Goal: Information Seeking & Learning: Learn about a topic

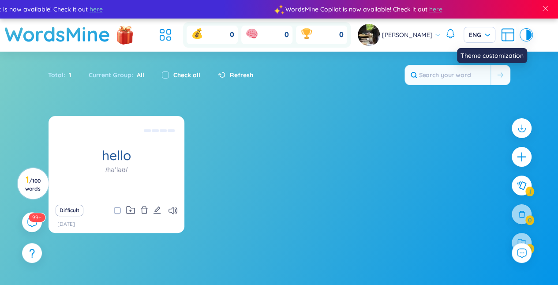
click at [521, 37] on div at bounding box center [523, 35] width 5 height 11
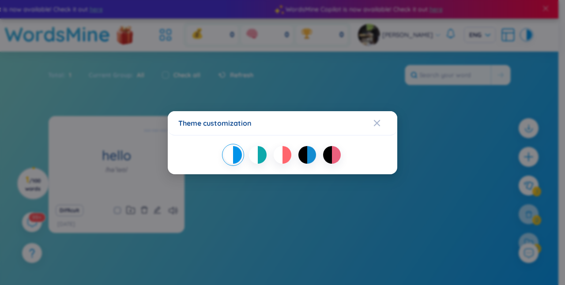
click at [281, 150] on div at bounding box center [277, 155] width 9 height 18
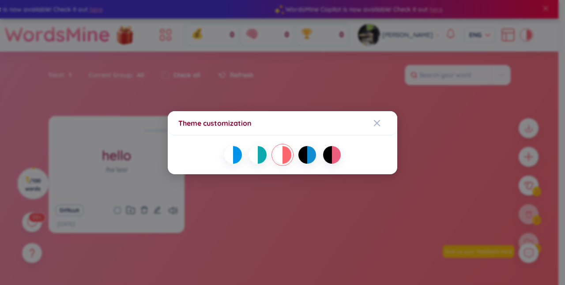
click at [326, 162] on div at bounding box center [282, 155] width 208 height 18
click at [329, 158] on div at bounding box center [327, 155] width 9 height 18
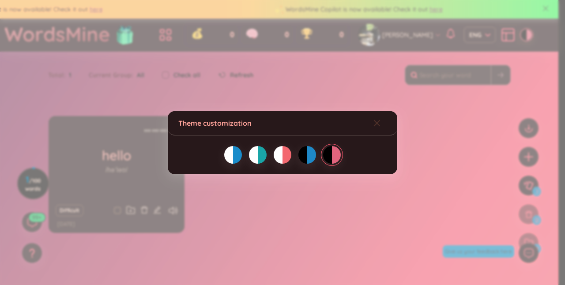
click at [375, 123] on icon "Close" at bounding box center [376, 123] width 7 height 7
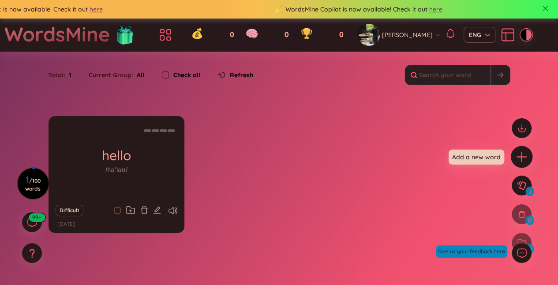
click at [522, 155] on icon "plus" at bounding box center [522, 157] width 12 height 12
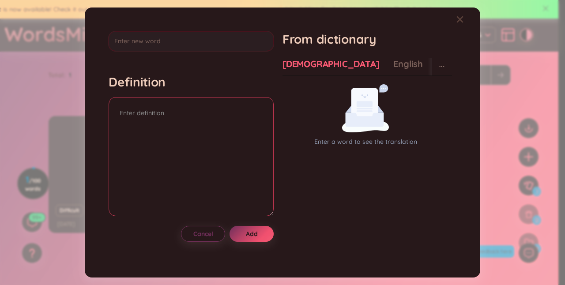
click at [195, 131] on textarea at bounding box center [191, 156] width 165 height 119
click at [393, 62] on div "English" at bounding box center [408, 64] width 30 height 12
click at [308, 67] on div "[DEMOGRAPHIC_DATA]" at bounding box center [330, 64] width 97 height 12
click at [457, 16] on icon "Close" at bounding box center [459, 19] width 7 height 7
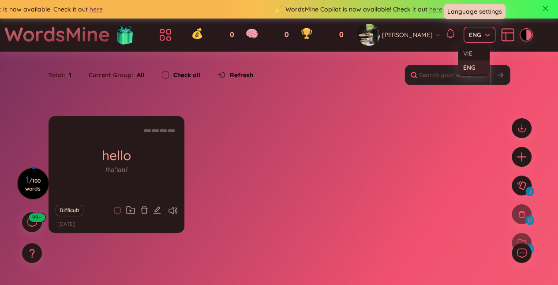
click at [476, 34] on span "ENG" at bounding box center [479, 34] width 21 height 9
click at [471, 53] on div "VIE" at bounding box center [473, 54] width 21 height 10
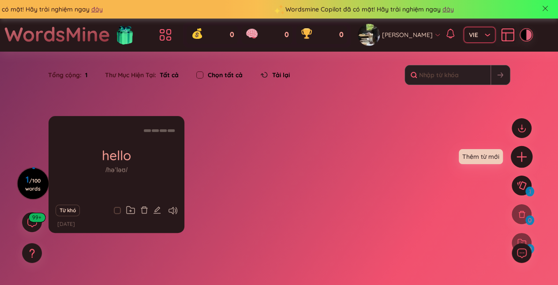
click at [522, 153] on icon "plus" at bounding box center [522, 157] width 12 height 12
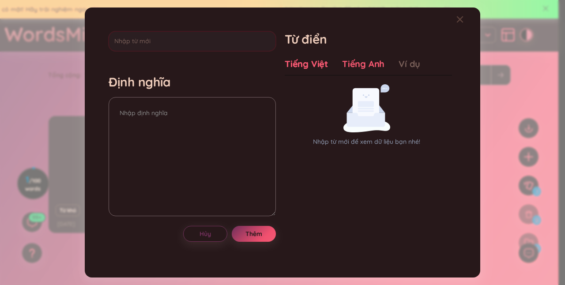
click at [346, 60] on div "Tiếng Anh" at bounding box center [363, 64] width 42 height 12
click at [400, 62] on div "Ví dụ" at bounding box center [409, 64] width 22 height 12
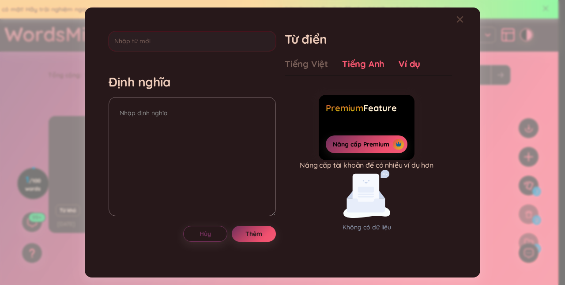
click at [370, 61] on div "Tiếng Anh" at bounding box center [363, 64] width 42 height 12
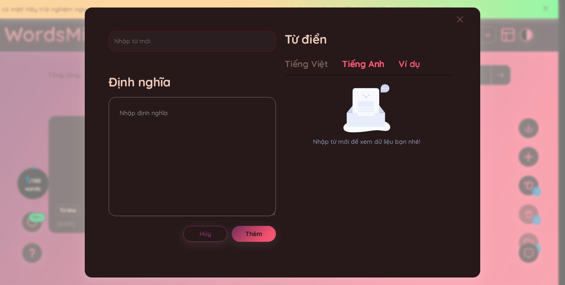
click at [399, 63] on div "Ví dụ" at bounding box center [409, 64] width 22 height 12
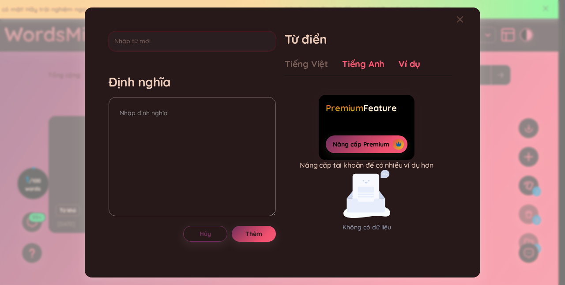
click at [372, 64] on div "Tiếng Anh" at bounding box center [363, 64] width 42 height 12
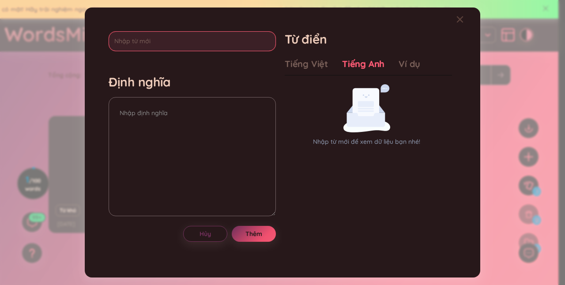
click at [213, 45] on input "text" at bounding box center [192, 41] width 167 height 20
type input "appreciate"
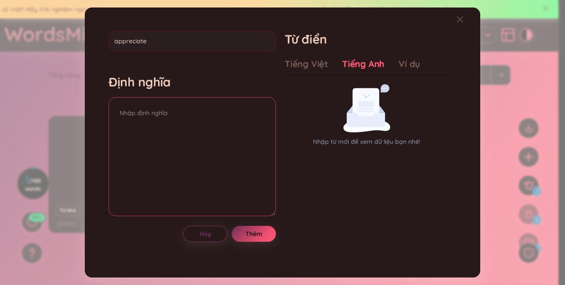
click at [181, 114] on textarea at bounding box center [192, 156] width 167 height 119
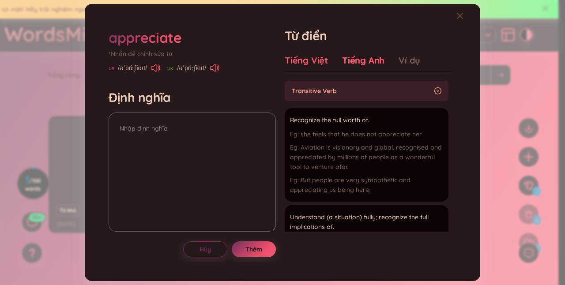
click at [313, 59] on div "Tiếng Việt" at bounding box center [306, 60] width 43 height 12
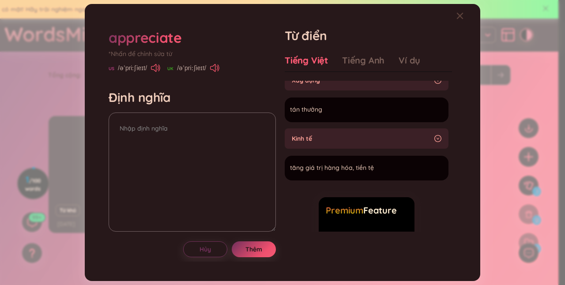
scroll to position [484, 0]
click at [534, 70] on div "appreciate *Nhấn để chỉnh sửa từ [GEOGRAPHIC_DATA] /əˈpriːʃieɪt/ [GEOGRAPHIC_DA…" at bounding box center [282, 142] width 565 height 285
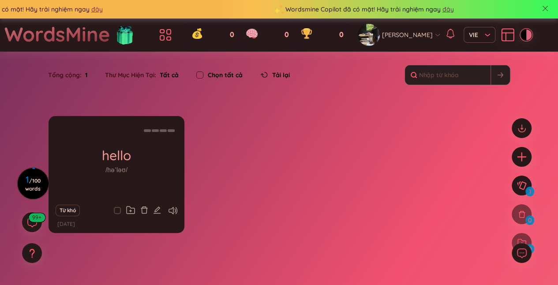
click at [526, 30] on div at bounding box center [528, 35] width 5 height 11
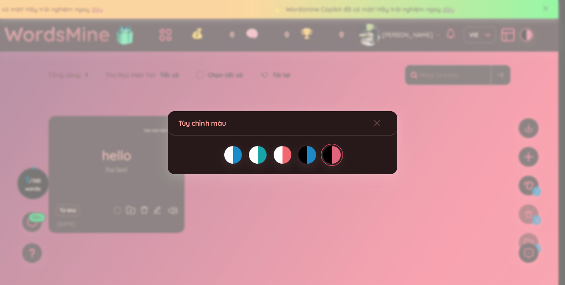
click at [240, 155] on div at bounding box center [237, 155] width 9 height 18
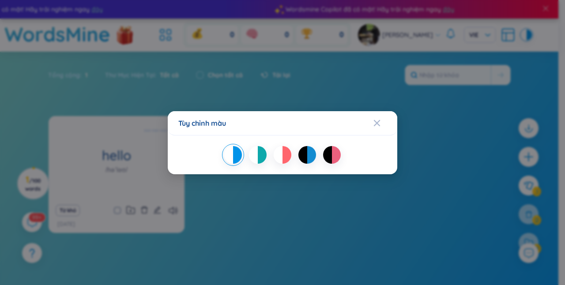
click at [372, 124] on div "Tùy chỉnh màu" at bounding box center [282, 123] width 208 height 10
click at [283, 154] on div at bounding box center [286, 155] width 9 height 18
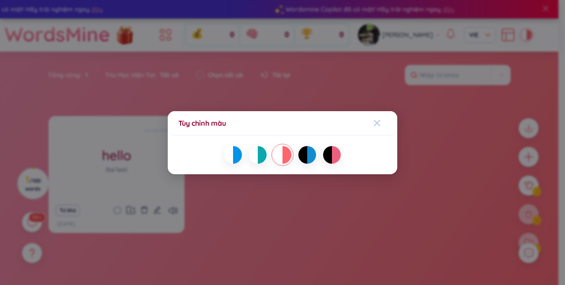
click at [377, 121] on icon "Close" at bounding box center [376, 123] width 7 height 7
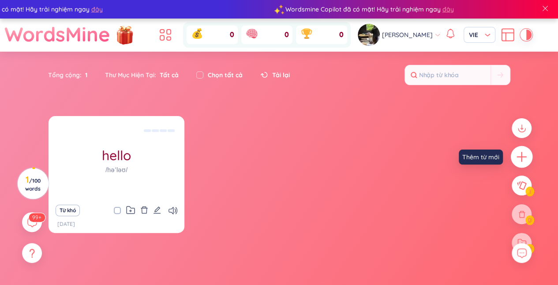
click at [523, 161] on icon "plus" at bounding box center [522, 157] width 12 height 12
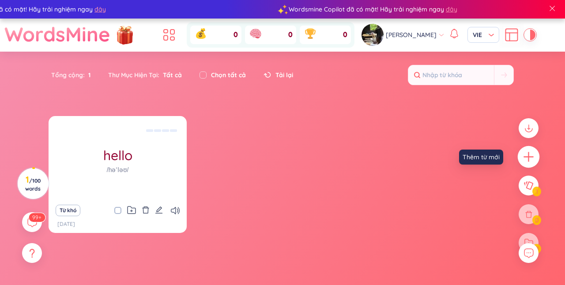
scroll to position [0, 0]
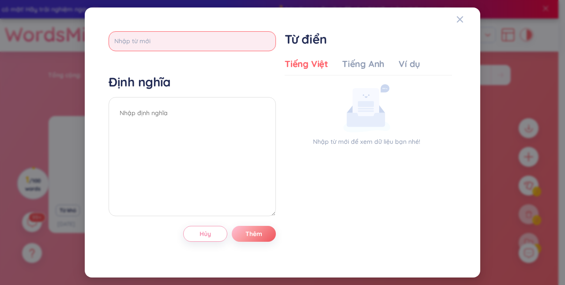
click at [191, 34] on input "text" at bounding box center [192, 41] width 167 height 20
type input "appreciate"
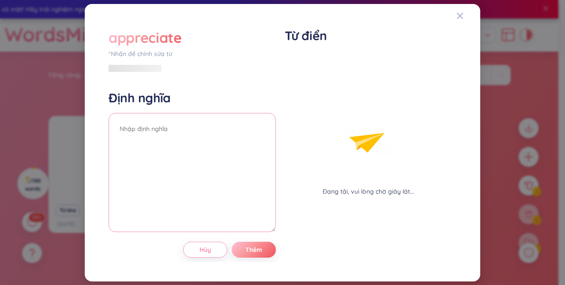
click at [165, 109] on div "Định nghĩa" at bounding box center [192, 162] width 167 height 145
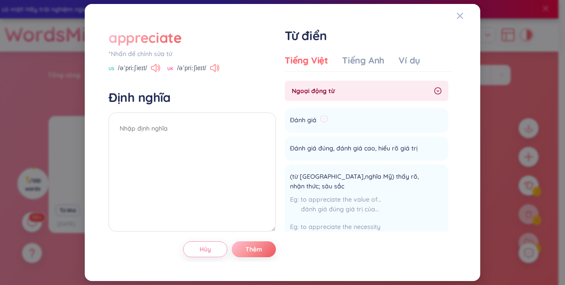
click at [362, 121] on li "Đánh giá Thêm" at bounding box center [367, 120] width 164 height 25
click at [335, 118] on li "Đánh giá Thêm" at bounding box center [367, 120] width 164 height 25
click at [250, 248] on span "Thêm" at bounding box center [253, 249] width 17 height 9
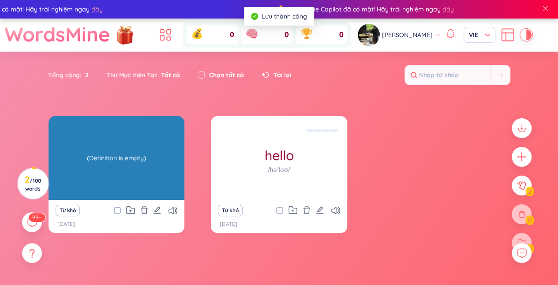
click at [165, 164] on div "(Definition is empty)" at bounding box center [116, 157] width 127 height 79
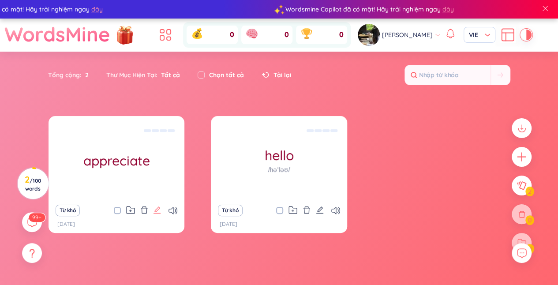
click at [155, 209] on icon "edit" at bounding box center [157, 210] width 8 height 8
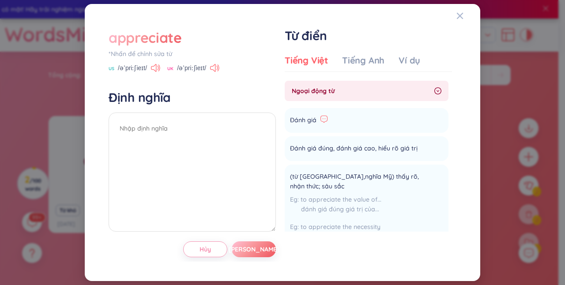
click at [324, 119] on icon at bounding box center [324, 119] width 8 height 8
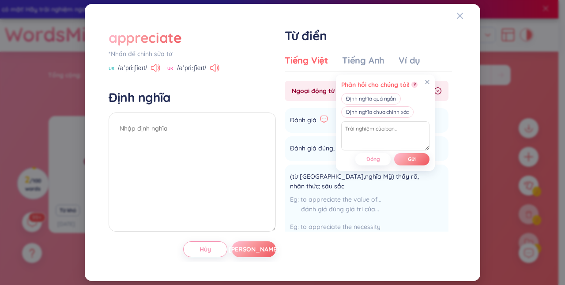
click at [460, 116] on div "appreciate *Nhấn để chỉnh sửa từ [GEOGRAPHIC_DATA] /əˈpriːʃieɪt/ UK /əˈpriːʃieɪ…" at bounding box center [282, 142] width 356 height 238
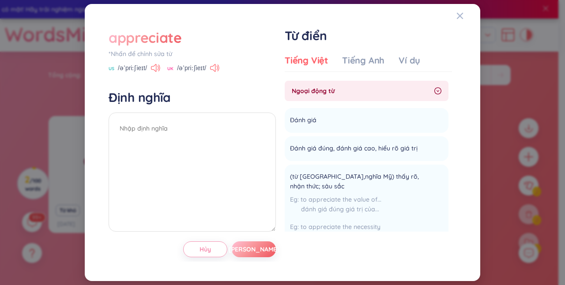
click at [434, 88] on icon "right-circle" at bounding box center [437, 90] width 7 height 7
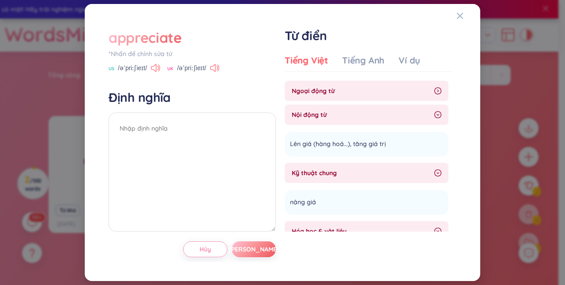
click at [380, 116] on span "Nội động từ" at bounding box center [361, 115] width 139 height 10
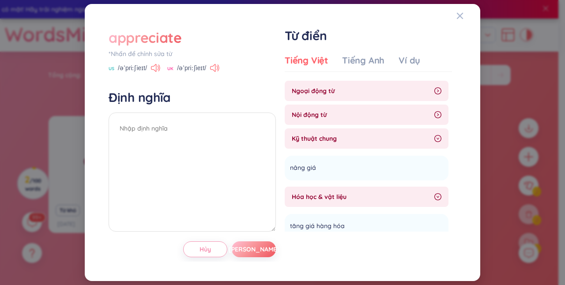
click at [435, 113] on icon "right-circle" at bounding box center [437, 114] width 7 height 7
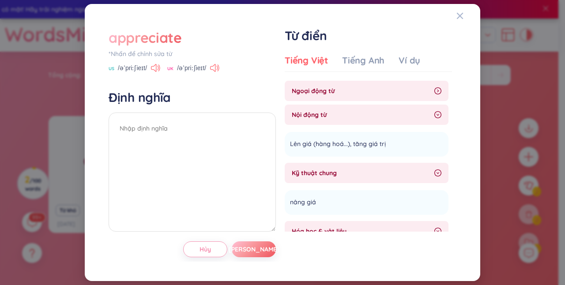
click at [438, 89] on icon "right-circle" at bounding box center [437, 90] width 7 height 7
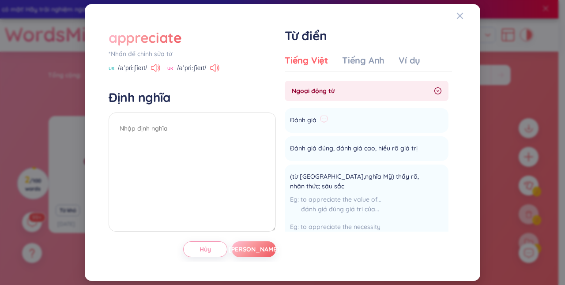
click at [358, 129] on li "Đánh giá Thêm" at bounding box center [367, 120] width 164 height 25
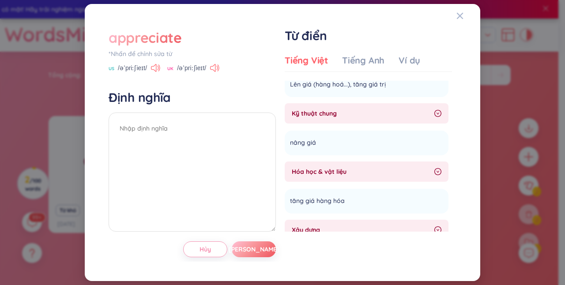
scroll to position [335, 0]
click at [165, 130] on textarea at bounding box center [192, 171] width 167 height 119
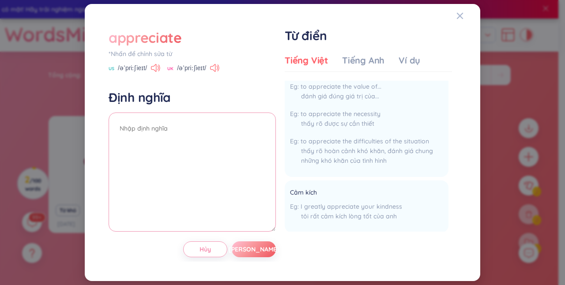
scroll to position [0, 0]
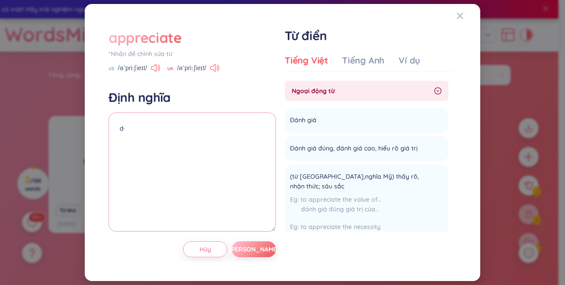
type textarea "d"
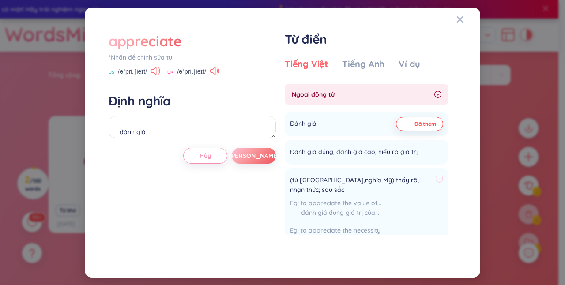
click at [316, 181] on span "(từ [GEOGRAPHIC_DATA],nghĩa Mỹ) thấy rõ, nhận thức; sâu sắc" at bounding box center [361, 184] width 142 height 19
click at [432, 198] on div "to appreciate the value of... đánh giá đúng giá trị của..." at bounding box center [366, 210] width 153 height 24
click at [435, 180] on icon at bounding box center [439, 179] width 8 height 8
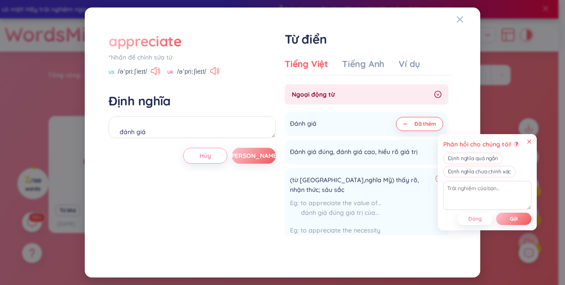
click at [529, 141] on icon at bounding box center [529, 141] width 4 height 4
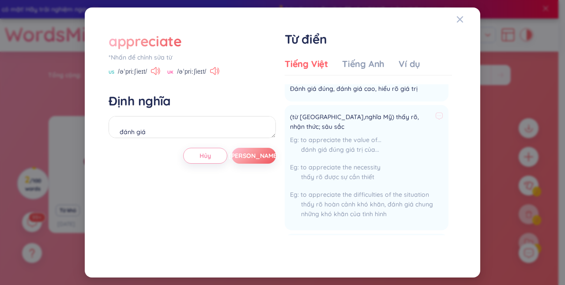
scroll to position [64, 0]
click at [192, 128] on textarea "đánh giá" at bounding box center [192, 127] width 167 height 22
click at [144, 131] on textarea "đánh giá ( n )" at bounding box center [192, 127] width 167 height 22
click at [163, 131] on textarea "đánh giá ( n )" at bounding box center [192, 127] width 167 height 22
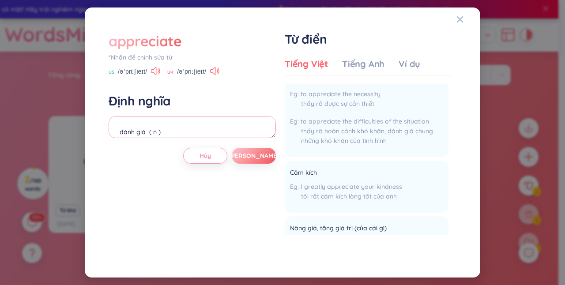
scroll to position [140, 0]
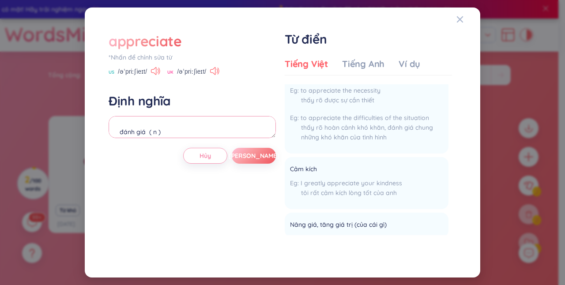
click at [200, 136] on textarea "đánh giá ( n )" at bounding box center [192, 127] width 167 height 22
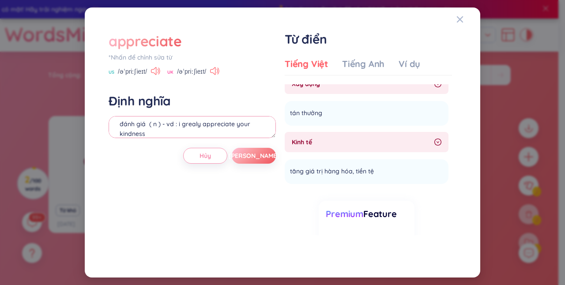
scroll to position [516, 0]
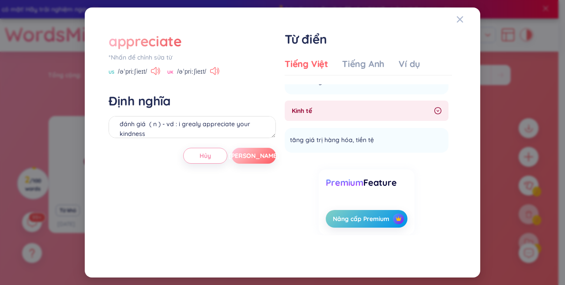
click at [259, 152] on button "[PERSON_NAME]" at bounding box center [254, 156] width 44 height 16
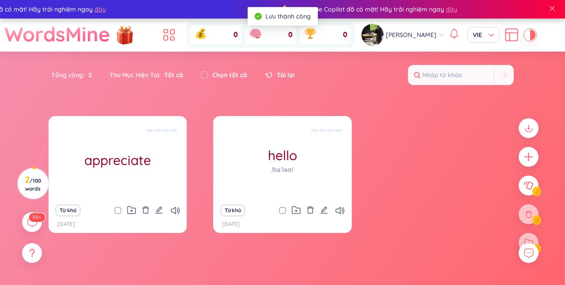
scroll to position [0, 0]
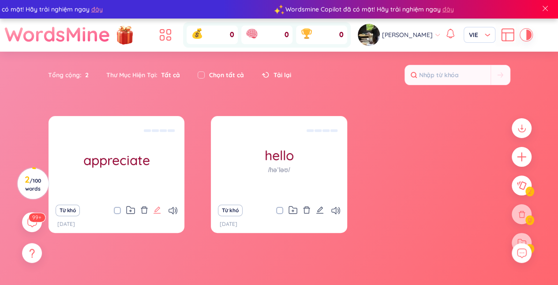
click at [155, 209] on icon "edit" at bounding box center [157, 210] width 8 height 8
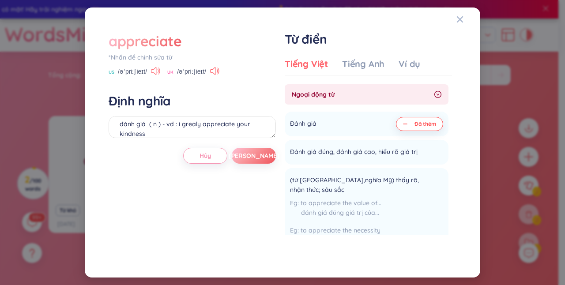
click at [157, 70] on icon at bounding box center [155, 71] width 9 height 8
click at [350, 63] on div "Tiếng Anh" at bounding box center [363, 64] width 42 height 12
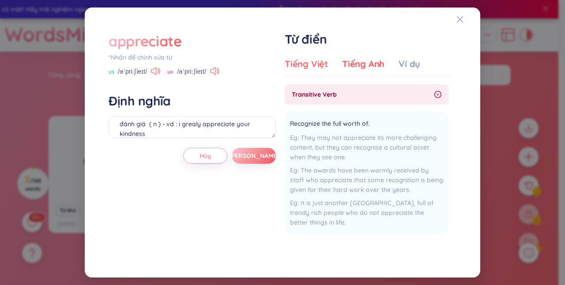
click at [318, 60] on div "Tiếng Việt" at bounding box center [306, 64] width 43 height 12
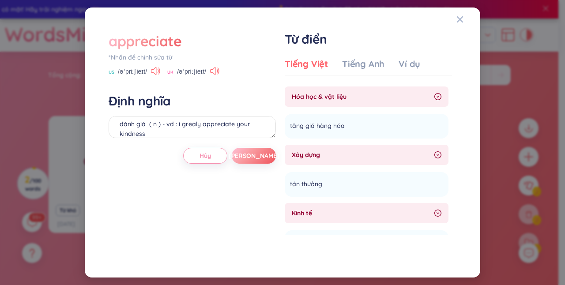
scroll to position [414, 0]
click at [215, 71] on icon at bounding box center [214, 71] width 9 height 8
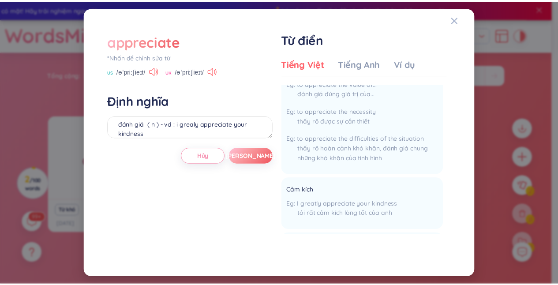
scroll to position [119, 0]
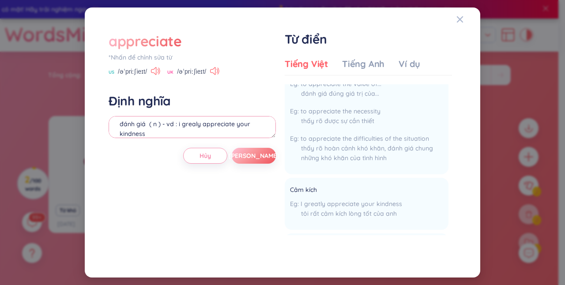
click at [194, 124] on textarea "đánh giá ( n ) - vd : i grealy appreciate your kindness" at bounding box center [192, 127] width 167 height 22
click at [258, 149] on button "[PERSON_NAME]" at bounding box center [254, 156] width 44 height 16
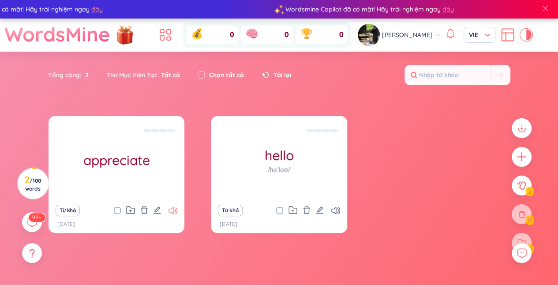
click at [171, 208] on icon at bounding box center [172, 210] width 9 height 7
drag, startPoint x: 230, startPoint y: 187, endPoint x: 393, endPoint y: 133, distance: 172.1
click at [393, 133] on div "appreciate đánh giá ( n ) - vd : i greatly appreciate your kindness Từ khó [DAT…" at bounding box center [279, 180] width 461 height 128
click at [323, 211] on icon "edit" at bounding box center [320, 210] width 8 height 8
type textarea "Xin chào Eg: Hello how are you? ([PERSON_NAME], bạn có khỏe không?) Used as a g…"
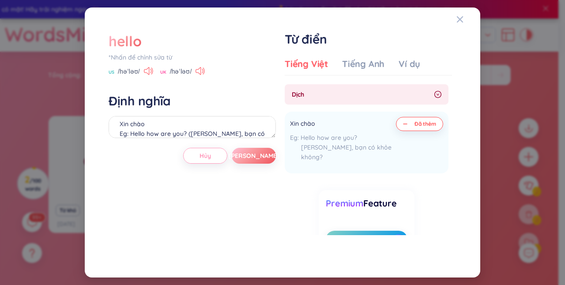
click at [208, 153] on span "Hủy" at bounding box center [204, 155] width 11 height 9
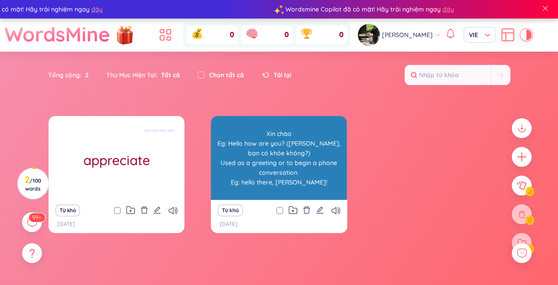
drag, startPoint x: 277, startPoint y: 177, endPoint x: 229, endPoint y: 176, distance: 47.2
click at [229, 176] on div "Xin chào Eg: Hello how are you? ([PERSON_NAME], bạn có khỏe không?) Used as a g…" at bounding box center [278, 157] width 127 height 79
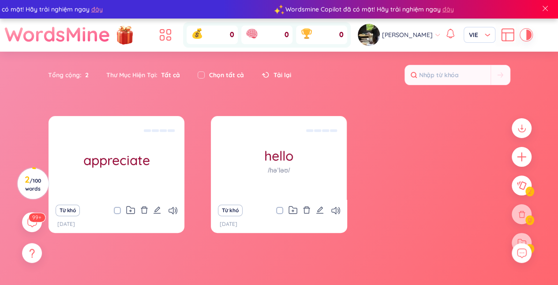
click at [266, 226] on div "[DATE]" at bounding box center [279, 224] width 118 height 8
click at [268, 231] on div "Từ khó [DATE]" at bounding box center [279, 216] width 136 height 33
click at [260, 219] on div "Từ khó [DATE]" at bounding box center [279, 216] width 136 height 33
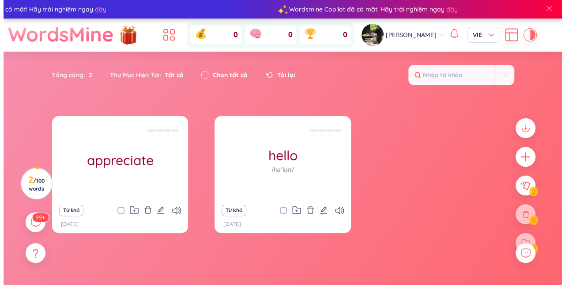
scroll to position [19, 0]
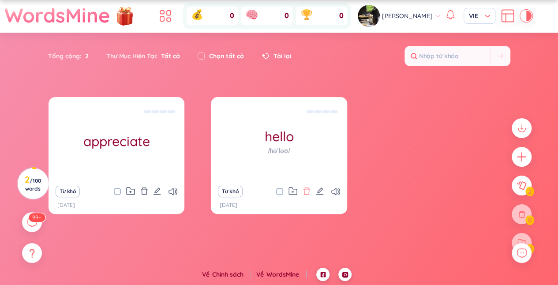
click at [306, 190] on icon "delete" at bounding box center [307, 191] width 8 height 8
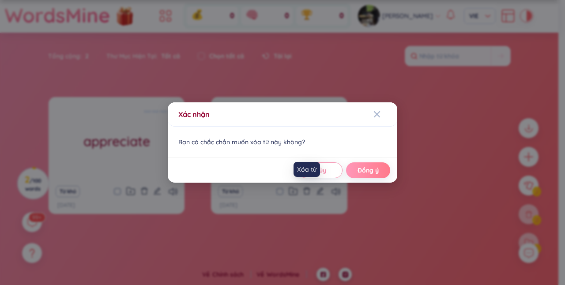
click at [378, 170] on span "Đồng ý" at bounding box center [367, 170] width 21 height 9
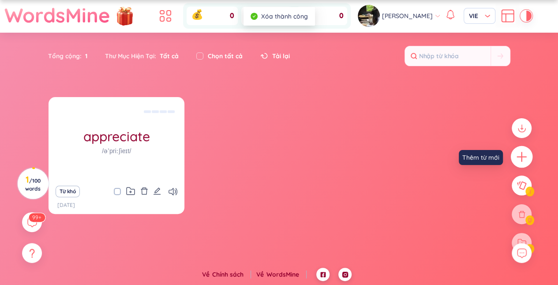
click at [520, 158] on icon "plus" at bounding box center [522, 157] width 12 height 12
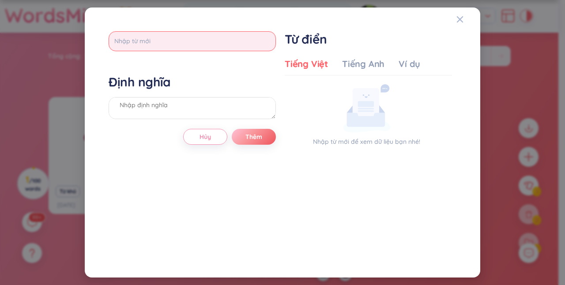
click at [235, 44] on input "text" at bounding box center [192, 41] width 167 height 20
type input "bond"
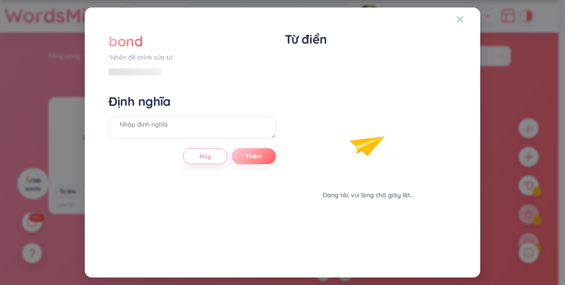
click at [251, 135] on div "bond *Nhấn để chỉnh sửa từ Định nghĩa Hủy Thêm" at bounding box center [192, 142] width 167 height 222
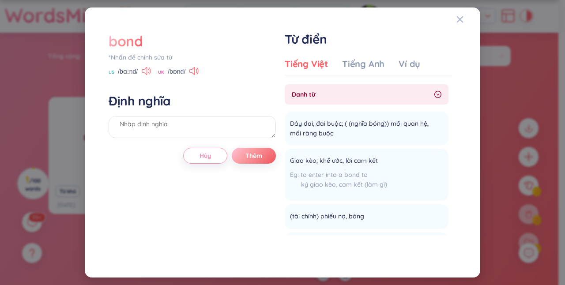
click at [150, 73] on icon at bounding box center [148, 71] width 1 height 4
click at [195, 75] on icon at bounding box center [193, 71] width 9 height 8
click at [190, 127] on textarea at bounding box center [192, 127] width 167 height 22
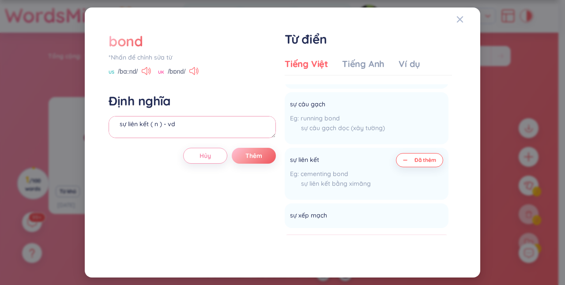
scroll to position [1031, 0]
click at [427, 157] on span "Đã thêm" at bounding box center [425, 159] width 22 height 7
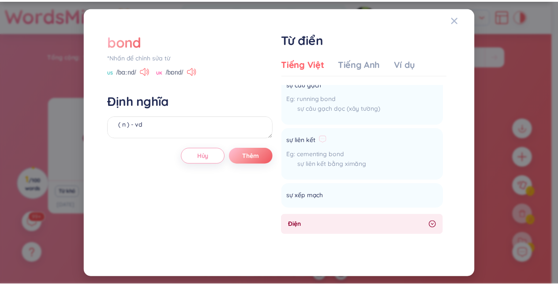
scroll to position [1050, 0]
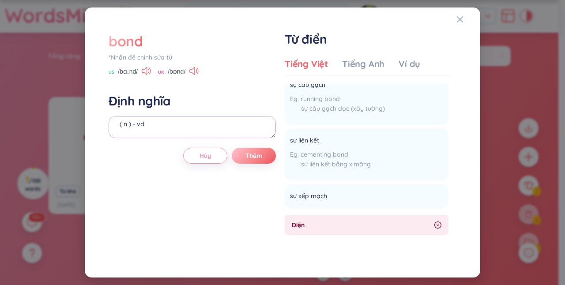
click at [156, 118] on textarea "( n ) - vd" at bounding box center [192, 127] width 167 height 22
type textarea "("
click at [266, 158] on button "Thêm" at bounding box center [254, 156] width 44 height 16
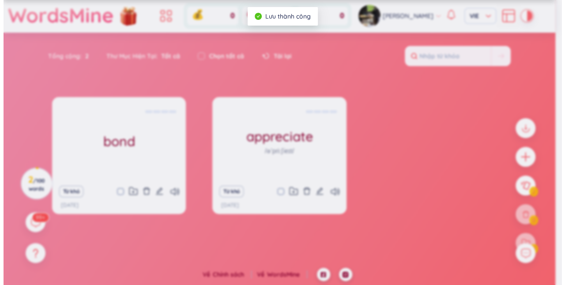
scroll to position [0, 0]
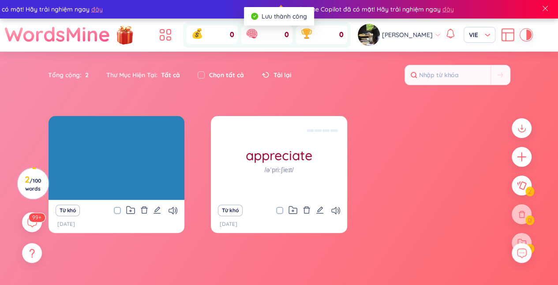
click at [147, 163] on div at bounding box center [116, 157] width 127 height 79
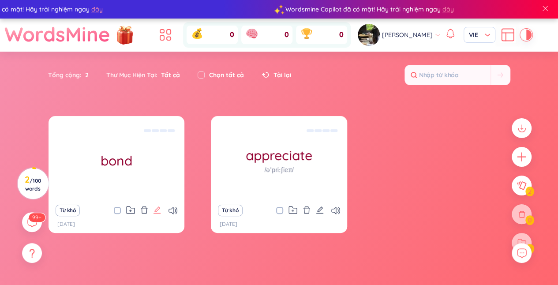
click at [155, 211] on icon "edit" at bounding box center [156, 209] width 7 height 7
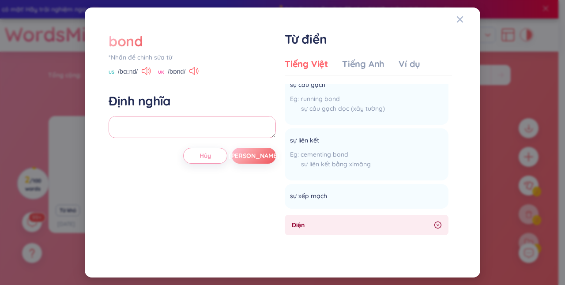
click at [198, 132] on textarea at bounding box center [192, 127] width 167 height 22
click at [194, 129] on textarea at bounding box center [192, 127] width 167 height 22
click at [308, 146] on div "sự liên kết cementing bond sự liên kết bằng ximăng" at bounding box center [330, 154] width 81 height 41
click at [305, 143] on span "sự liên kết" at bounding box center [304, 140] width 29 height 11
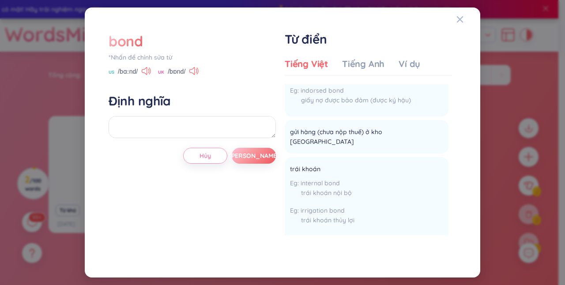
scroll to position [2757, 0]
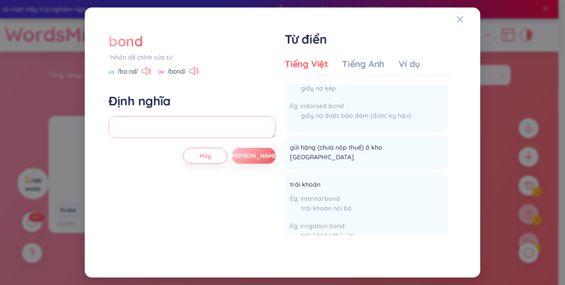
click at [210, 126] on textarea at bounding box center [192, 127] width 167 height 22
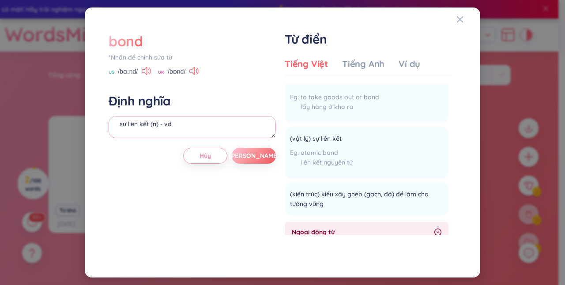
scroll to position [0, 0]
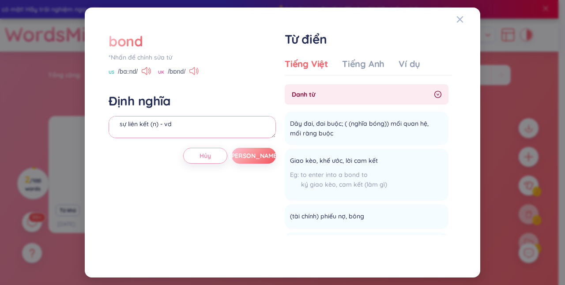
type textarea "sự liên kết (n) - vd"
click at [198, 72] on icon at bounding box center [198, 71] width 2 height 7
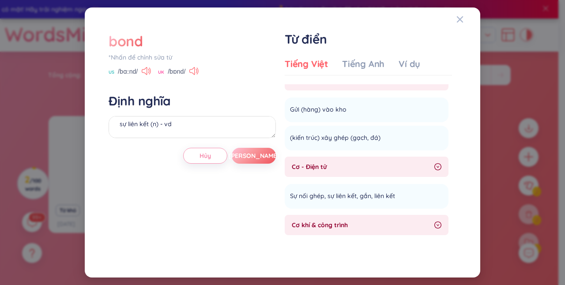
scroll to position [397, 0]
click at [369, 60] on div "Tiếng Anh" at bounding box center [363, 64] width 42 height 12
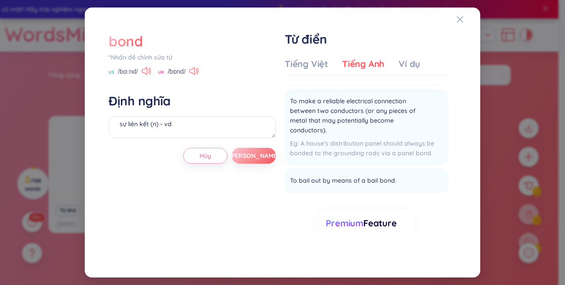
scroll to position [1232, 0]
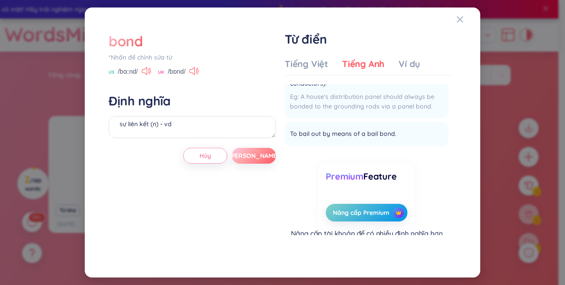
click at [255, 153] on span "[PERSON_NAME]" at bounding box center [253, 155] width 51 height 9
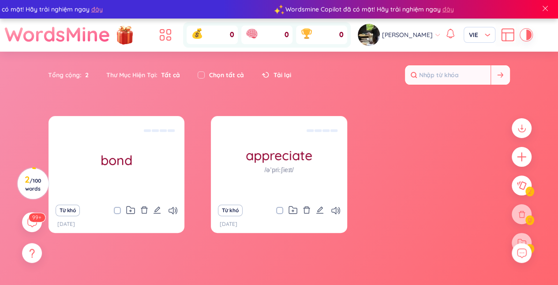
click at [461, 77] on input "text" at bounding box center [448, 74] width 86 height 19
click at [521, 157] on icon "plus" at bounding box center [522, 157] width 10 height 1
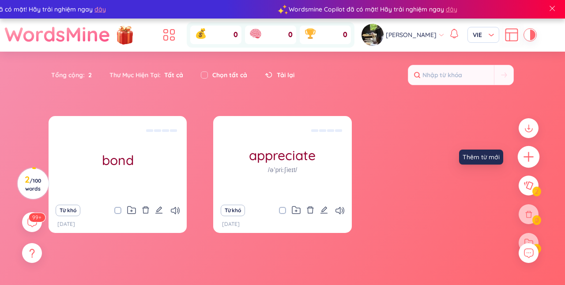
scroll to position [0, 0]
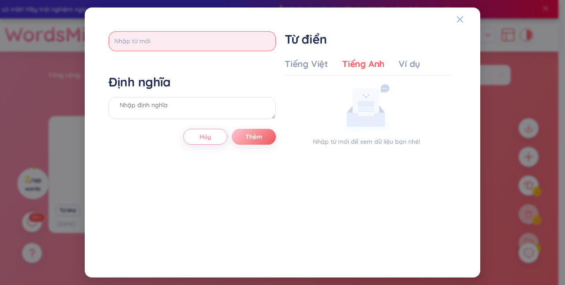
click at [231, 48] on input "text" at bounding box center [192, 41] width 167 height 20
type input "breadwinner"
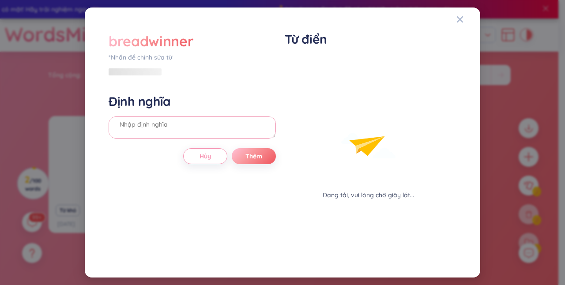
click at [213, 107] on div "Định nghĩa" at bounding box center [192, 118] width 167 height 48
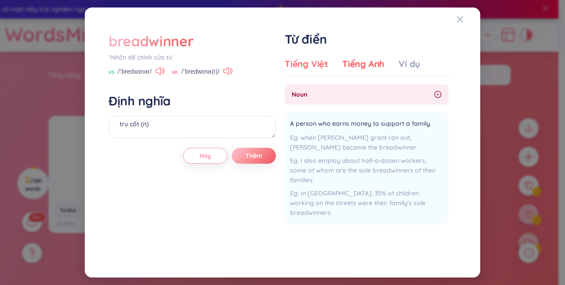
click at [307, 62] on div "Tiếng Việt" at bounding box center [306, 64] width 43 height 12
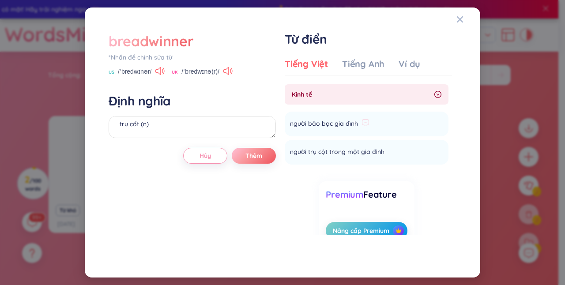
click at [392, 121] on li "người bảo bọc gia đình [PERSON_NAME]" at bounding box center [367, 124] width 164 height 25
click at [341, 123] on span "người bảo bọc gia đình" at bounding box center [324, 124] width 68 height 11
click at [350, 64] on div "Tiếng Anh" at bounding box center [363, 64] width 42 height 12
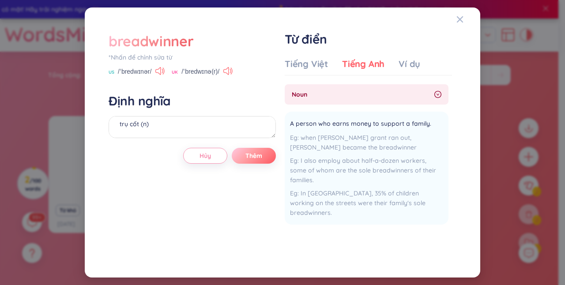
click at [249, 155] on span "Thêm" at bounding box center [253, 155] width 17 height 9
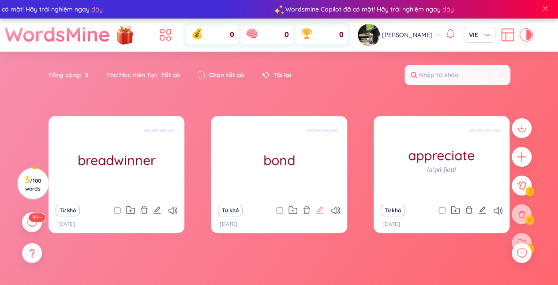
click at [319, 210] on icon "edit" at bounding box center [320, 210] width 8 height 8
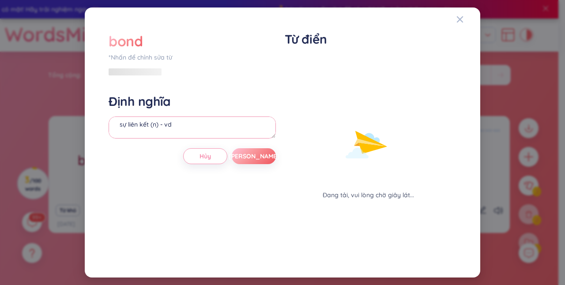
click at [198, 118] on textarea "sự liên kết (n) - vd" at bounding box center [192, 127] width 167 height 22
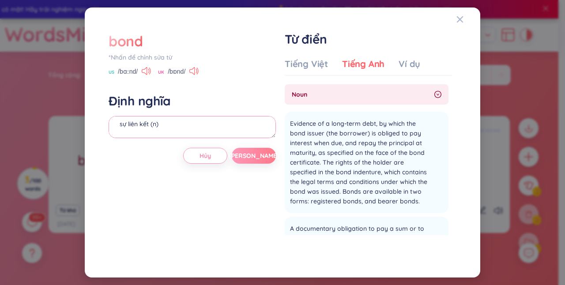
type textarea "sự liên kết (n)"
click at [240, 152] on button "[PERSON_NAME]" at bounding box center [254, 156] width 44 height 16
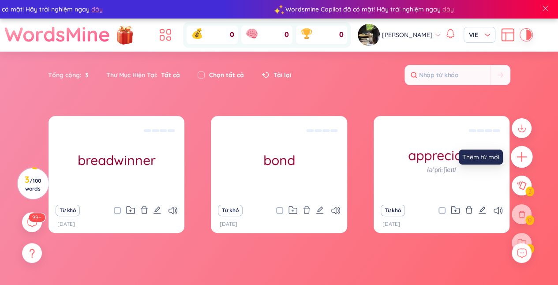
click at [525, 160] on icon "plus" at bounding box center [522, 157] width 12 height 12
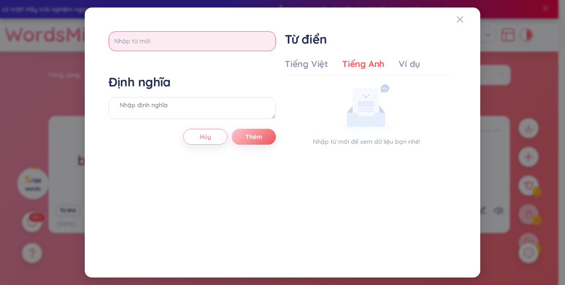
click at [167, 35] on input "text" at bounding box center [192, 41] width 167 height 20
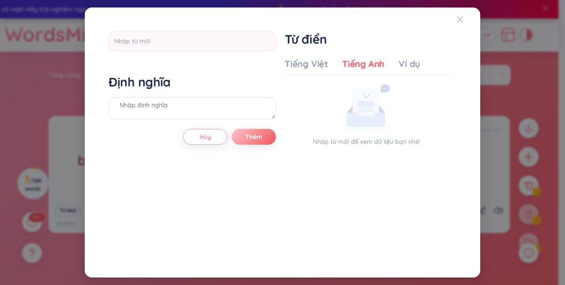
click at [462, 20] on icon "Close" at bounding box center [459, 19] width 7 height 7
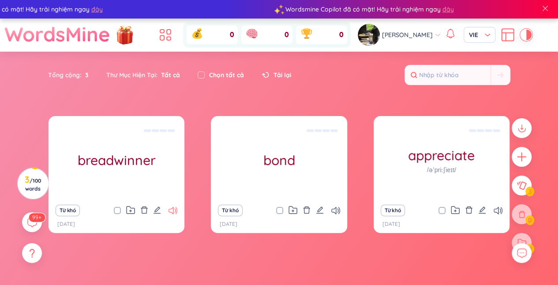
click at [172, 212] on icon at bounding box center [172, 210] width 9 height 7
click at [519, 157] on icon "plus" at bounding box center [522, 157] width 10 height 1
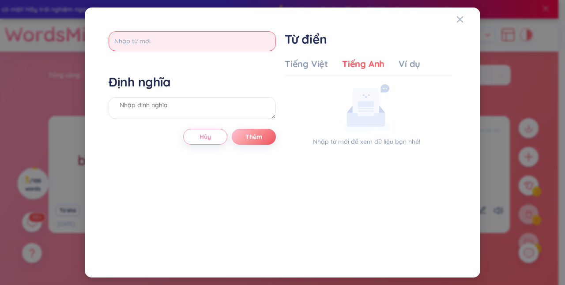
click at [203, 46] on input "text" at bounding box center [192, 41] width 167 height 20
type input "celebrate"
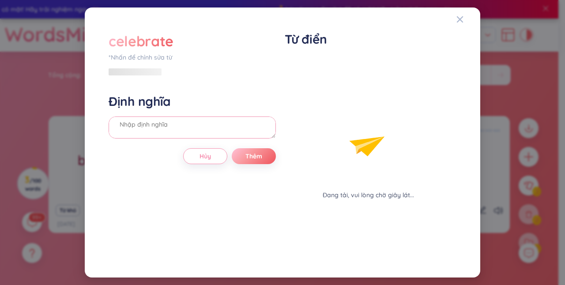
click at [204, 105] on div "Định nghĩa" at bounding box center [192, 118] width 167 height 48
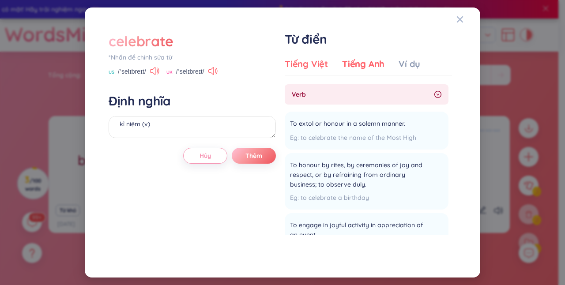
click at [304, 66] on div "Tiếng Việt" at bounding box center [306, 64] width 43 height 12
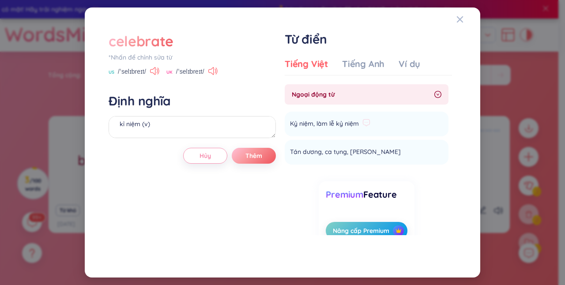
click at [351, 124] on span "Kỷ niệm, làm lễ kỷ niệm" at bounding box center [324, 124] width 69 height 11
click at [437, 91] on icon "right-circle" at bounding box center [437, 94] width 7 height 7
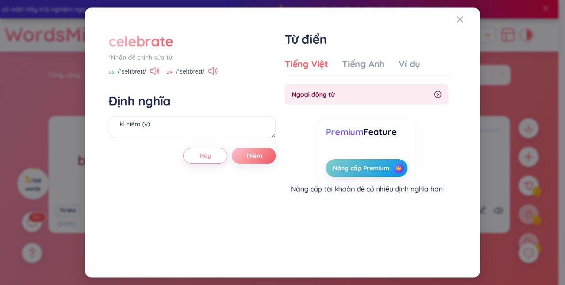
click at [438, 95] on icon "right-circle" at bounding box center [437, 94] width 7 height 7
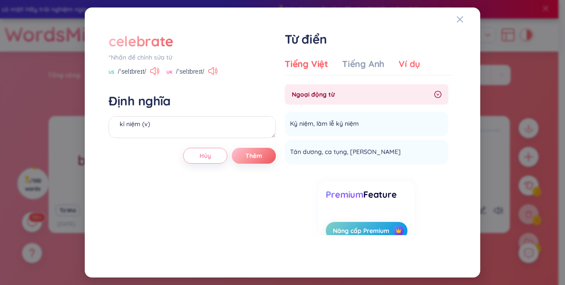
click at [406, 67] on div "Ví dụ" at bounding box center [409, 64] width 22 height 12
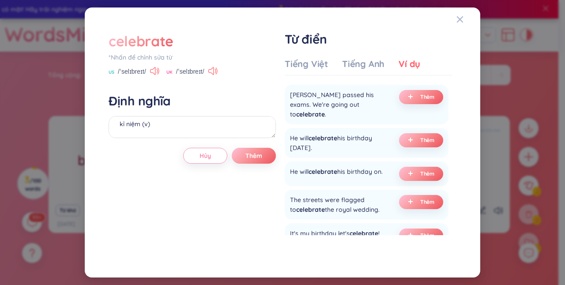
scroll to position [158, 0]
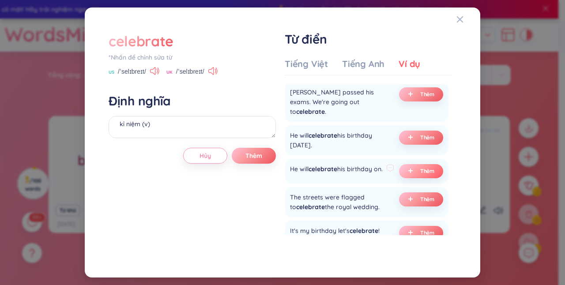
click at [410, 164] on button "Thêm" at bounding box center [421, 171] width 44 height 14
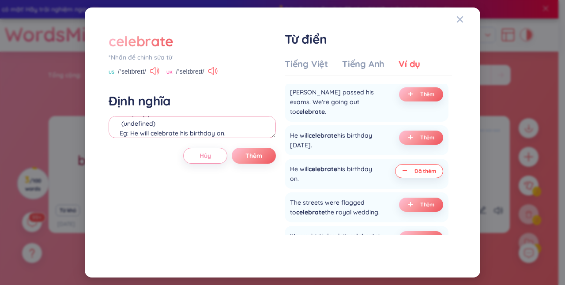
scroll to position [19, 0]
click at [156, 123] on textarea "kỉ niệm (v) (undefined) Eg: He will celebrate his birthday on." at bounding box center [192, 127] width 167 height 22
click at [249, 156] on span "Thêm" at bounding box center [253, 155] width 17 height 9
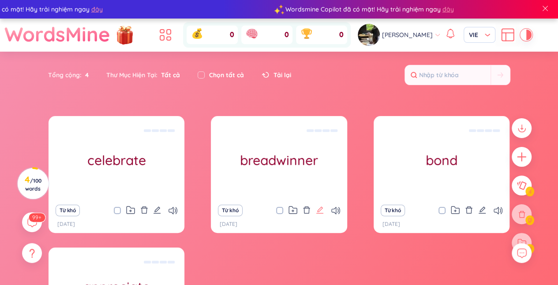
click at [318, 207] on icon "edit" at bounding box center [320, 210] width 8 height 8
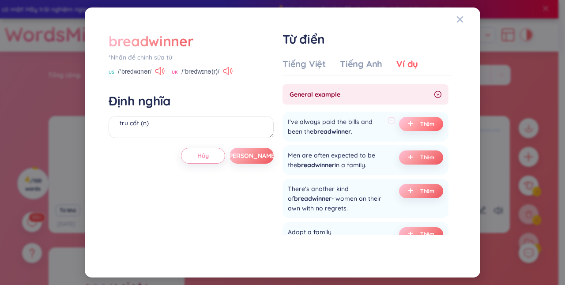
click at [408, 124] on icon "plus" at bounding box center [410, 123] width 5 height 5
click at [232, 133] on textarea "trụ cốt (n) (undefined) Eg: I've always paid the bills and been the breadwinner." at bounding box center [191, 127] width 165 height 22
click at [259, 153] on button "[PERSON_NAME]" at bounding box center [251, 156] width 44 height 16
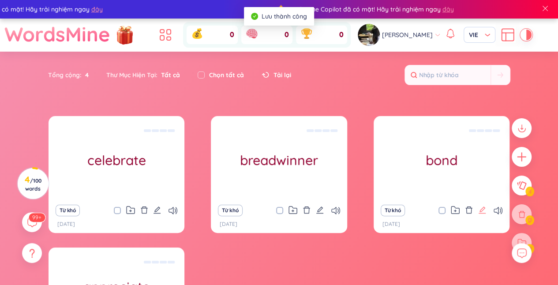
click at [480, 208] on icon "edit" at bounding box center [482, 210] width 8 height 8
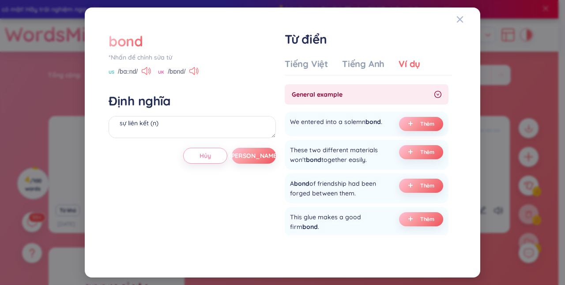
click at [410, 62] on div "Ví dụ" at bounding box center [409, 64] width 22 height 12
click at [386, 122] on icon at bounding box center [390, 121] width 8 height 8
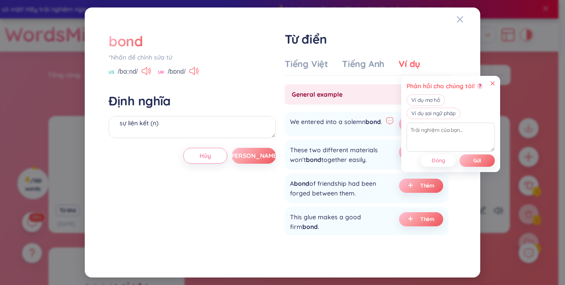
click at [490, 82] on icon at bounding box center [492, 83] width 4 height 4
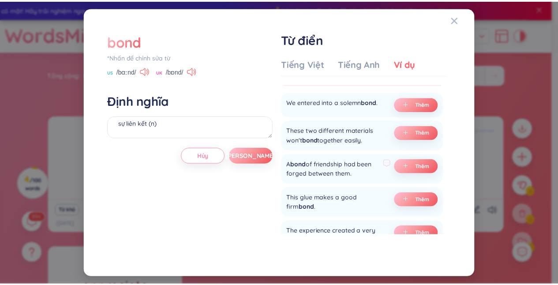
scroll to position [20, 0]
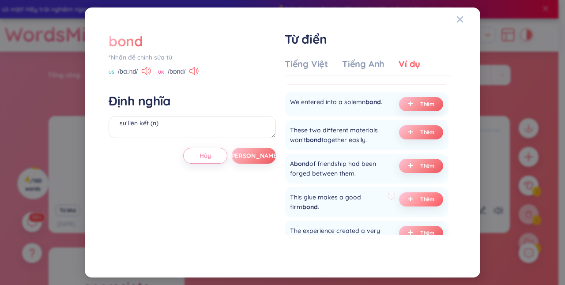
click at [423, 203] on span "Thêm" at bounding box center [427, 199] width 15 height 7
click at [224, 132] on textarea "sự liên kết (n) (undefined) Eg: This glue makes a good firm bond." at bounding box center [192, 127] width 167 height 22
type textarea "sự liên kết (n) Eg: This glue makes a good firm bond."
click at [247, 161] on button "[PERSON_NAME]" at bounding box center [254, 156] width 44 height 16
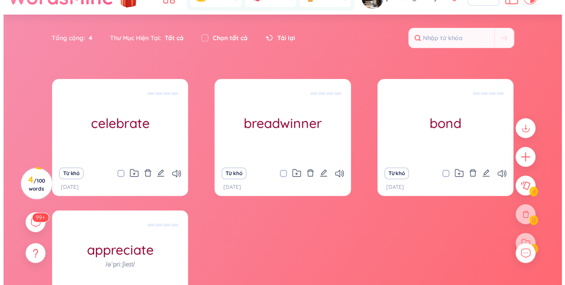
scroll to position [38, 0]
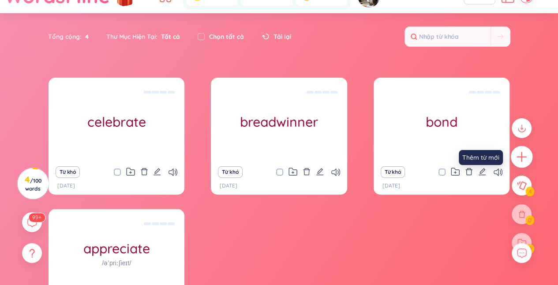
click at [522, 163] on icon "plus" at bounding box center [522, 157] width 12 height 12
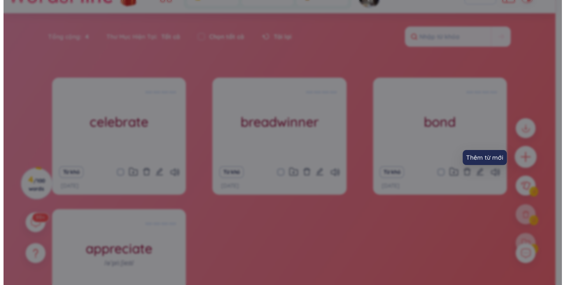
scroll to position [3, 0]
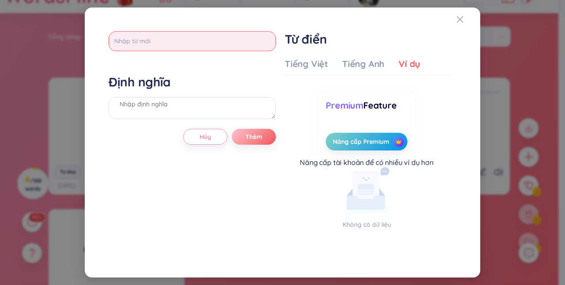
click at [254, 38] on input "text" at bounding box center [192, 41] width 167 height 20
type input "character"
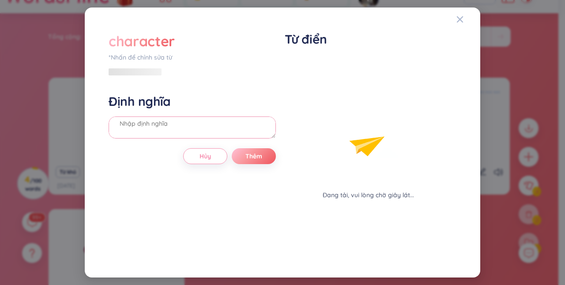
click at [225, 111] on div "Định nghĩa" at bounding box center [192, 118] width 167 height 48
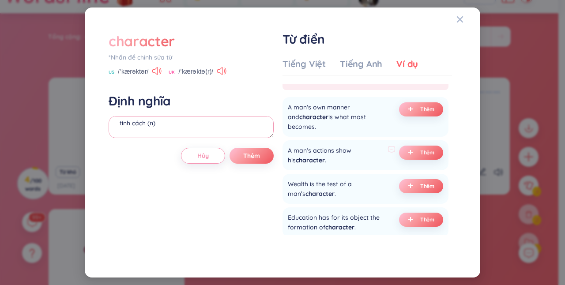
scroll to position [15, 0]
click at [307, 67] on div "Tiếng Việt" at bounding box center [303, 64] width 43 height 12
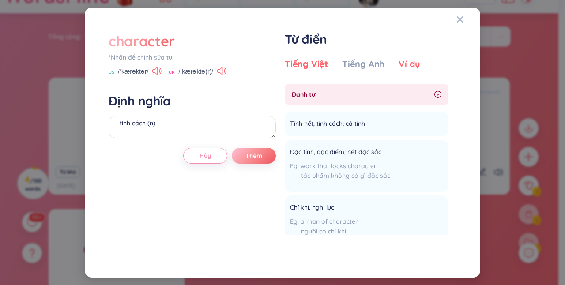
click at [399, 64] on div "Ví dụ" at bounding box center [409, 64] width 22 height 12
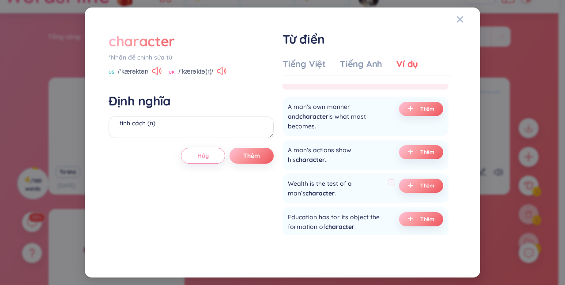
scroll to position [0, 0]
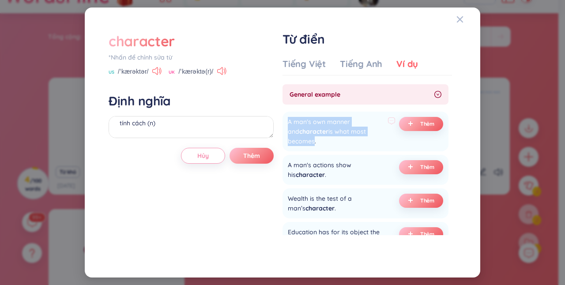
drag, startPoint x: 291, startPoint y: 121, endPoint x: 314, endPoint y: 142, distance: 31.5
click at [314, 142] on div "A man's own manner and character is what most becomes." at bounding box center [336, 131] width 96 height 29
click at [322, 142] on div "A man's own manner and character is what most becomes." at bounding box center [336, 131] width 96 height 29
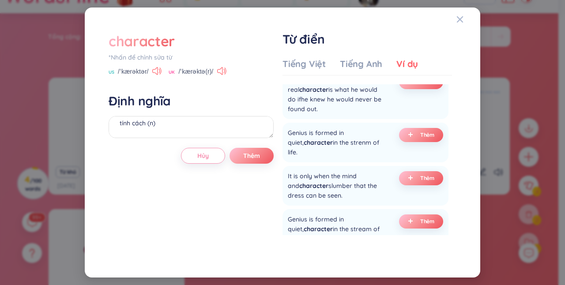
scroll to position [282, 0]
drag, startPoint x: 340, startPoint y: 145, endPoint x: 350, endPoint y: 147, distance: 10.4
click at [350, 147] on div "Genius is formed in quiet, character in the strenm of life. Thêm" at bounding box center [365, 142] width 166 height 40
click at [355, 142] on div "Genius is formed in quiet, character in the strenm of life." at bounding box center [336, 141] width 96 height 29
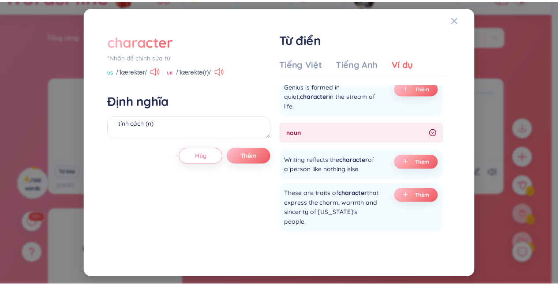
scroll to position [0, 0]
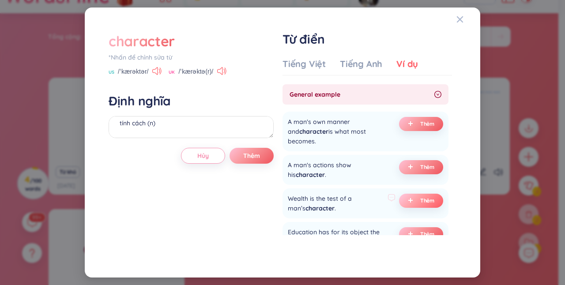
click at [420, 200] on span "Thêm" at bounding box center [427, 200] width 15 height 7
click at [206, 133] on textarea "tính cách (n) (undefined) Eg: Wealth is the test of a man’s character." at bounding box center [191, 127] width 165 height 22
type textarea "tính cách (n) Eg: Wealth is the test of a man’s character."
click at [245, 157] on span "Thêm" at bounding box center [251, 155] width 17 height 9
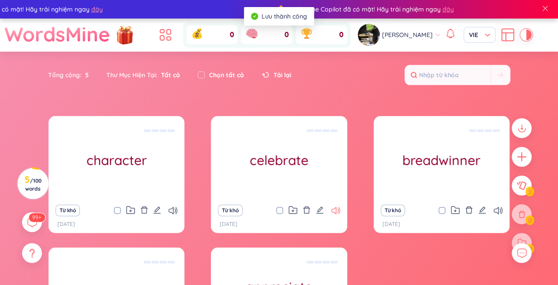
click at [334, 210] on icon at bounding box center [335, 210] width 9 height 7
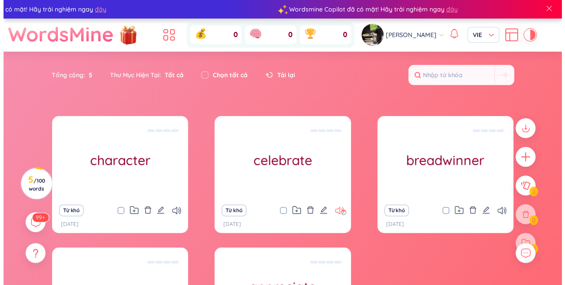
scroll to position [95, 0]
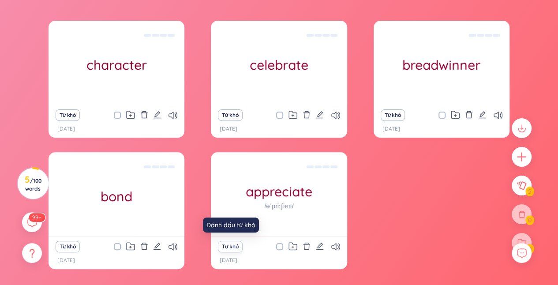
click at [225, 249] on button "Từ khó" at bounding box center [230, 246] width 24 height 11
click at [230, 247] on button "Từ khó" at bounding box center [230, 246] width 24 height 11
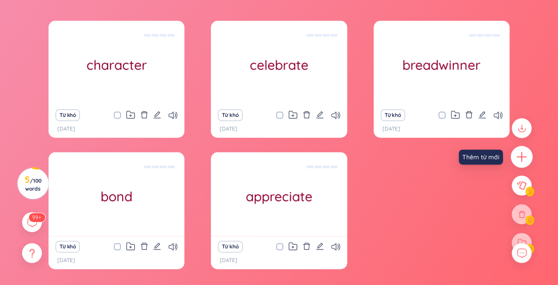
click at [526, 151] on icon "plus" at bounding box center [522, 157] width 12 height 12
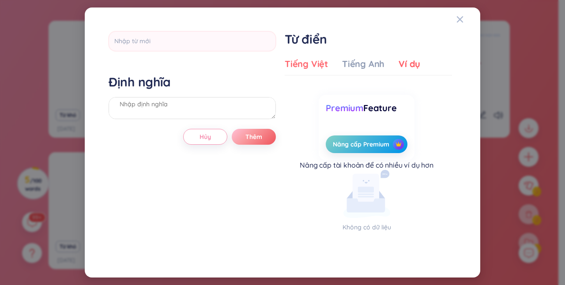
click at [314, 66] on div "Tiếng Việt" at bounding box center [306, 64] width 43 height 12
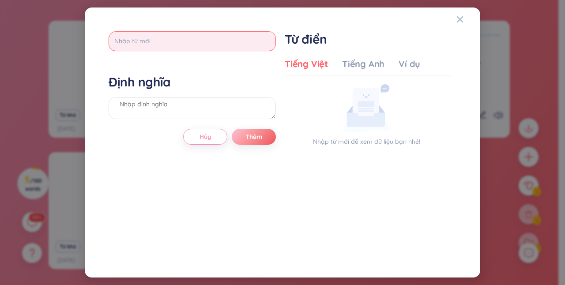
click at [230, 39] on input "text" at bounding box center [192, 41] width 167 height 20
type input "divide"
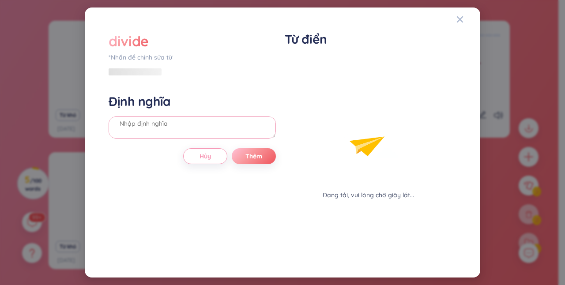
click at [226, 114] on div "Định nghĩa" at bounding box center [192, 118] width 167 height 48
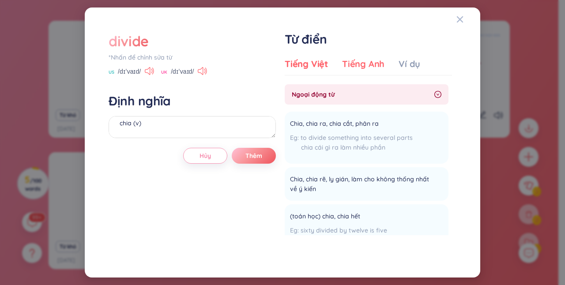
click at [353, 66] on div "Tiếng Anh" at bounding box center [363, 64] width 42 height 12
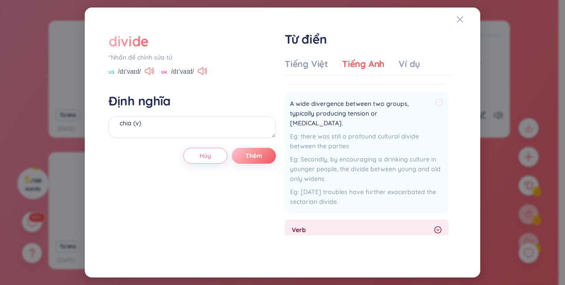
scroll to position [0, 0]
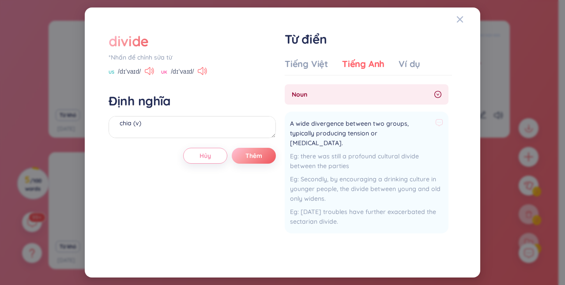
click at [329, 151] on div "there was still a profound cultural divide between the parties" at bounding box center [366, 160] width 153 height 19
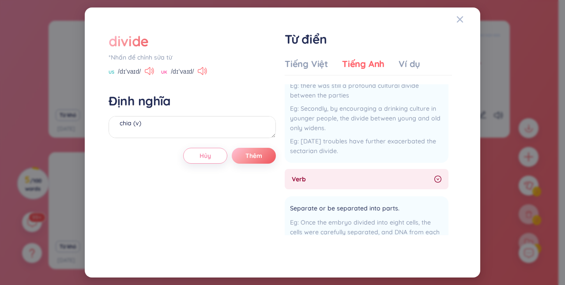
scroll to position [127, 0]
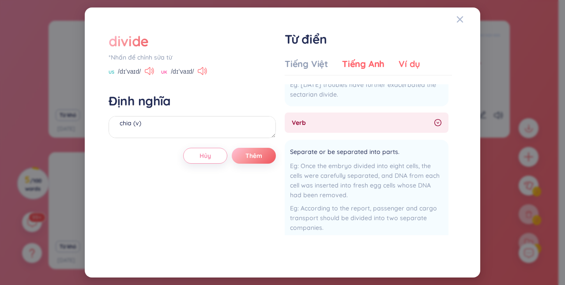
click at [407, 62] on div "Ví dụ" at bounding box center [409, 64] width 22 height 12
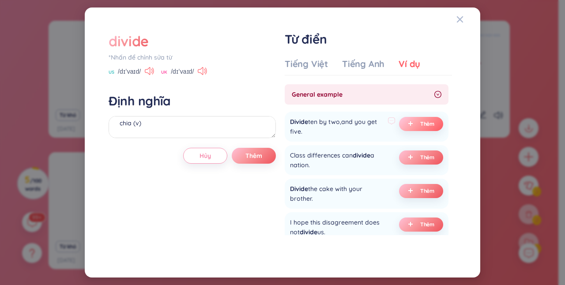
click at [411, 123] on span "plus" at bounding box center [412, 124] width 9 height 6
click at [216, 132] on textarea "chia (v) (undefined) Eg: Divide ten by two,and you get five." at bounding box center [192, 127] width 167 height 22
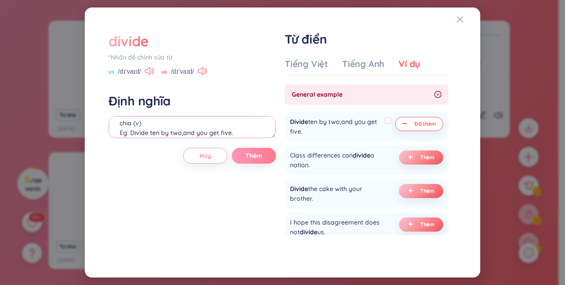
type textarea "chia (v) Eg: Divide ten by two,and you get five."
click at [253, 158] on span "Thêm" at bounding box center [253, 155] width 17 height 9
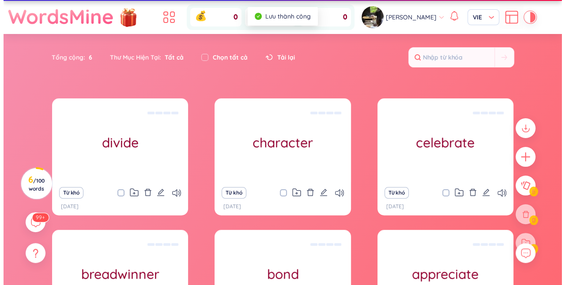
scroll to position [17, 0]
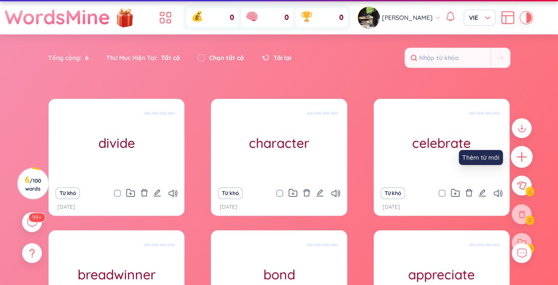
click at [518, 151] on icon "plus" at bounding box center [522, 157] width 12 height 12
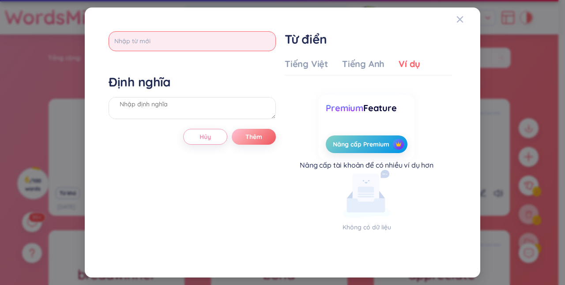
click at [215, 44] on input "text" at bounding box center [192, 41] width 167 height 20
type input "duty"
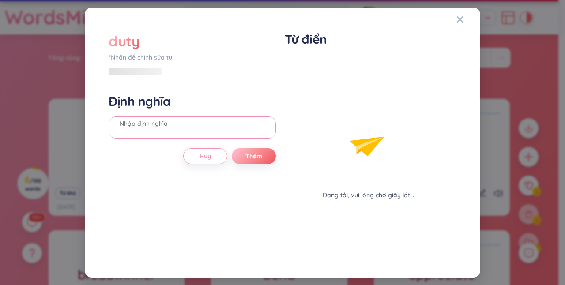
click at [204, 110] on div "Định nghĩa" at bounding box center [192, 118] width 167 height 48
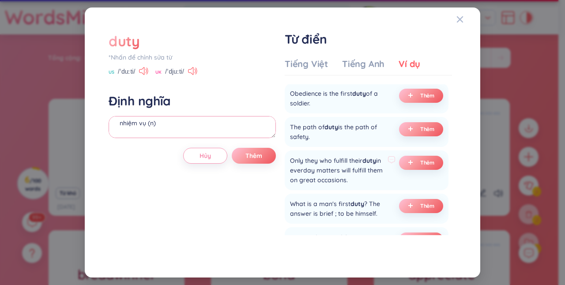
scroll to position [29, 0]
click at [409, 202] on icon "plus" at bounding box center [410, 204] width 5 height 5
click at [213, 131] on textarea "nhiệm vụ (n) (undefined) Eg: What is a man's first duty? The answer is brief ; …" at bounding box center [192, 127] width 167 height 22
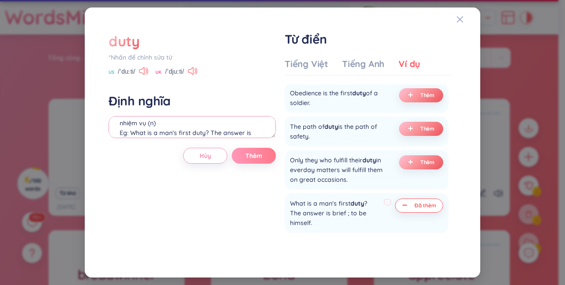
type textarea "nhiệm vụ (n) Eg: What is a man's first duty? The answer is brief ; to be himsel…"
click at [247, 154] on span "Thêm" at bounding box center [253, 155] width 17 height 9
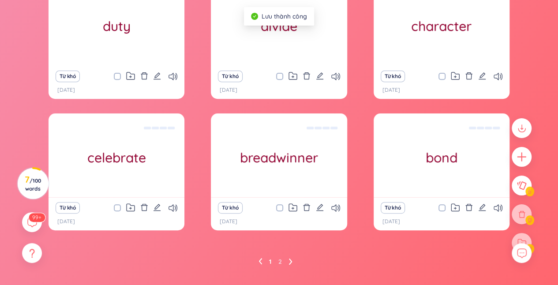
scroll to position [139, 0]
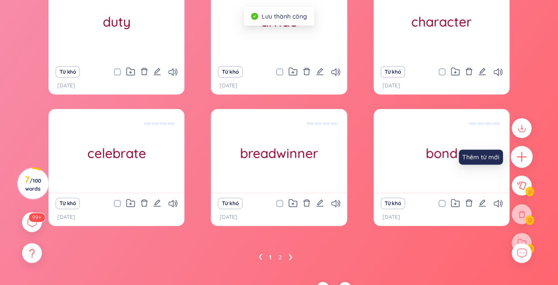
click at [526, 154] on icon "plus" at bounding box center [522, 157] width 12 height 12
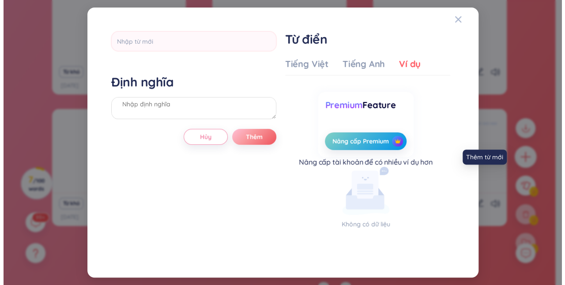
scroll to position [3, 0]
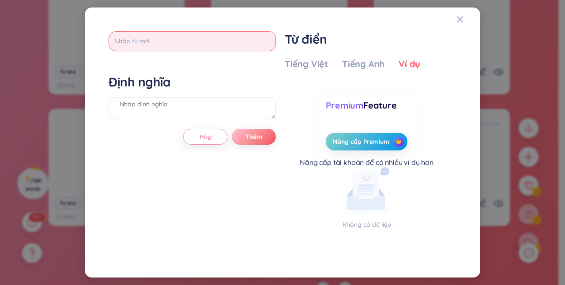
click at [262, 36] on input "text" at bounding box center [192, 41] width 167 height 20
type input "e"
type input "ẻ"
type input "earn"
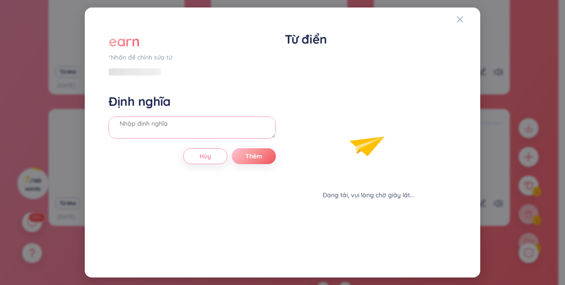
click at [206, 110] on div "Định nghĩa" at bounding box center [192, 118] width 167 height 48
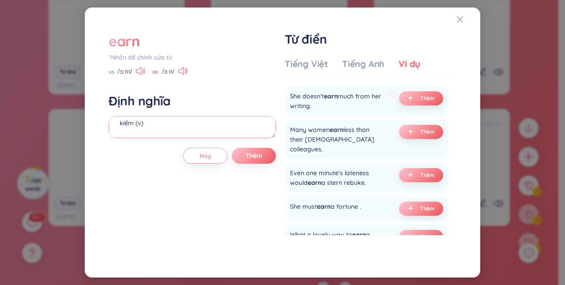
scroll to position [102, 0]
click at [411, 206] on span "plus" at bounding box center [412, 209] width 9 height 6
click at [171, 130] on textarea "kiếm (v) (undefined) Eg: She must earn a fortune ." at bounding box center [192, 127] width 167 height 22
type textarea "kiếm (v) Eg: She must earn a fortune ."
click at [256, 150] on button "Thêm" at bounding box center [254, 156] width 44 height 16
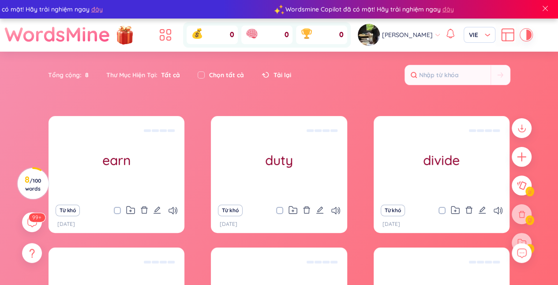
scroll to position [153, 0]
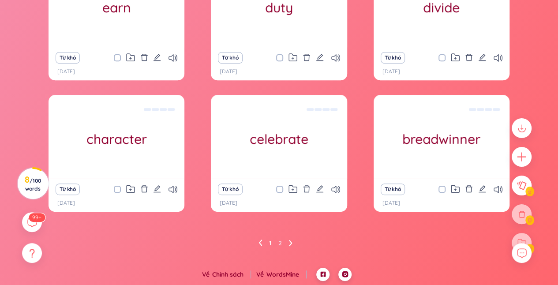
click at [288, 243] on ul "1 2" at bounding box center [278, 243] width 41 height 14
click at [291, 241] on icon at bounding box center [290, 243] width 3 height 6
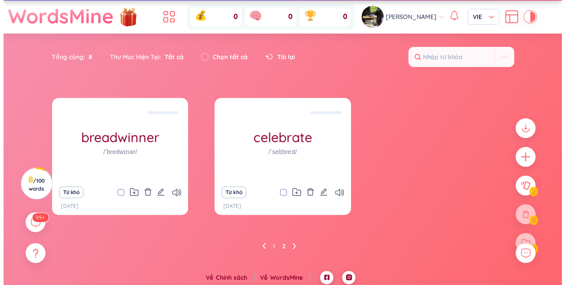
scroll to position [21, 0]
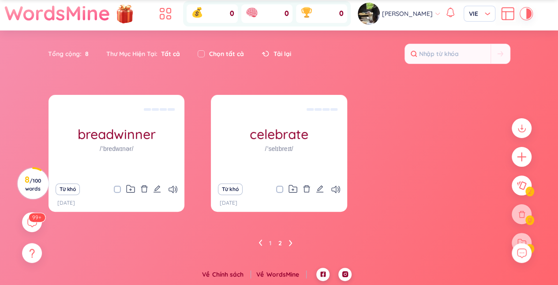
click at [512, 149] on div at bounding box center [522, 157] width 20 height 20
click at [526, 159] on icon "plus" at bounding box center [522, 157] width 12 height 12
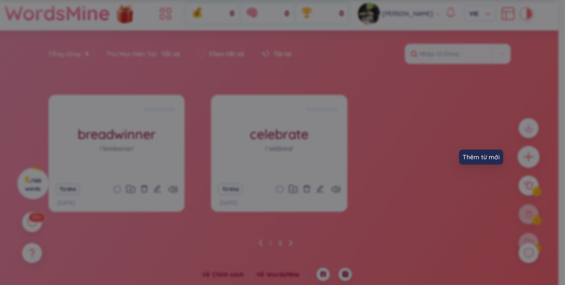
scroll to position [3, 0]
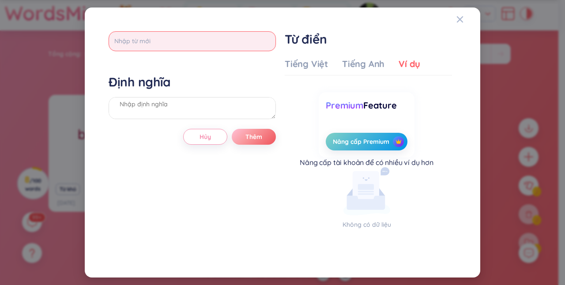
click at [161, 33] on input "text" at bounding box center [192, 41] width 167 height 20
type input "encourage"
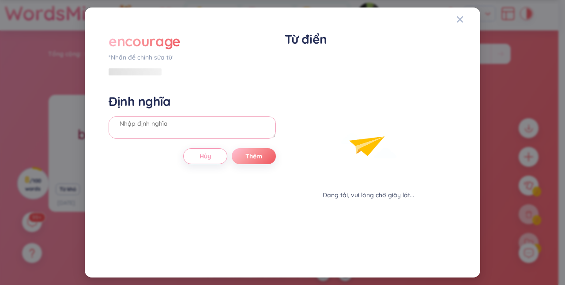
click at [194, 101] on div "Định nghĩa" at bounding box center [192, 118] width 167 height 48
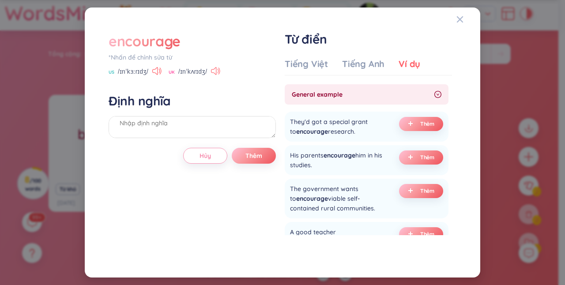
click at [219, 70] on icon at bounding box center [215, 71] width 9 height 8
click at [157, 71] on icon at bounding box center [156, 71] width 9 height 8
click at [318, 63] on div "Tiếng Việt" at bounding box center [306, 64] width 43 height 12
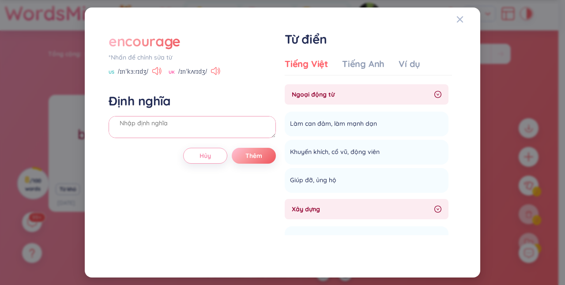
click at [216, 131] on textarea at bounding box center [192, 127] width 167 height 22
click at [157, 56] on div "*Nhấn để chỉnh sửa từ" at bounding box center [192, 57] width 167 height 10
click at [168, 114] on div "Định nghĩa khuyết khích (" at bounding box center [192, 117] width 167 height 48
click at [411, 60] on div "Ví dụ" at bounding box center [409, 64] width 22 height 12
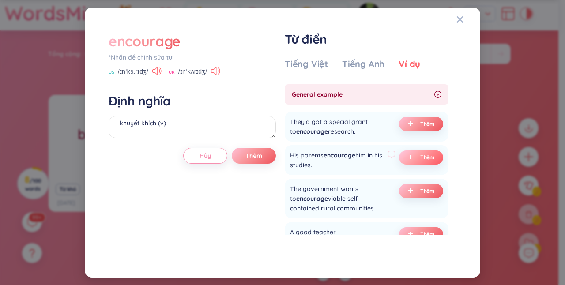
click at [424, 157] on span "Thêm" at bounding box center [427, 157] width 15 height 7
click at [222, 134] on textarea "khuyết khích (v) (undefined) Eg: His parents encourage him in his studies." at bounding box center [192, 127] width 167 height 22
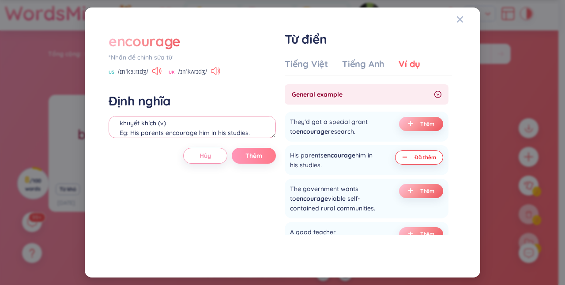
type textarea "khuyết khích (v) Eg: His parents encourage him in his studies."
click at [253, 157] on span "Thêm" at bounding box center [253, 155] width 17 height 9
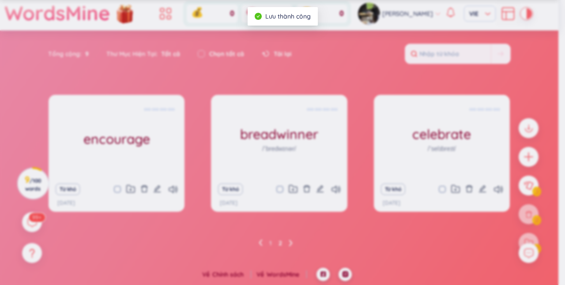
scroll to position [0, 0]
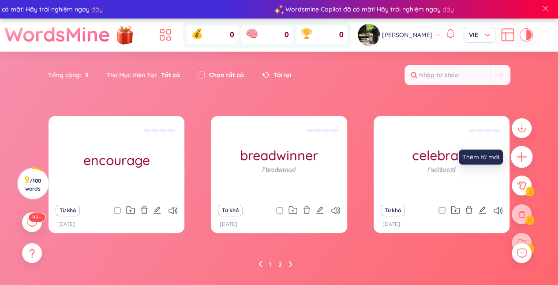
click at [524, 161] on icon "plus" at bounding box center [522, 157] width 12 height 12
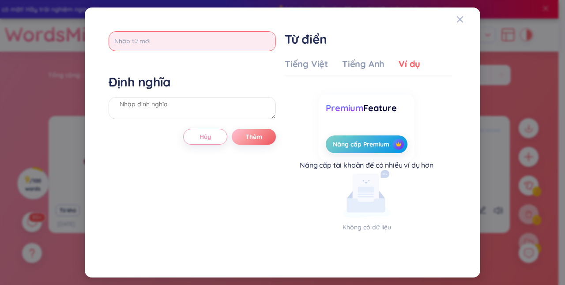
click at [185, 36] on input "text" at bounding box center [192, 41] width 167 height 20
type input "equally"
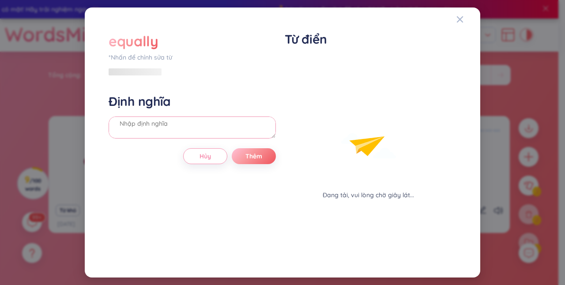
click at [199, 112] on div "Định nghĩa" at bounding box center [192, 118] width 167 height 48
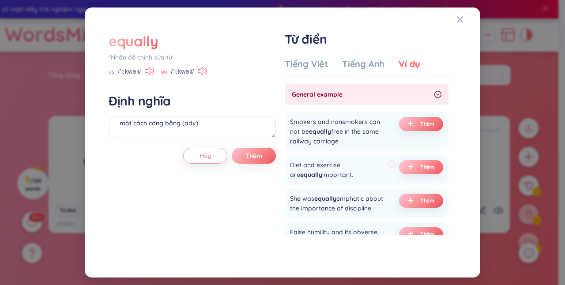
click at [413, 161] on button "Thêm" at bounding box center [421, 167] width 44 height 14
click at [197, 131] on textarea "một cách công bằng (adv) (undefined) Eg: Diet and exercise are equally importan…" at bounding box center [192, 127] width 167 height 22
type textarea "một cách công bằng (adv) Eg: Diet and exercise are equally important."
click at [265, 160] on button "Thêm" at bounding box center [254, 156] width 44 height 16
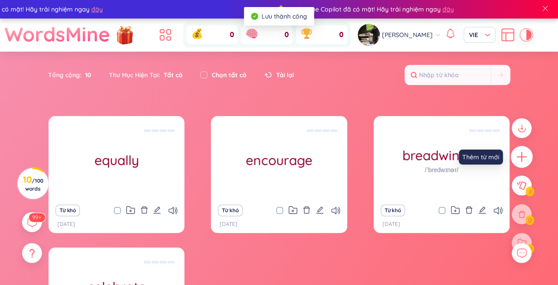
click at [523, 157] on icon "plus" at bounding box center [522, 157] width 10 height 1
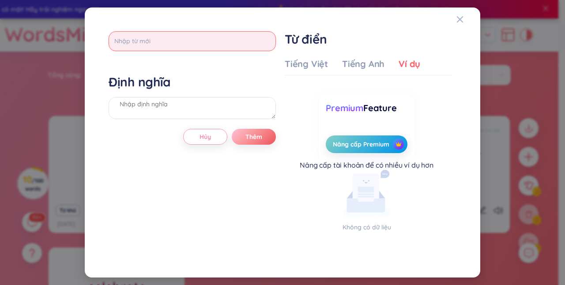
click at [176, 37] on input "text" at bounding box center [192, 41] width 167 height 20
type input "e"
type input "ẽ"
type input "experience"
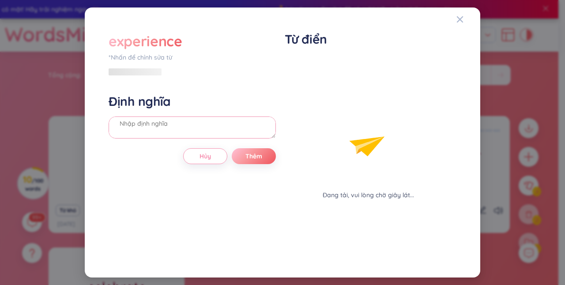
click at [166, 104] on div "Định nghĩa" at bounding box center [192, 118] width 167 height 48
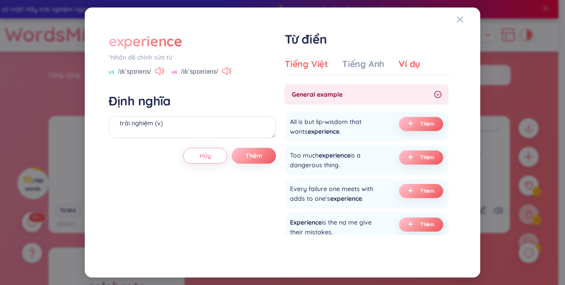
click at [318, 60] on div "Tiếng Việt" at bounding box center [306, 64] width 43 height 12
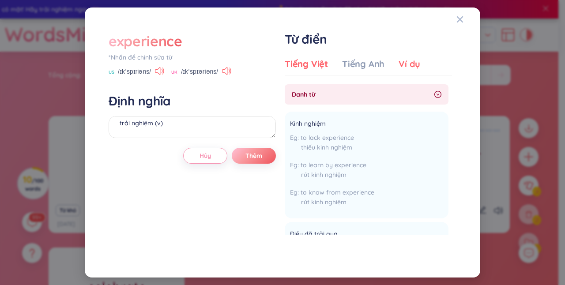
click at [407, 63] on div "Ví dụ" at bounding box center [409, 64] width 22 height 12
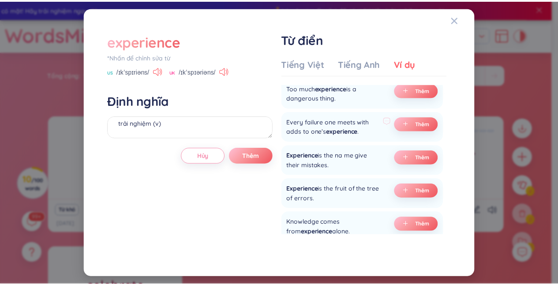
scroll to position [67, 0]
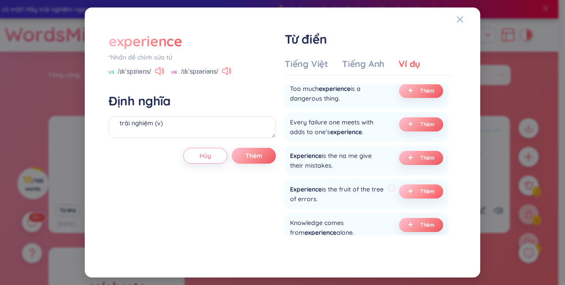
click at [408, 192] on icon "plus" at bounding box center [410, 190] width 5 height 5
click at [194, 133] on textarea "trải nghiệm (v) (undefined) Eg: Experience is the fruit of the tree of errors." at bounding box center [192, 127] width 167 height 22
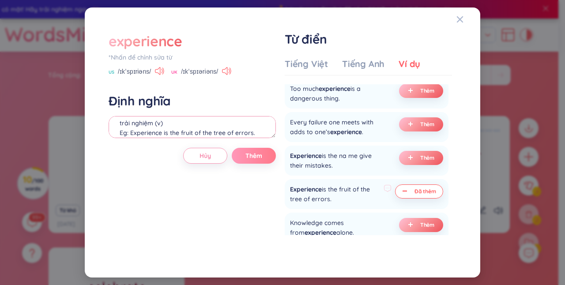
type textarea "trải nghiệm (v) Eg: Experience is the fruit of the tree of errors."
click at [259, 157] on span "Thêm" at bounding box center [253, 155] width 17 height 9
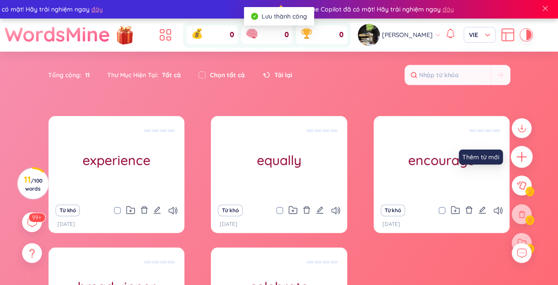
click at [520, 153] on icon "plus" at bounding box center [522, 157] width 12 height 12
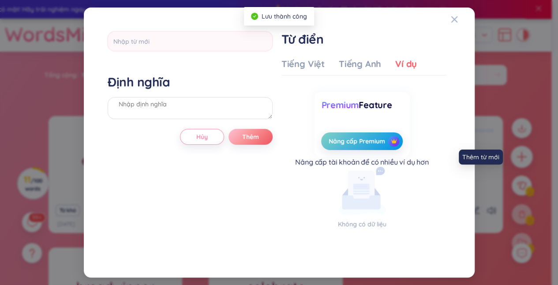
scroll to position [3, 0]
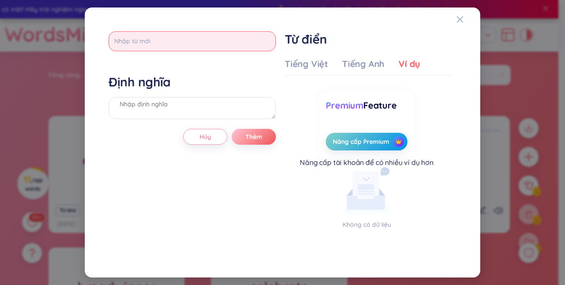
click at [236, 40] on input "text" at bounding box center [192, 41] width 167 height 20
type input "groceries"
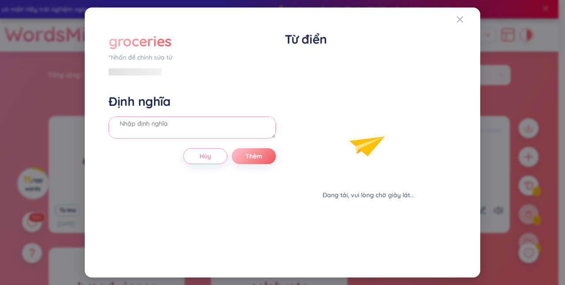
click at [213, 108] on div "Định nghĩa" at bounding box center [192, 118] width 167 height 48
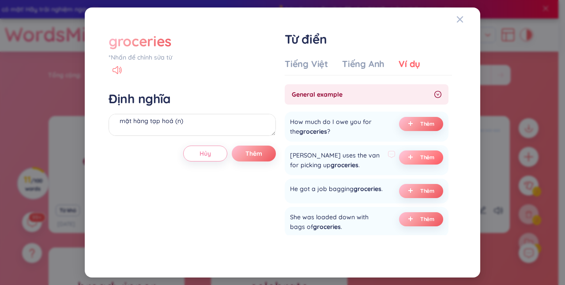
click at [425, 160] on span "Thêm" at bounding box center [427, 157] width 15 height 7
click at [215, 129] on textarea "mặt hàng tạp hoá (n) (undefined) Eg: [PERSON_NAME] uses the van for picking up …" at bounding box center [192, 125] width 167 height 22
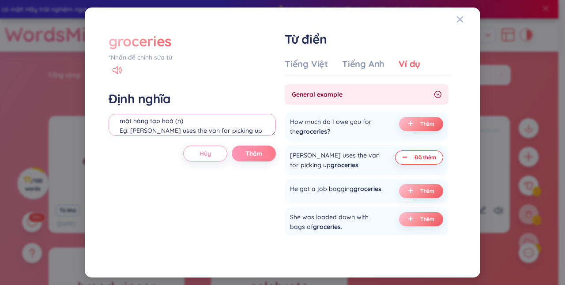
type textarea "mặt hàng tạp hoá (n) Eg: [PERSON_NAME] uses the van for picking up groceries."
click at [251, 155] on span "Thêm" at bounding box center [253, 153] width 17 height 9
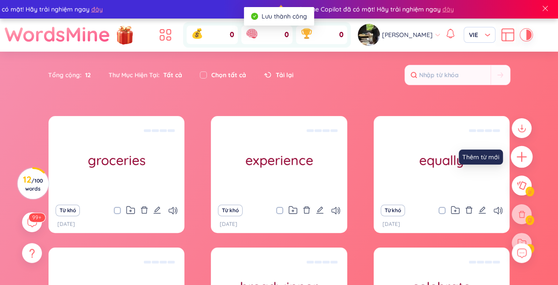
click at [527, 158] on icon "plus" at bounding box center [522, 157] width 12 height 12
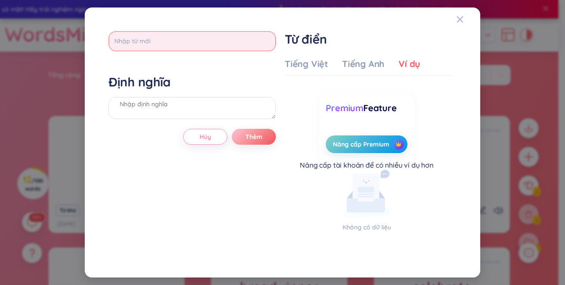
click at [206, 42] on input "text" at bounding box center [192, 41] width 167 height 20
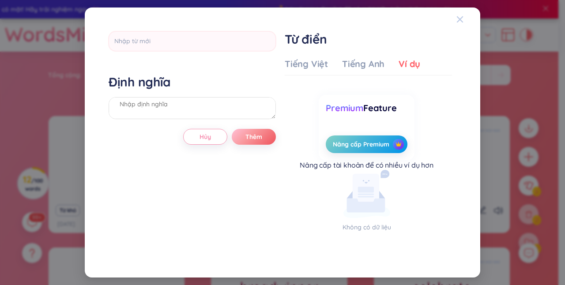
click at [458, 22] on icon "Close" at bounding box center [459, 19] width 7 height 7
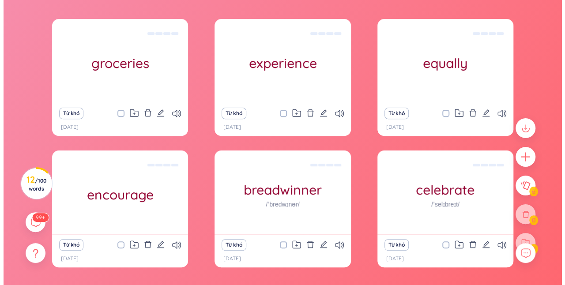
scroll to position [95, 0]
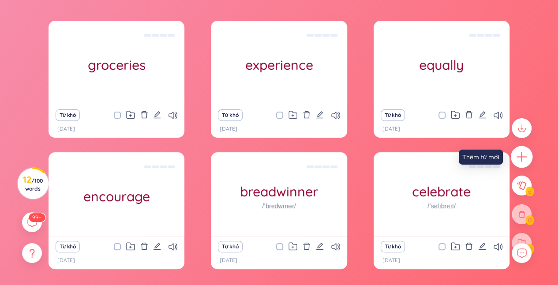
click at [519, 161] on icon "plus" at bounding box center [522, 157] width 12 height 12
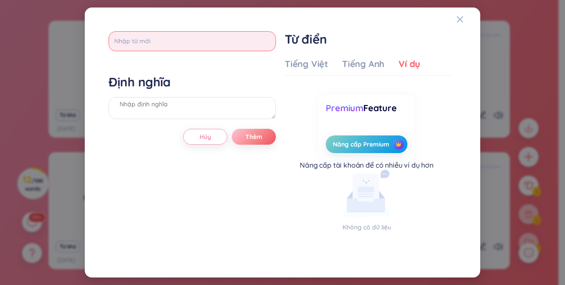
click at [198, 45] on input "text" at bounding box center [192, 41] width 167 height 20
type input "homemaker"
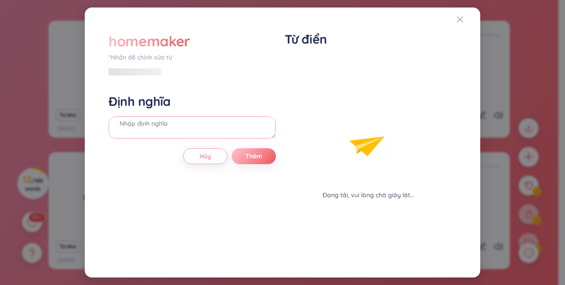
click at [152, 105] on div "Định nghĩa" at bounding box center [192, 118] width 167 height 48
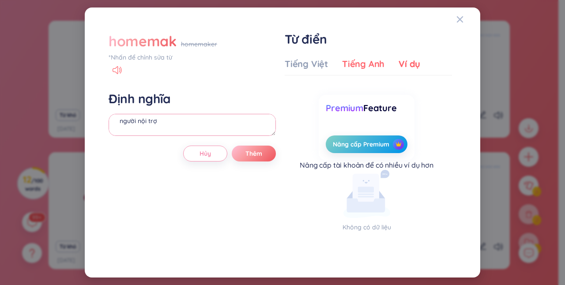
type textarea "người nội trợ"
click at [357, 65] on div "Tiếng Anh" at bounding box center [363, 64] width 42 height 12
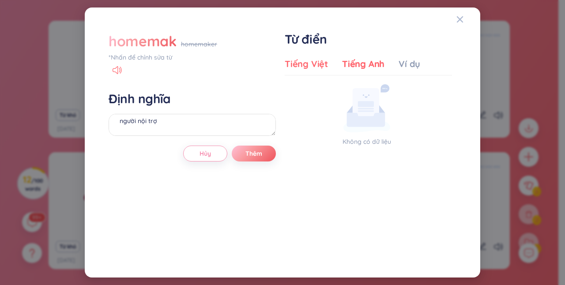
click at [310, 60] on div "Tiếng Việt" at bounding box center [306, 64] width 43 height 12
click at [198, 47] on div "homemaker" at bounding box center [199, 44] width 36 height 10
click at [165, 54] on div "*Nhấn để chỉnh sửa từ" at bounding box center [192, 57] width 167 height 10
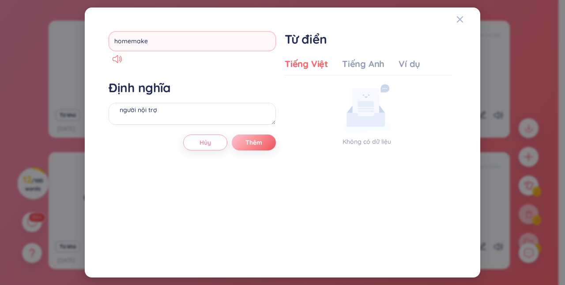
type input "homemaker"
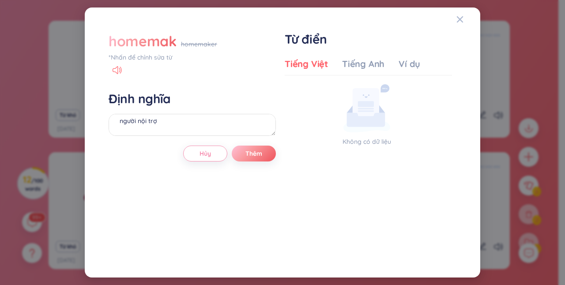
click at [168, 53] on div "*Nhấn để chỉnh sửa từ" at bounding box center [192, 57] width 167 height 10
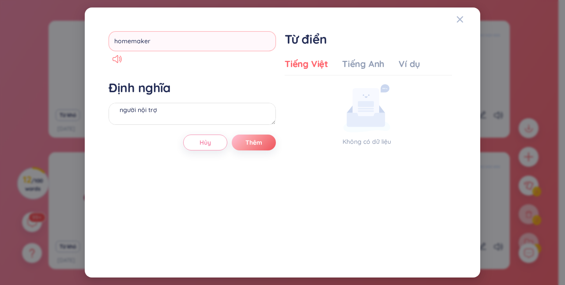
type input "homemaker"
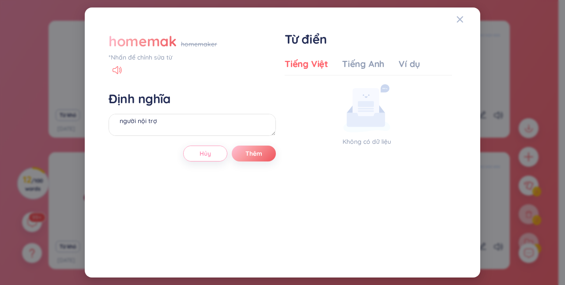
click at [213, 159] on button "Hủy" at bounding box center [205, 154] width 44 height 16
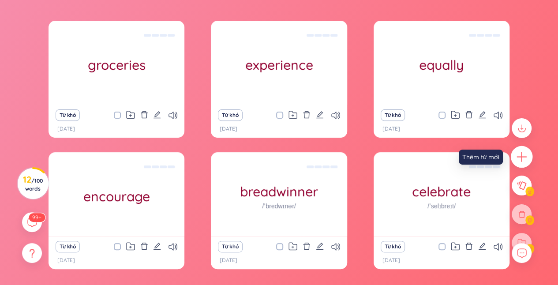
click at [519, 163] on div at bounding box center [522, 157] width 22 height 22
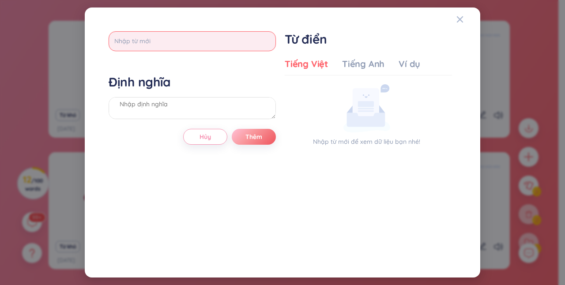
click at [204, 37] on input "text" at bounding box center [192, 41] width 167 height 20
type input "homemaker"
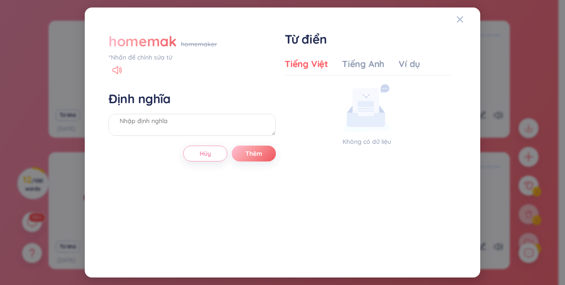
click at [191, 45] on div "homemaker" at bounding box center [199, 44] width 36 height 10
click at [160, 55] on div "*Nhấn để chỉnh sửa từ" at bounding box center [192, 57] width 167 height 10
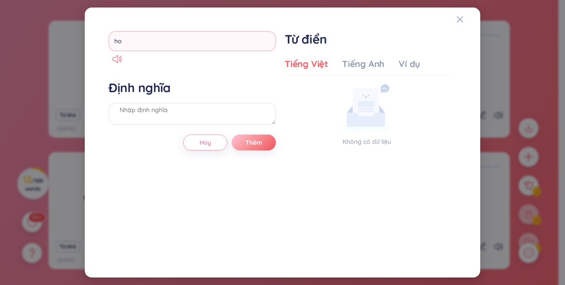
type input "h"
type input "honest"
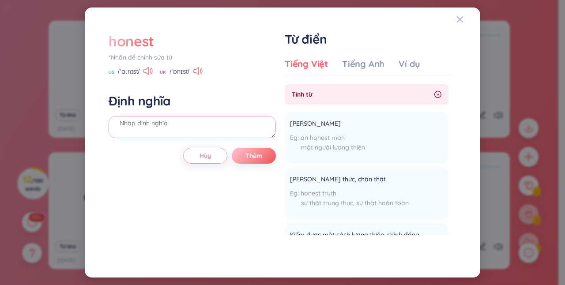
click at [171, 136] on textarea at bounding box center [192, 127] width 167 height 22
click at [404, 63] on div "Ví dụ" at bounding box center [409, 64] width 22 height 12
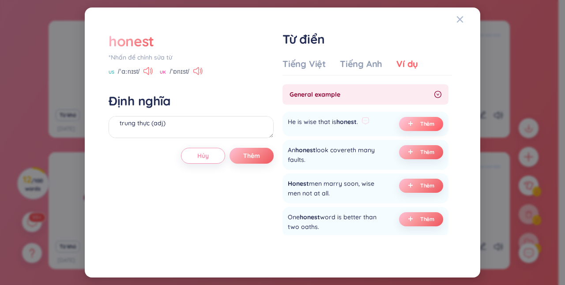
click at [400, 124] on button "Thêm" at bounding box center [421, 124] width 44 height 14
click at [197, 133] on textarea "trung thực (adj) (undefined) Eg: He is wise that is honest." at bounding box center [191, 127] width 165 height 22
type textarea "trung thực (adj) Eg: He is wise that is honest."
click at [261, 161] on button "Thêm" at bounding box center [251, 156] width 44 height 16
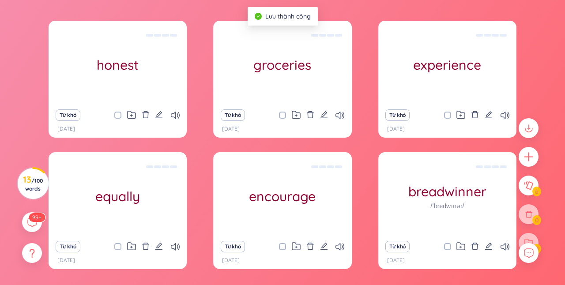
scroll to position [0, 0]
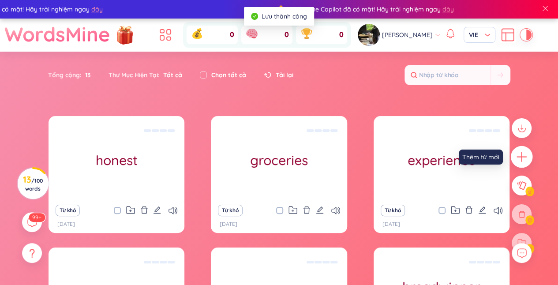
click at [525, 159] on icon "plus" at bounding box center [522, 157] width 12 height 12
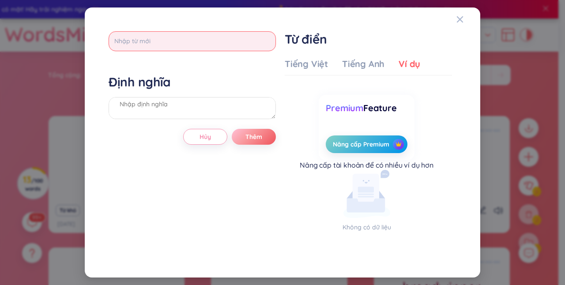
click at [183, 39] on input "text" at bounding box center [192, 41] width 167 height 20
type input "necessary"
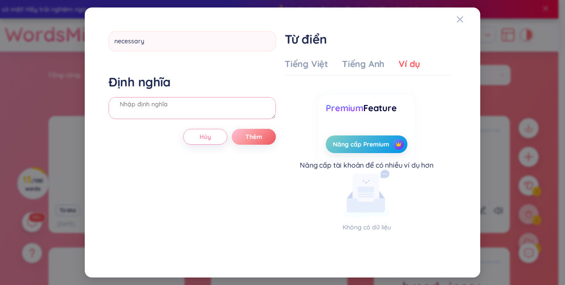
click at [153, 110] on div "Định nghĩa" at bounding box center [192, 98] width 167 height 48
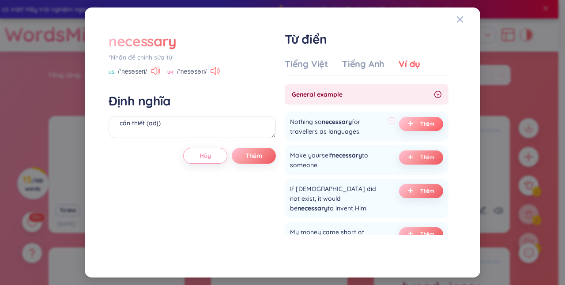
click at [420, 122] on span "Thêm" at bounding box center [427, 123] width 15 height 7
click at [220, 135] on textarea "cần thiết (adj) (undefined) Eg: Nothing so necessary for travellers as language…" at bounding box center [192, 127] width 167 height 22
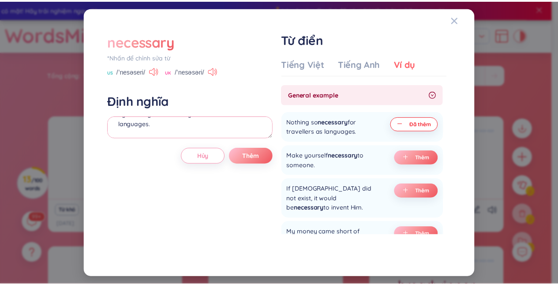
scroll to position [27, 0]
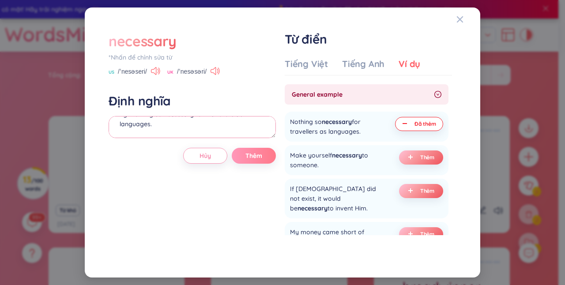
type textarea "cần thiết (adj) Eg: Nothing so necessary for travellers as languages."
click at [256, 153] on span "Thêm" at bounding box center [253, 155] width 17 height 9
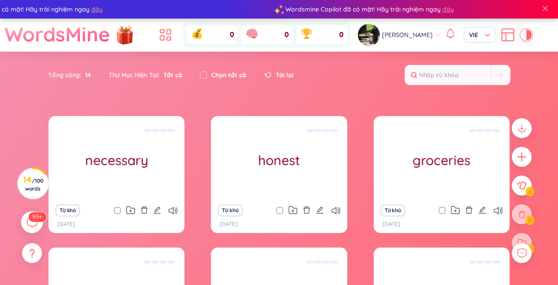
click at [38, 218] on sup "99+" at bounding box center [37, 217] width 18 height 10
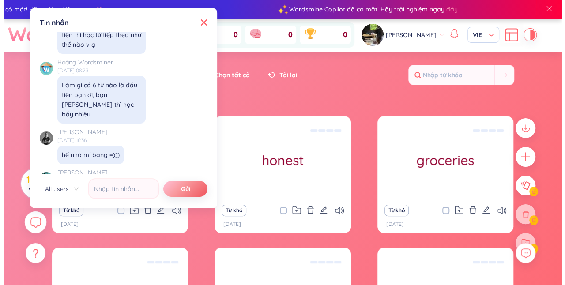
scroll to position [10186, 0]
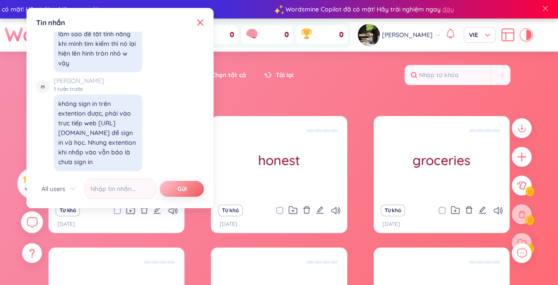
click at [198, 12] on body "Wordsmine Copilot đã có mặt! Hãy trải nghiệm ngay đây Wordsmine Copilot đã có m…" at bounding box center [279, 142] width 558 height 285
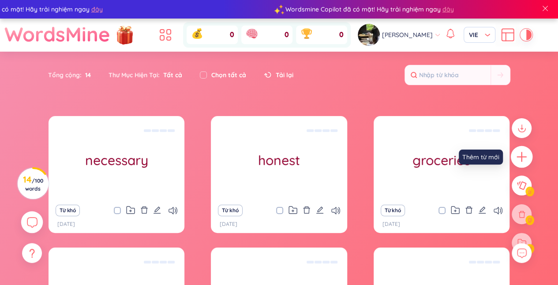
click at [526, 161] on icon "plus" at bounding box center [522, 157] width 12 height 12
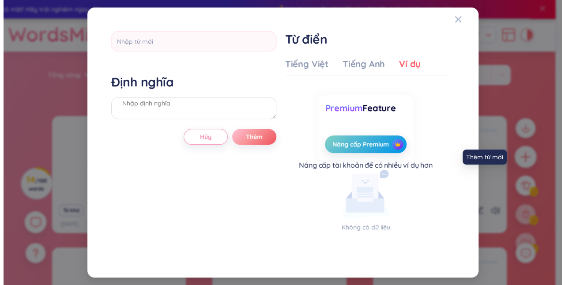
scroll to position [10, 0]
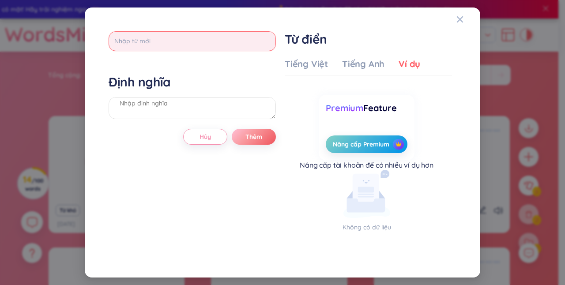
click at [225, 34] on input "text" at bounding box center [192, 41] width 167 height 20
type input "prepare"
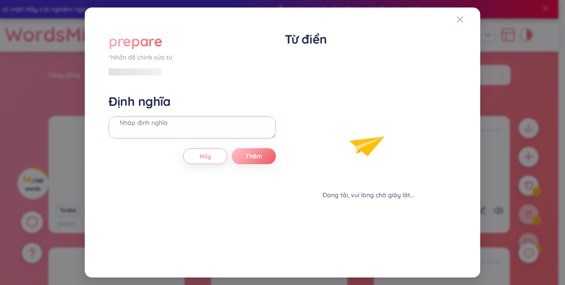
click at [206, 110] on div "Định nghĩa" at bounding box center [192, 118] width 167 height 48
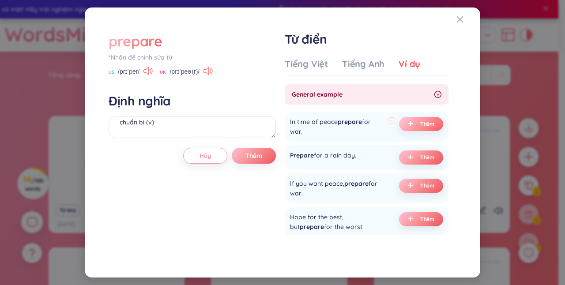
click at [412, 121] on span "plus" at bounding box center [412, 124] width 9 height 6
click at [221, 134] on textarea "chuẩn bị (v) (undefined) Eg: In time of peace prepare for war." at bounding box center [192, 127] width 167 height 22
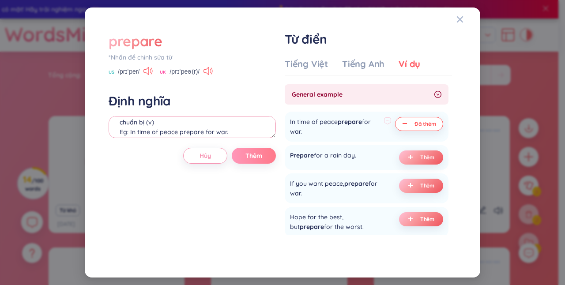
type textarea "chuẩn bị (v) Eg: In time of peace prepare for war."
click at [263, 155] on button "Thêm" at bounding box center [254, 156] width 44 height 16
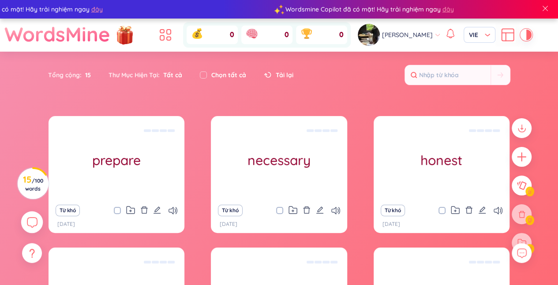
click at [532, 157] on div at bounding box center [521, 190] width 29 height 152
click at [520, 157] on icon "plus" at bounding box center [522, 157] width 10 height 1
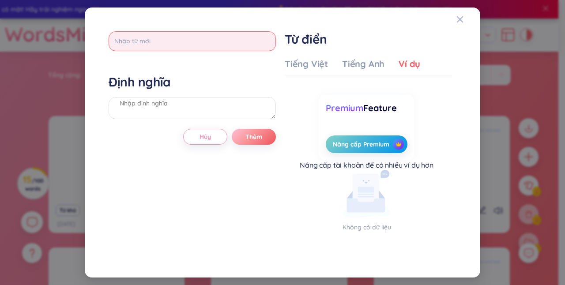
click at [217, 38] on input "text" at bounding box center [192, 41] width 167 height 20
type input "pround"
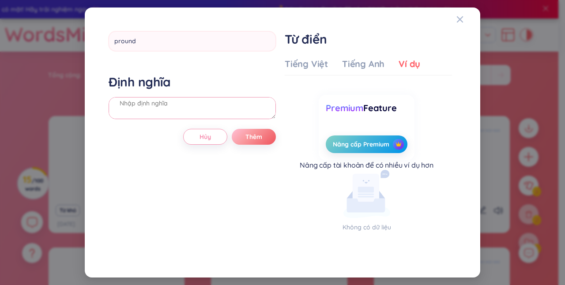
click at [232, 97] on div "Định nghĩa" at bounding box center [192, 98] width 167 height 48
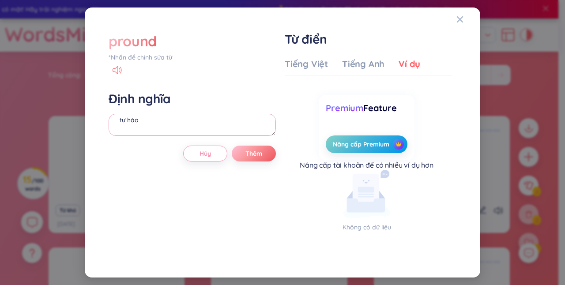
type textarea "tự hào"
click at [118, 72] on icon at bounding box center [114, 70] width 5 height 8
click at [147, 43] on div "pround" at bounding box center [133, 40] width 48 height 19
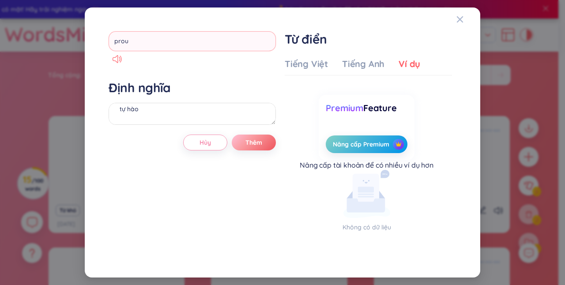
type input "proud"
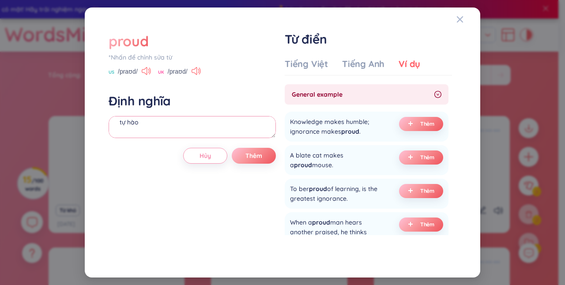
click at [169, 127] on textarea "tự hào" at bounding box center [192, 127] width 167 height 22
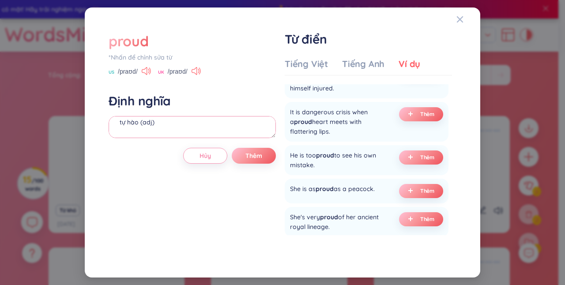
scroll to position [153, 0]
click at [420, 158] on span "Thêm" at bounding box center [427, 157] width 15 height 7
click at [213, 136] on textarea "tự hào (adj) (undefined) Eg: He is too proud to see his own mistake." at bounding box center [192, 127] width 167 height 22
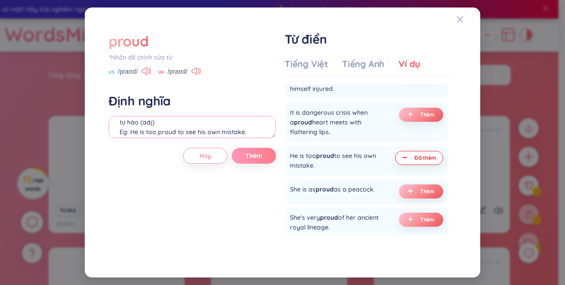
type textarea "tự hào (adj) Eg: He is too proud to see his own mistake."
click at [250, 150] on button "Thêm" at bounding box center [254, 156] width 44 height 16
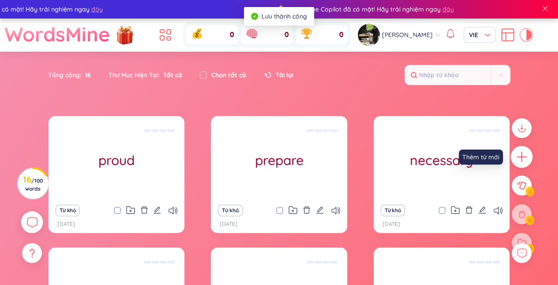
click at [524, 155] on icon "plus" at bounding box center [522, 157] width 12 height 12
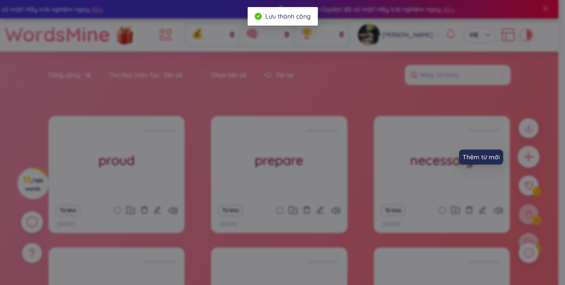
scroll to position [3, 0]
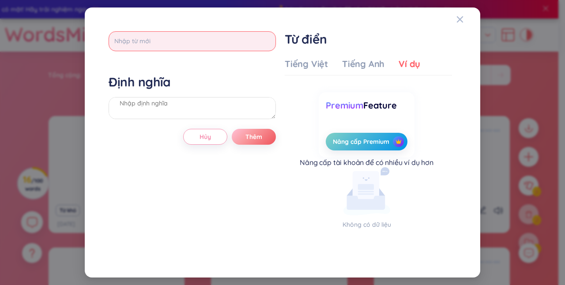
click at [242, 46] on input "text" at bounding box center [192, 41] width 167 height 20
click at [195, 36] on input "text" at bounding box center [192, 41] width 167 height 20
type input "spotlessly"
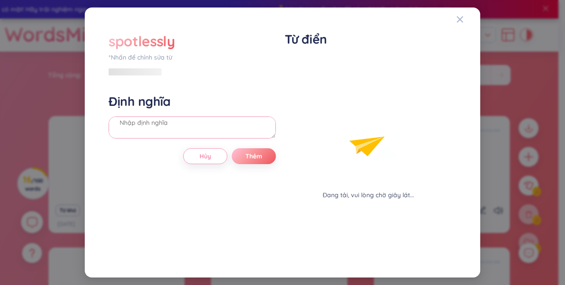
click at [184, 99] on div "Định nghĩa" at bounding box center [192, 118] width 167 height 48
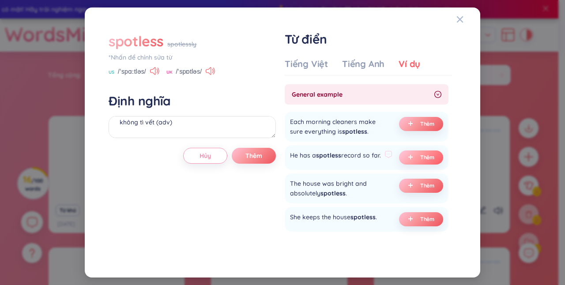
click at [407, 153] on button "Thêm" at bounding box center [421, 157] width 44 height 14
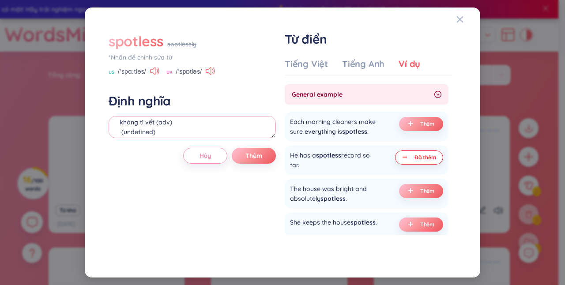
click at [225, 133] on textarea "không tì vết (adv) (undefined) Eg: He has a spotless record so far." at bounding box center [192, 127] width 167 height 22
type textarea "không tì vết (adv) Eg: He has a spotless record so far."
click at [273, 155] on button "Thêm" at bounding box center [254, 156] width 44 height 16
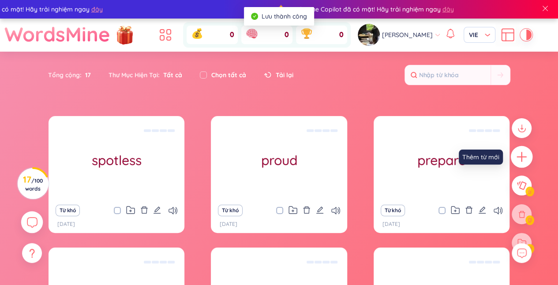
click at [522, 159] on icon "plus" at bounding box center [521, 157] width 1 height 10
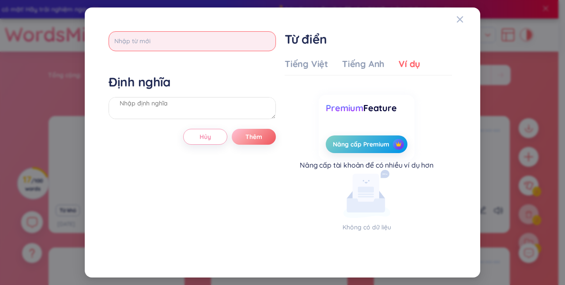
click at [170, 39] on input "text" at bounding box center [192, 41] width 167 height 20
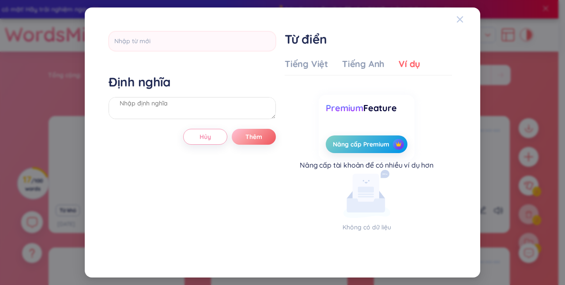
click at [464, 17] on span "Close" at bounding box center [468, 19] width 24 height 24
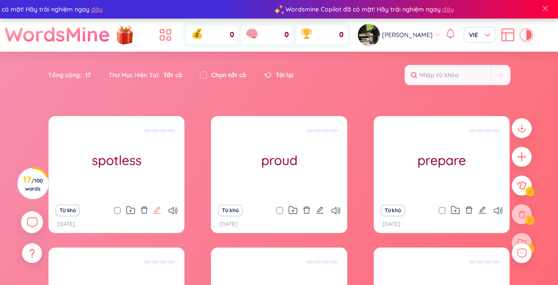
click at [155, 210] on icon "edit" at bounding box center [157, 210] width 8 height 8
type textarea "không tì vết (adv) Eg: He has a spotless record so far."
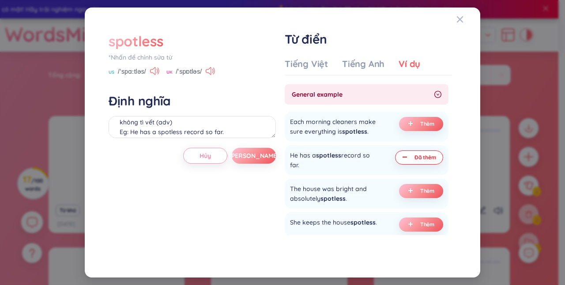
click at [162, 41] on div "spotless" at bounding box center [136, 40] width 54 height 19
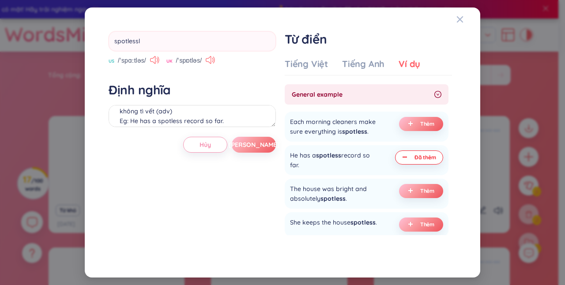
type input "spotlessly"
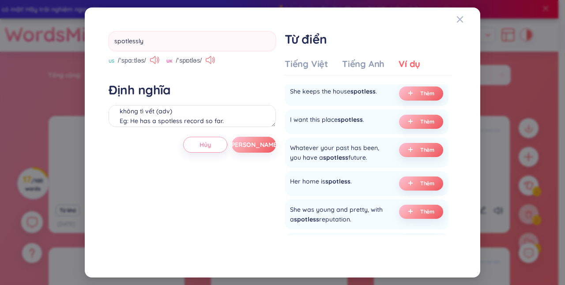
scroll to position [0, 0]
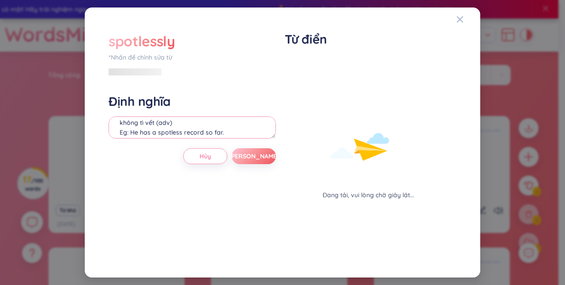
click at [235, 131] on textarea "không tì vết (adv) Eg: He has a spotless record so far." at bounding box center [192, 127] width 167 height 22
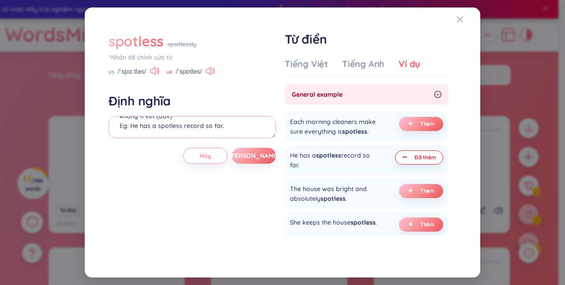
scroll to position [29, 0]
drag, startPoint x: 234, startPoint y: 131, endPoint x: 122, endPoint y: 127, distance: 112.6
click at [122, 127] on textarea "không tì vết (adv) Eg: He has a spotless record so far." at bounding box center [192, 127] width 167 height 22
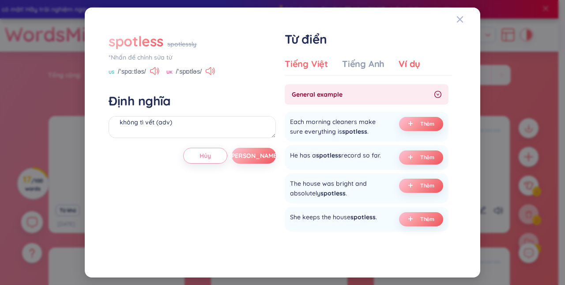
click at [318, 63] on div "Tiếng Việt" at bounding box center [306, 64] width 43 height 12
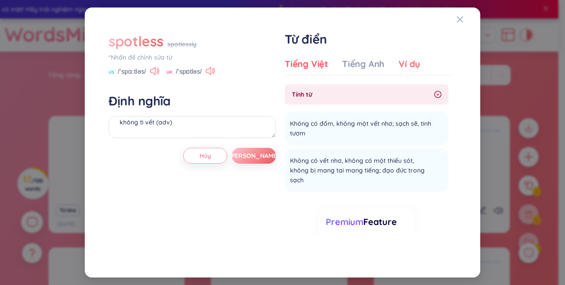
click at [403, 63] on div "Ví dụ" at bounding box center [409, 64] width 22 height 12
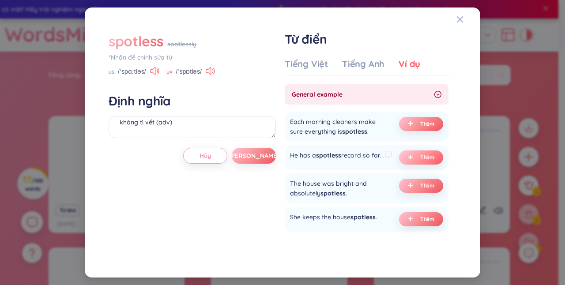
click at [420, 159] on span "Thêm" at bounding box center [427, 157] width 15 height 7
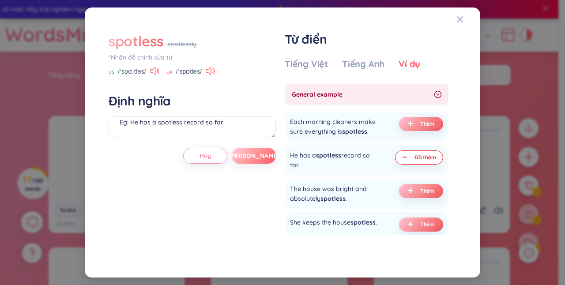
click at [252, 153] on span "[PERSON_NAME]" at bounding box center [253, 155] width 51 height 9
type textarea "không tì vết (adv) (undefined) Eg: He has a spotless record so far."
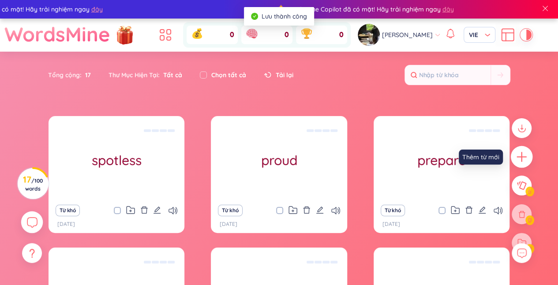
click at [513, 153] on div at bounding box center [522, 157] width 22 height 22
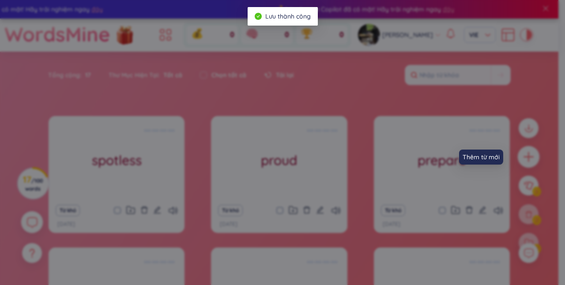
scroll to position [10, 0]
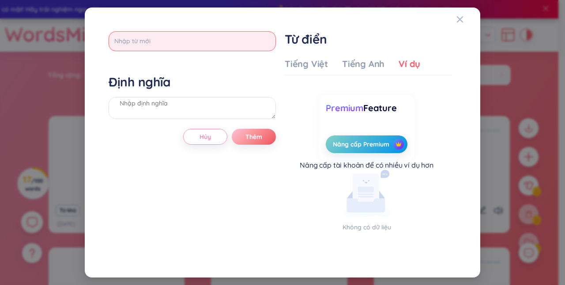
click at [245, 33] on input "text" at bounding box center [192, 41] width 167 height 20
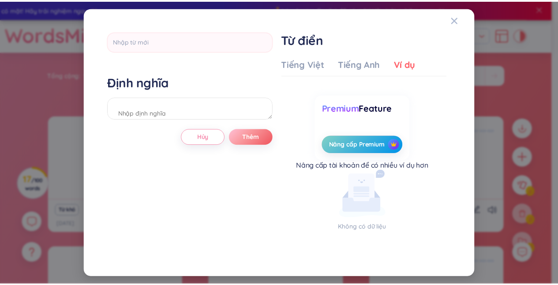
scroll to position [10, 0]
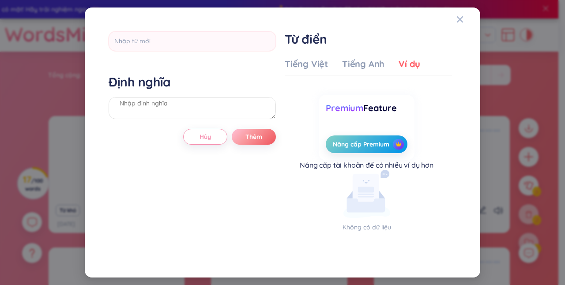
click at [456, 21] on div "Định nghĩa Hủy Thêm Từ điển Tiếng Việt Tiếng Anh Ví dụ Nhập từ mới để xem dữ li…" at bounding box center [282, 142] width 374 height 249
click at [467, 16] on span "Close" at bounding box center [468, 19] width 24 height 24
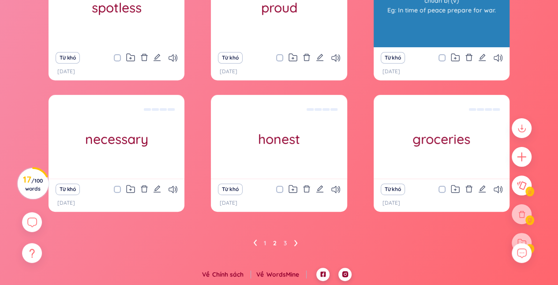
scroll to position [152, 0]
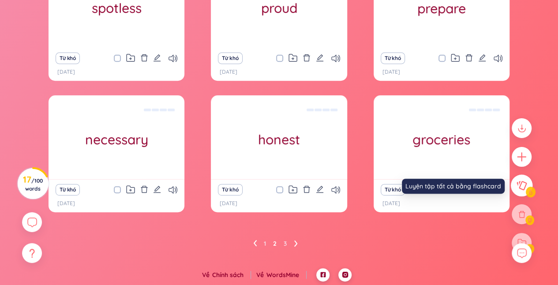
click at [521, 191] on button at bounding box center [522, 186] width 22 height 22
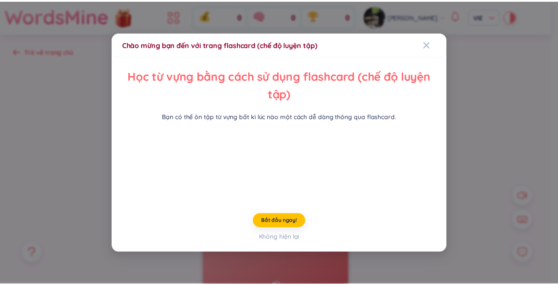
scroll to position [37, 0]
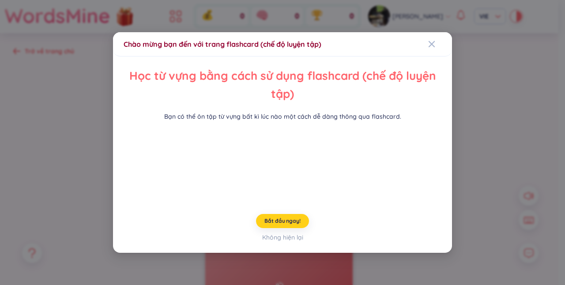
click at [273, 225] on span "Bắt đầu ngay!" at bounding box center [282, 220] width 36 height 7
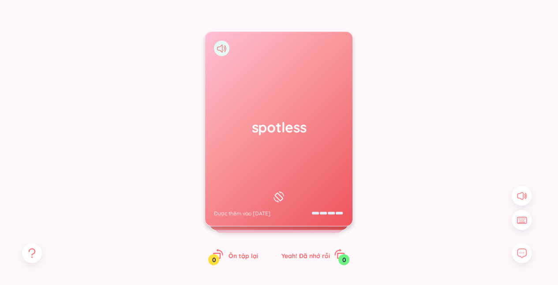
scroll to position [94, 0]
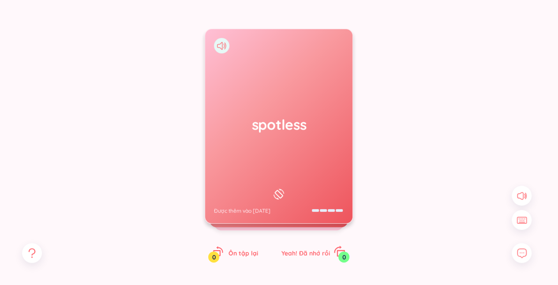
click at [336, 257] on icon "rotate-right" at bounding box center [339, 251] width 12 height 12
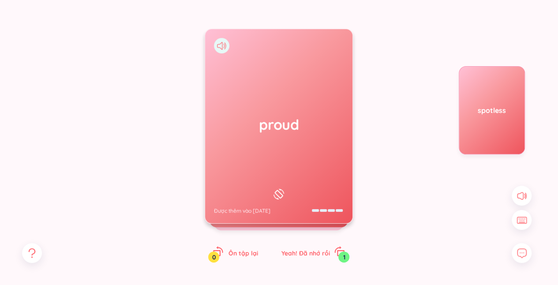
click at [217, 42] on icon at bounding box center [221, 46] width 9 height 8
click at [288, 127] on h1 "proud" at bounding box center [279, 124] width 130 height 19
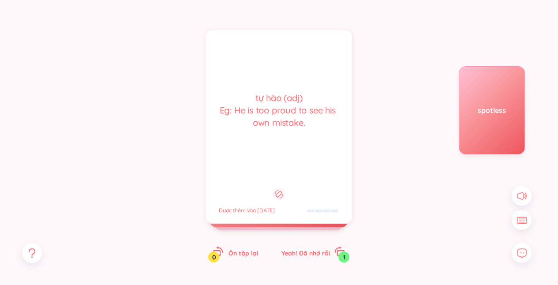
click at [288, 127] on div "tự hào (adj) Eg: He is too proud to see his own mistake." at bounding box center [279, 110] width 138 height 37
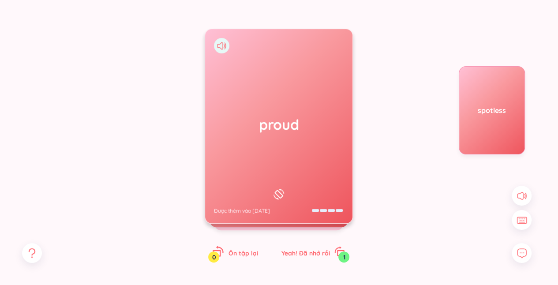
click at [217, 251] on icon "rotate-left" at bounding box center [217, 253] width 8 height 7
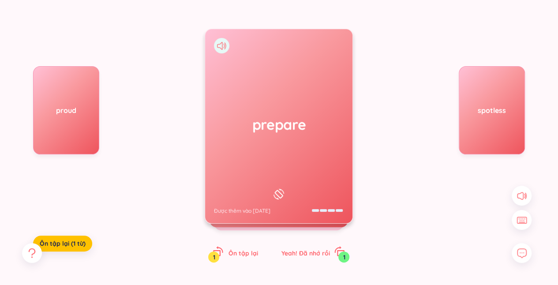
click at [270, 176] on div "prepare Được thêm vào 12/8/2025" at bounding box center [278, 126] width 147 height 194
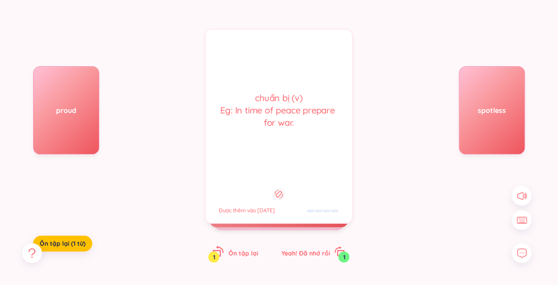
click at [243, 253] on span "Ôn tập lại" at bounding box center [243, 253] width 30 height 8
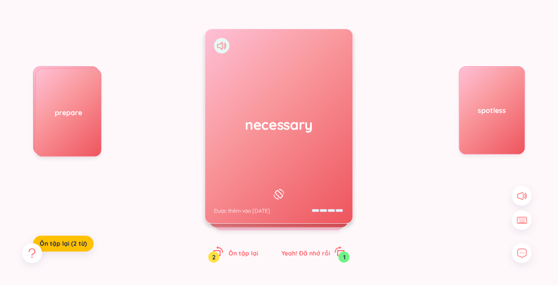
click at [322, 100] on div "necessary Được thêm vào 12/8/2025" at bounding box center [278, 126] width 147 height 194
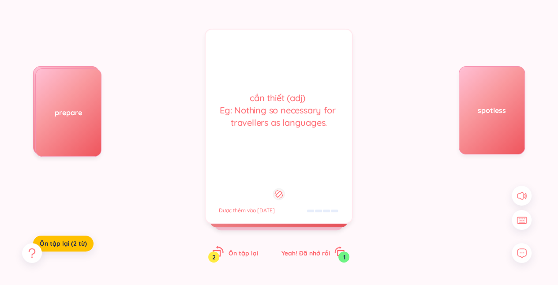
click at [241, 247] on div "Ôn tập lại 2" at bounding box center [235, 252] width 45 height 12
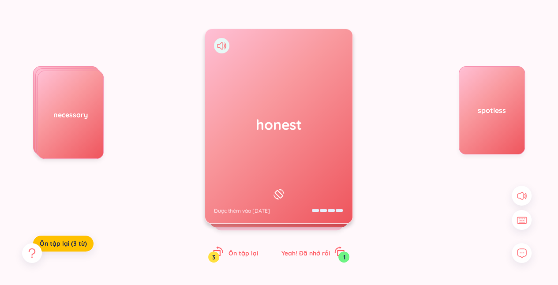
click at [268, 165] on div "honest Được thêm vào 12/8/2025" at bounding box center [278, 126] width 147 height 194
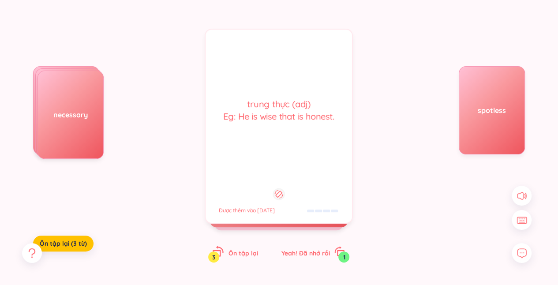
click at [246, 251] on span "Ôn tập lại" at bounding box center [243, 253] width 30 height 8
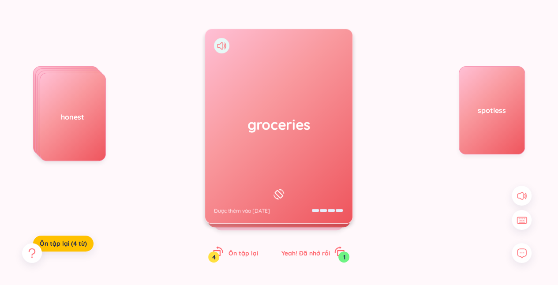
click at [295, 140] on div "groceries Được thêm vào 12/8/2025" at bounding box center [278, 126] width 147 height 194
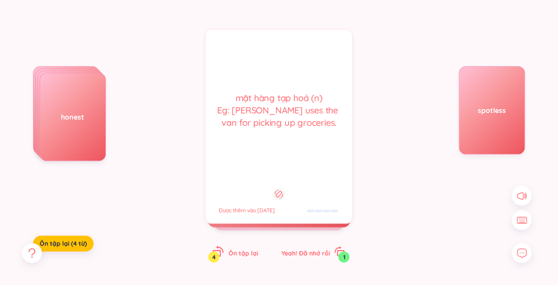
click at [240, 253] on span "Ôn tập lại" at bounding box center [243, 253] width 30 height 8
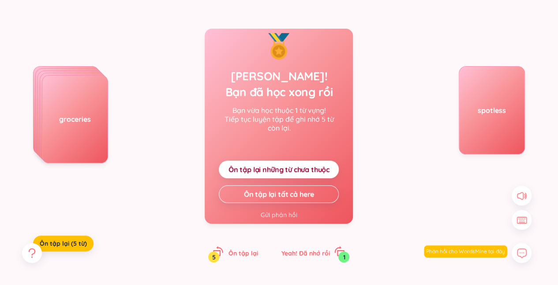
click at [297, 171] on span "Ôn tập lại những từ chưa thuộc" at bounding box center [278, 170] width 101 height 10
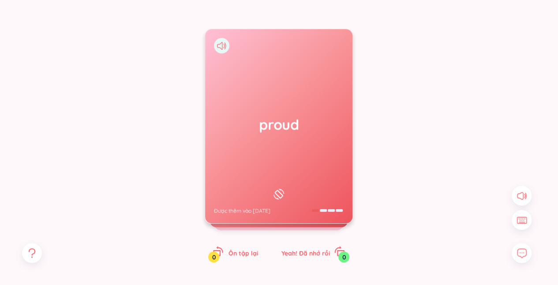
click at [296, 126] on h1 "proud" at bounding box center [279, 124] width 130 height 19
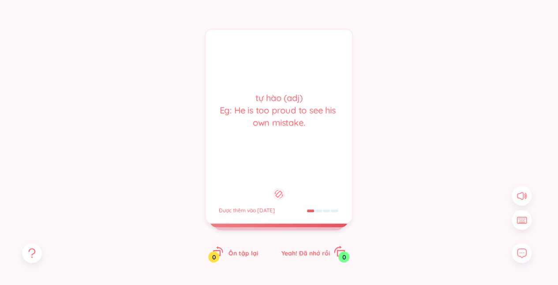
click at [336, 250] on icon "rotate-right" at bounding box center [339, 251] width 12 height 12
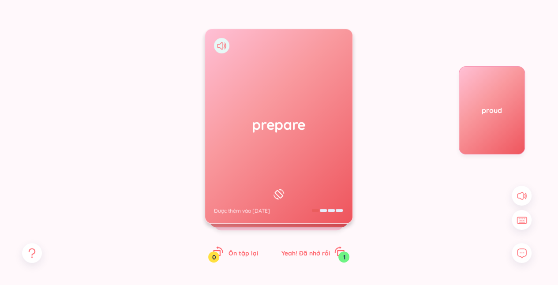
click at [277, 133] on h1 "prepare" at bounding box center [279, 124] width 130 height 19
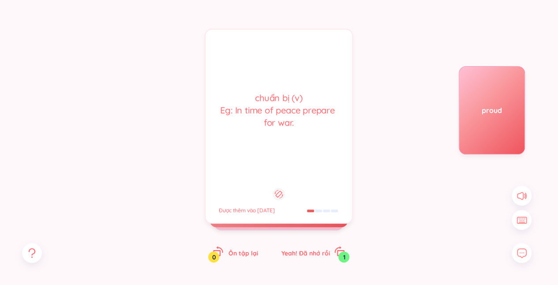
click at [475, 117] on div "proud" at bounding box center [492, 110] width 66 height 88
click at [238, 252] on span "Ôn tập lại" at bounding box center [243, 253] width 30 height 8
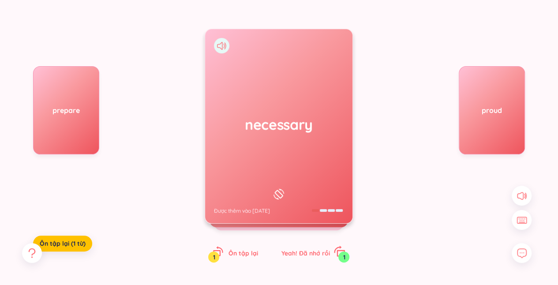
click at [324, 255] on span "Yeah! Đã nhớ rồi" at bounding box center [305, 253] width 49 height 8
click at [292, 146] on div "honest Được thêm vào 12/8/2025" at bounding box center [278, 126] width 147 height 194
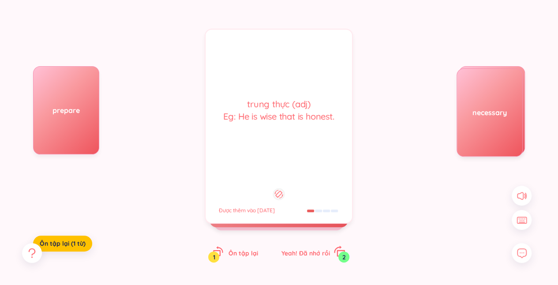
click at [299, 246] on div "Yeah! Đã nhớ rồi 2" at bounding box center [313, 252] width 64 height 12
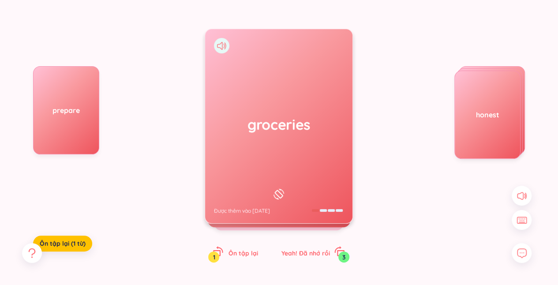
click at [298, 170] on div "groceries Được thêm vào 12/8/2025" at bounding box center [278, 126] width 147 height 194
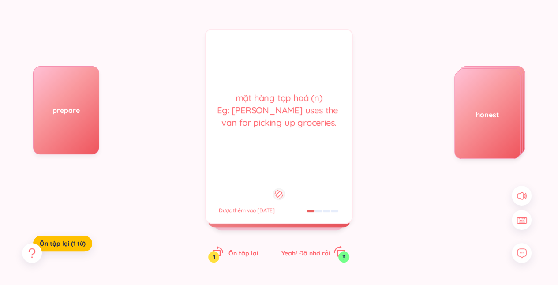
click at [303, 252] on span "Yeah! Đã nhớ rồi" at bounding box center [305, 253] width 49 height 8
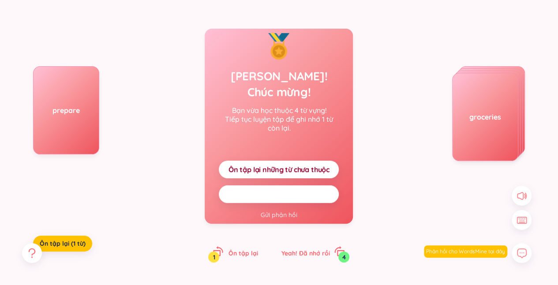
click at [303, 189] on span "Ôn tập lại tất cả here" at bounding box center [279, 194] width 70 height 10
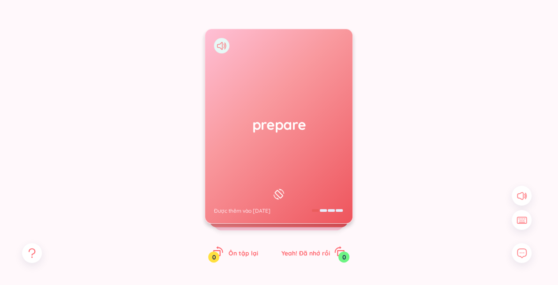
click at [287, 155] on div "prepare Được thêm vào 12/8/2025" at bounding box center [278, 126] width 147 height 194
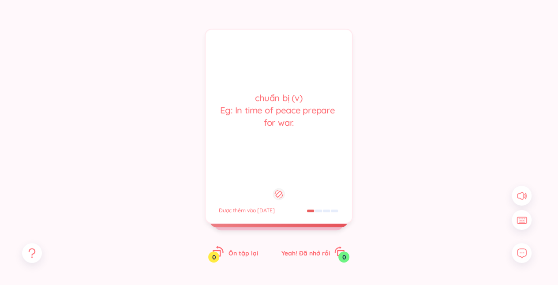
click at [237, 254] on span "Ôn tập lại" at bounding box center [243, 253] width 30 height 8
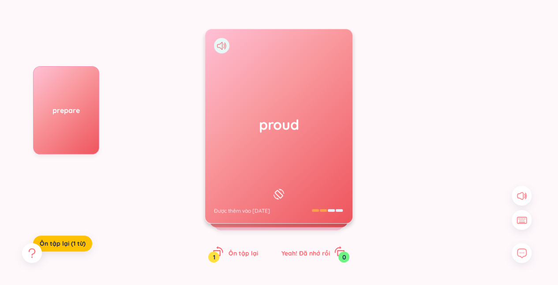
click at [291, 161] on div "proud Được thêm vào 12/8/2025" at bounding box center [278, 126] width 147 height 194
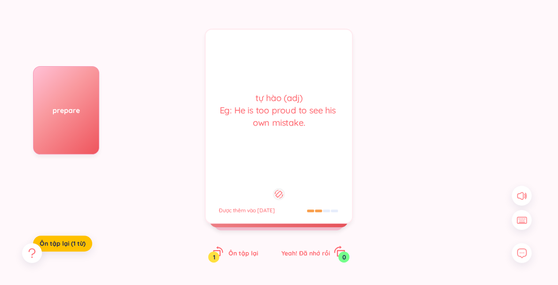
click at [308, 251] on span "Yeah! Đã nhớ rồi" at bounding box center [305, 253] width 49 height 8
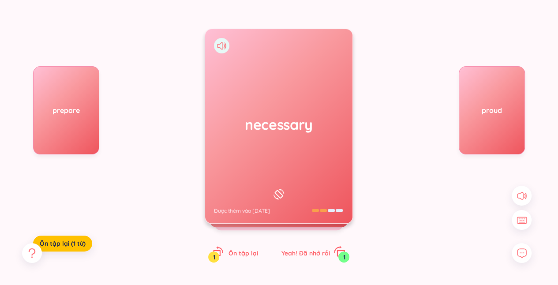
click at [308, 251] on span "Yeah! Đã nhớ rồi" at bounding box center [305, 253] width 49 height 8
click at [298, 165] on div "honest Được thêm vào 12/8/2025" at bounding box center [278, 126] width 147 height 194
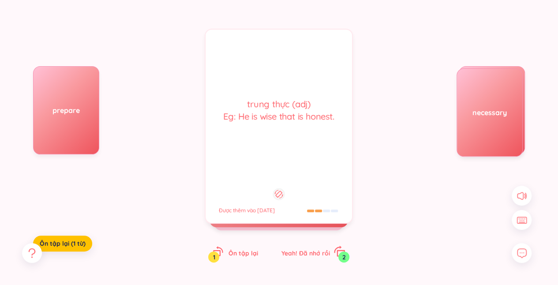
click at [314, 249] on span "Yeah! Đã nhớ rồi" at bounding box center [305, 253] width 49 height 8
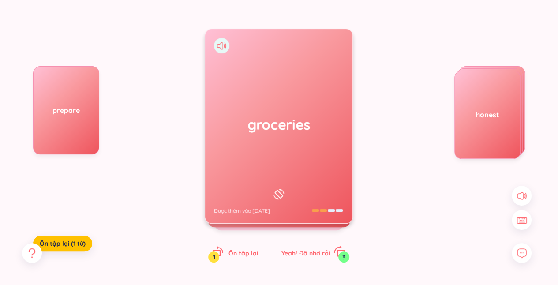
click at [314, 249] on span "Yeah! Đã nhớ rồi" at bounding box center [305, 253] width 49 height 8
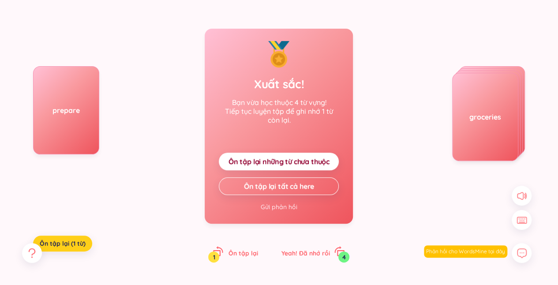
click at [79, 242] on span "Ôn tập lại (1 từ)" at bounding box center [63, 243] width 46 height 9
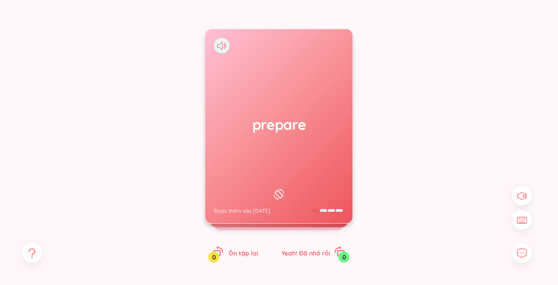
click at [263, 180] on div "prepare Được thêm vào 12/8/2025" at bounding box center [278, 126] width 147 height 194
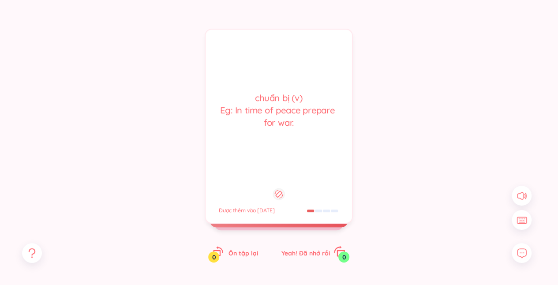
click at [296, 251] on span "Yeah! Đã nhớ rồi" at bounding box center [305, 253] width 49 height 8
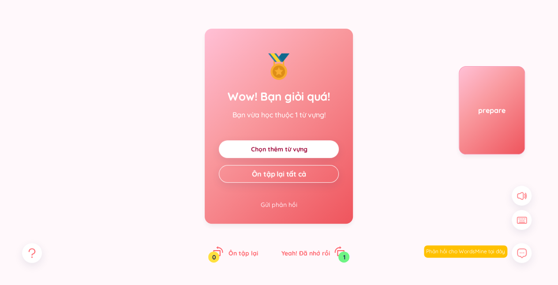
click at [300, 152] on link "Chọn thêm từ vựng" at bounding box center [279, 149] width 56 height 10
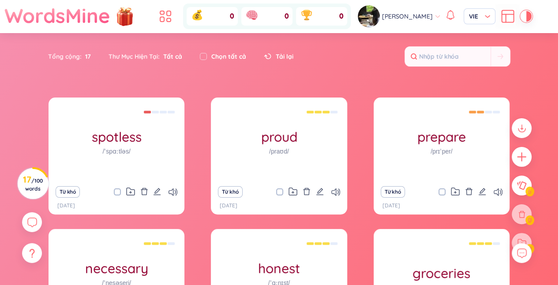
scroll to position [134, 0]
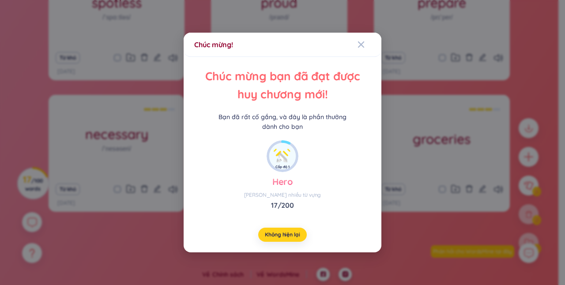
click at [287, 234] on span "Không hiện lại" at bounding box center [282, 234] width 35 height 7
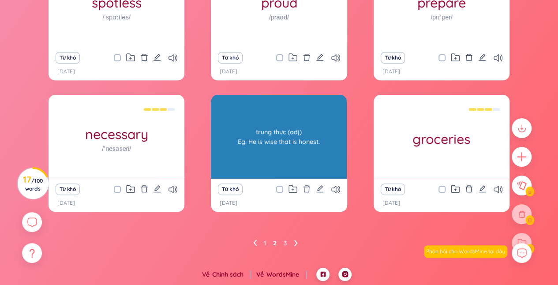
scroll to position [0, 0]
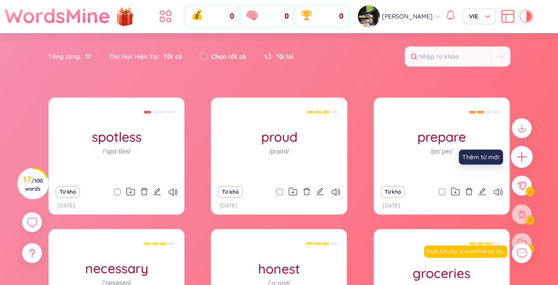
click at [513, 155] on div at bounding box center [522, 157] width 22 height 22
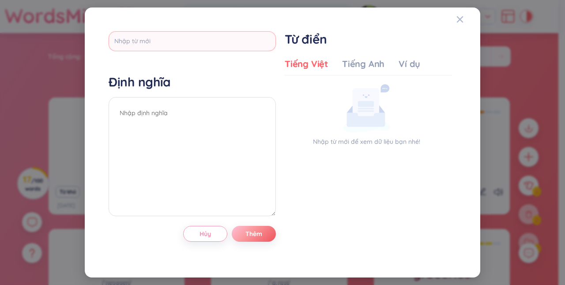
click at [227, 43] on input "text" at bounding box center [192, 41] width 167 height 20
type input "greateful"
click at [198, 124] on textarea at bounding box center [192, 156] width 167 height 119
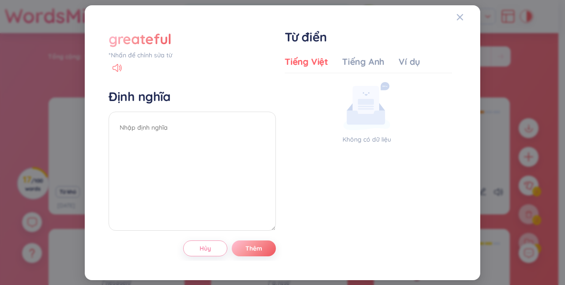
click at [169, 37] on div "greateful" at bounding box center [140, 38] width 63 height 19
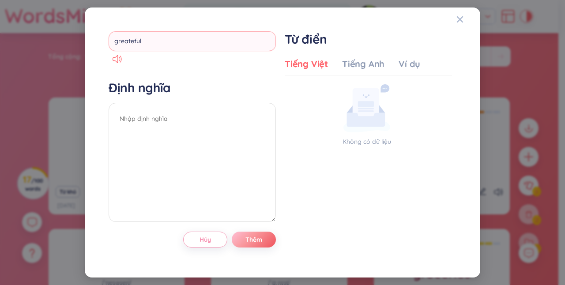
click at [127, 42] on input "greateful" at bounding box center [192, 41] width 167 height 20
click at [130, 42] on input "greateful" at bounding box center [192, 41] width 167 height 20
type input "grateeful"
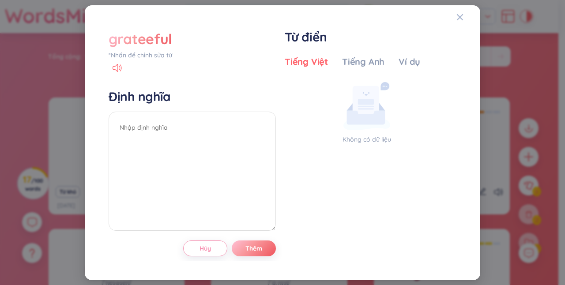
click at [176, 40] on div "grateeful" at bounding box center [192, 38] width 167 height 19
click at [136, 56] on div "*Nhấn để chỉnh sửa từ" at bounding box center [192, 55] width 167 height 10
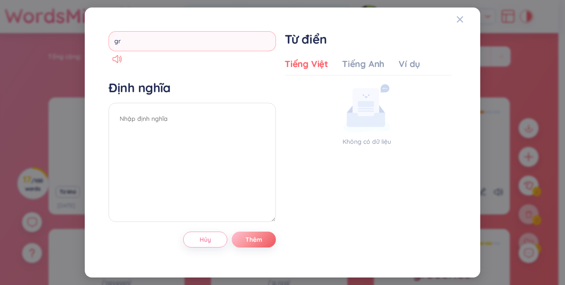
type input "g"
type input "grateful"
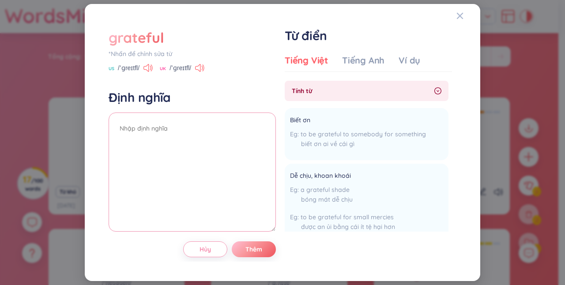
click at [170, 136] on textarea at bounding box center [192, 171] width 167 height 119
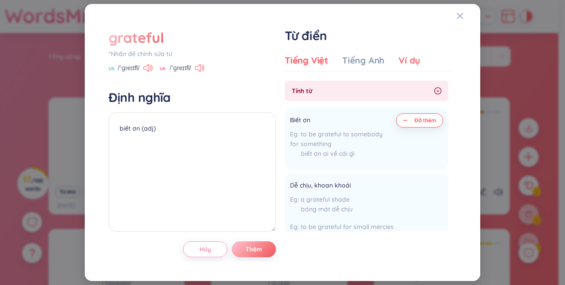
click at [408, 60] on div "Ví dụ" at bounding box center [409, 60] width 22 height 12
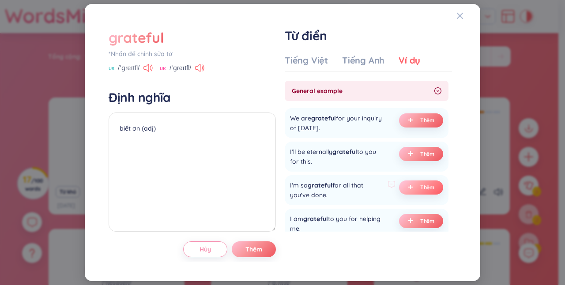
click at [420, 190] on span "Thêm" at bounding box center [427, 187] width 15 height 7
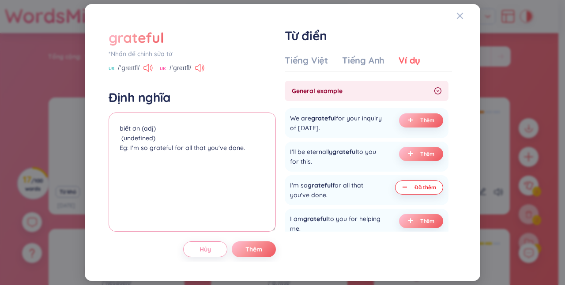
click at [212, 141] on textarea "biết ơn (adj) (undefined) Eg: I'm so grateful for all that you've done." at bounding box center [192, 171] width 167 height 119
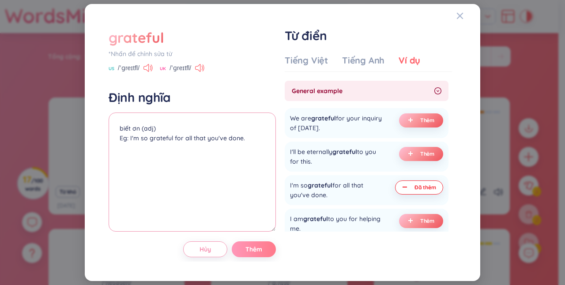
type textarea "biết ơn (adj) Eg: I'm so grateful for all that you've done."
click at [255, 253] on span "Thêm" at bounding box center [253, 249] width 17 height 9
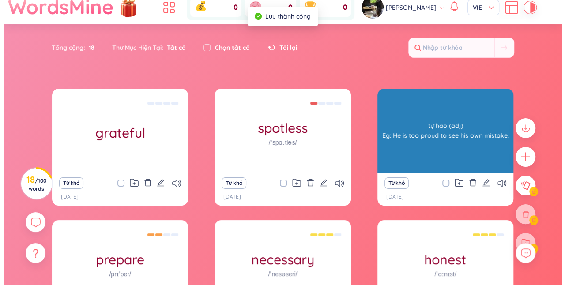
scroll to position [7, 0]
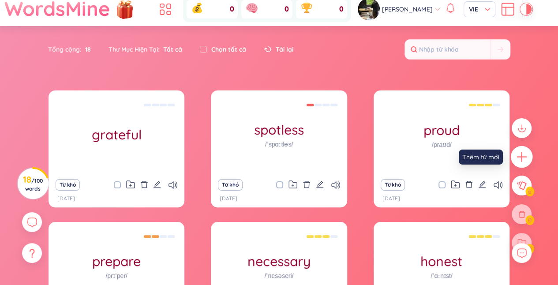
click at [514, 163] on div at bounding box center [522, 157] width 22 height 22
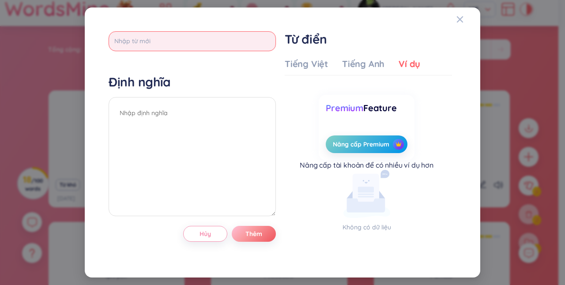
click at [199, 43] on input "text" at bounding box center [192, 41] width 167 height 20
type input "gratitude"
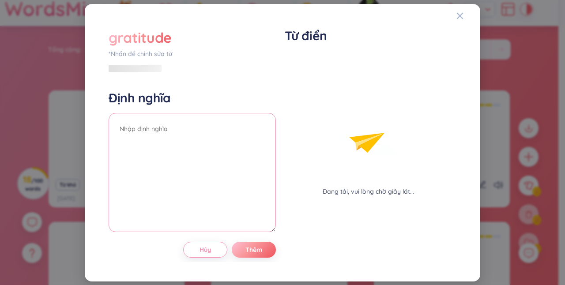
click at [170, 114] on textarea at bounding box center [192, 172] width 167 height 119
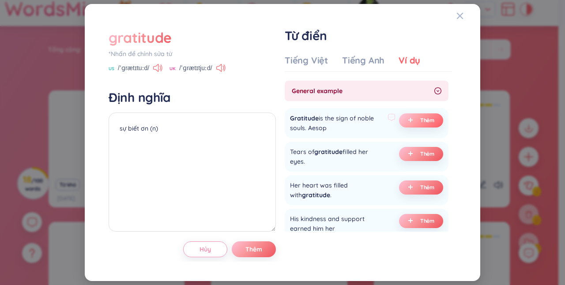
click at [408, 117] on icon "plus" at bounding box center [410, 119] width 5 height 5
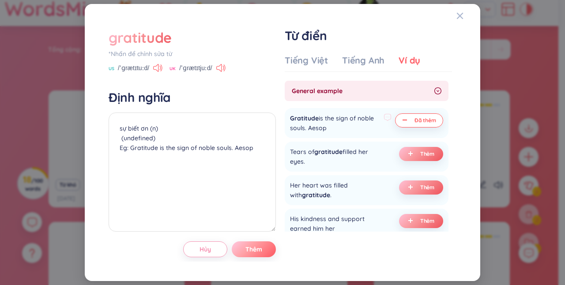
click at [257, 251] on span "Thêm" at bounding box center [253, 249] width 17 height 9
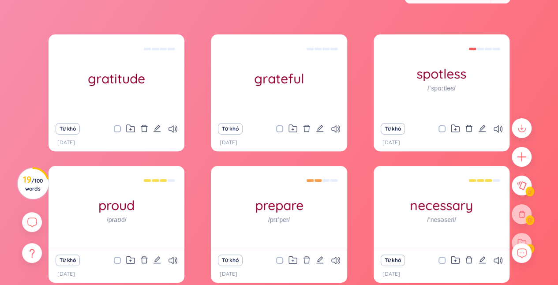
scroll to position [134, 0]
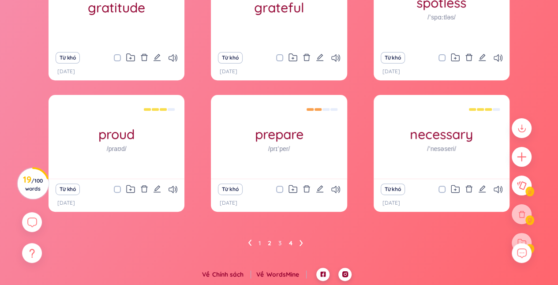
click at [289, 240] on link "4" at bounding box center [291, 242] width 4 height 13
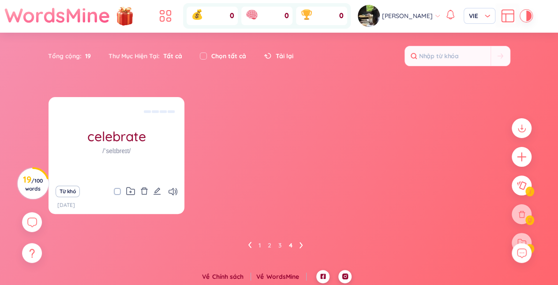
scroll to position [3, 0]
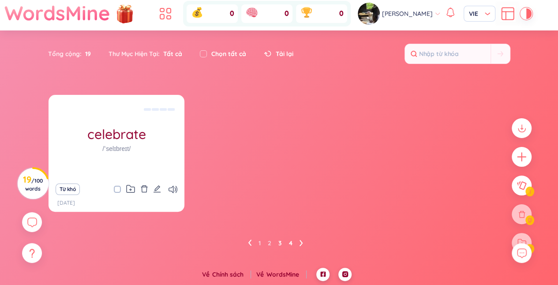
click at [278, 243] on link "3" at bounding box center [280, 242] width 4 height 13
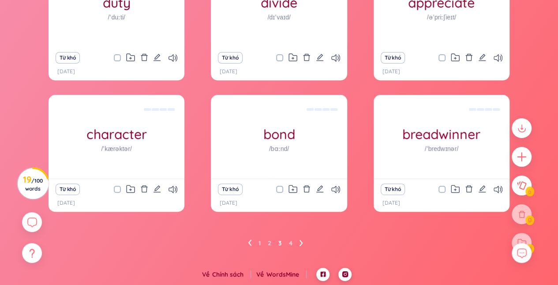
scroll to position [134, 0]
click at [261, 240] on ul "1 2 3 4" at bounding box center [279, 243] width 62 height 14
click at [259, 241] on link "1" at bounding box center [259, 243] width 2 height 13
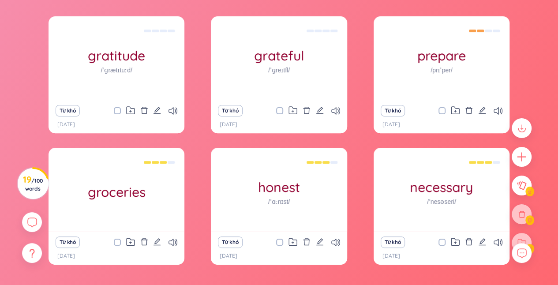
scroll to position [79, 0]
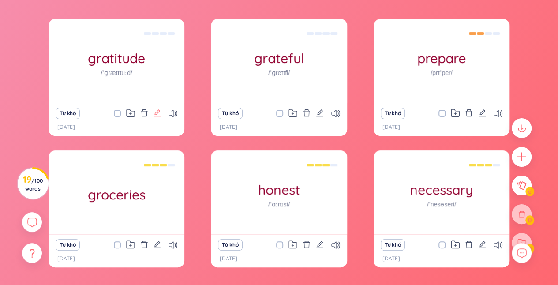
click at [155, 109] on icon "edit" at bounding box center [157, 113] width 8 height 8
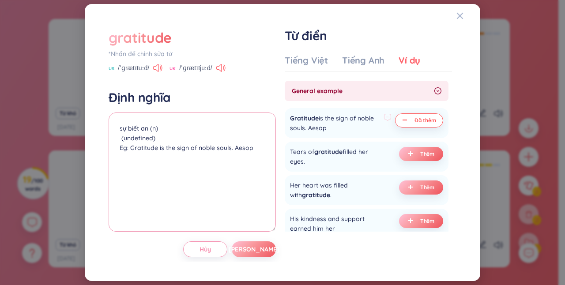
click at [156, 139] on textarea "sự biết ơn (n) (undefined) Eg: Gratitude is the sign of noble souls. Aesop" at bounding box center [192, 171] width 167 height 119
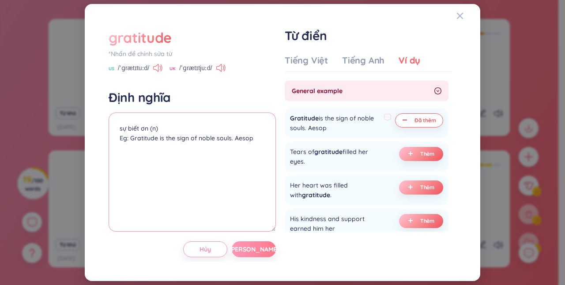
type textarea "sự biết ơn (n) Eg: Gratitude is the sign of noble souls. Aesop"
click at [262, 255] on button "[PERSON_NAME]" at bounding box center [254, 249] width 44 height 16
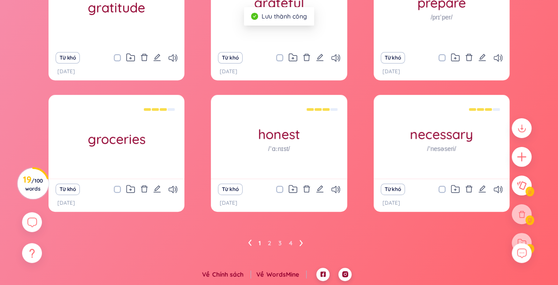
scroll to position [134, 0]
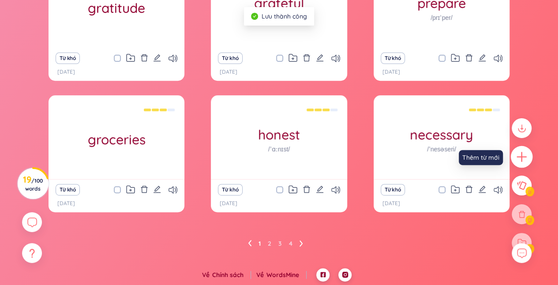
click at [528, 157] on div at bounding box center [522, 157] width 22 height 22
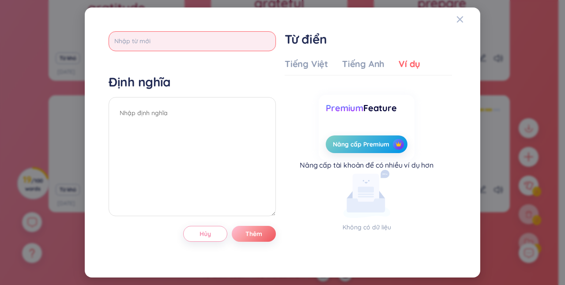
click at [262, 37] on input "text" at bounding box center [192, 41] width 167 height 20
type input "p"
type input "respect"
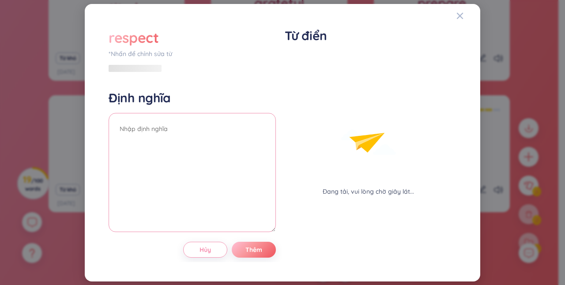
click at [236, 123] on textarea at bounding box center [192, 172] width 167 height 119
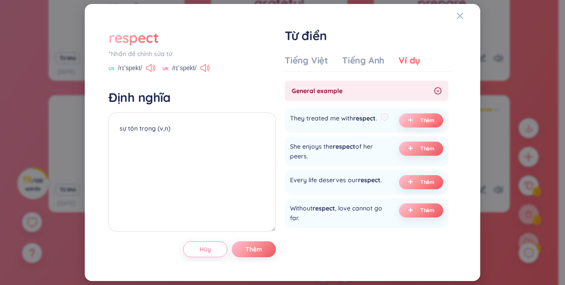
click at [408, 119] on icon "plus" at bounding box center [410, 119] width 5 height 5
click at [158, 135] on textarea "sự tôn trọng (v,n) (undefined) Eg: They treated me with respect." at bounding box center [192, 171] width 167 height 119
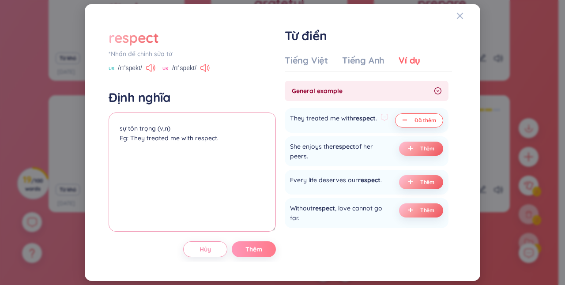
type textarea "sự tôn trọng (v,n) Eg: They treated me with respect."
click at [266, 253] on button "Thêm" at bounding box center [254, 249] width 44 height 16
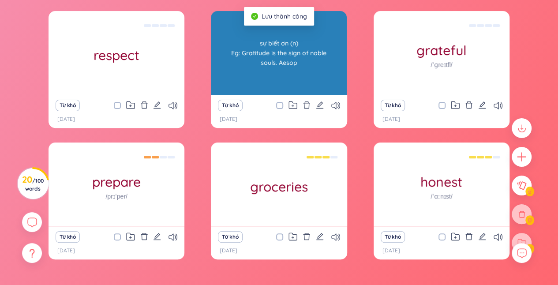
scroll to position [0, 0]
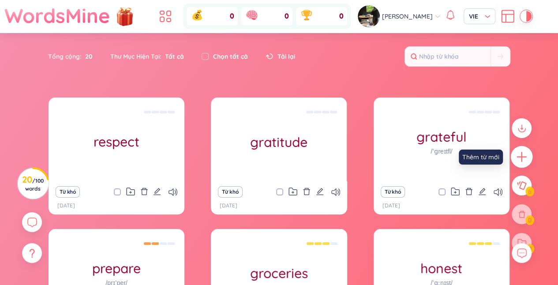
click at [516, 153] on icon "plus" at bounding box center [522, 157] width 12 height 12
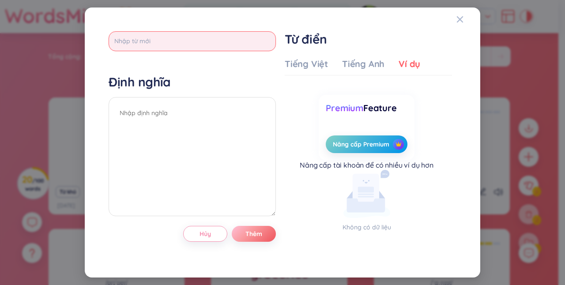
click at [175, 38] on input "text" at bounding box center [192, 41] width 167 height 20
type input "respectively"
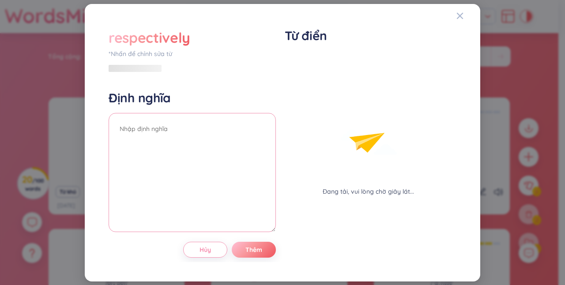
click at [170, 110] on div "Định nghĩa" at bounding box center [192, 162] width 167 height 145
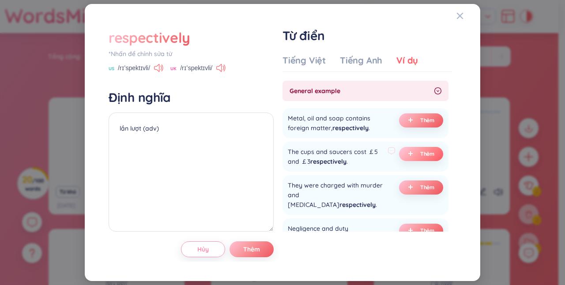
click at [431, 154] on span "Thêm" at bounding box center [427, 153] width 15 height 7
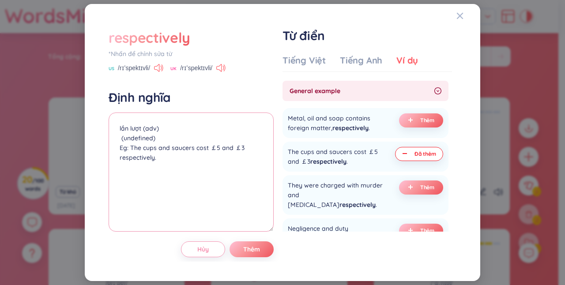
click at [178, 142] on textarea "lần lượt (adv) (undefined) Eg: The cups and saucers cost ￡5 and ￡3 respectively." at bounding box center [191, 171] width 165 height 119
type textarea "lần lượt (adv) Eg: The cups and saucers cost ￡5 and ￡3 respectively."
click at [258, 238] on div "respectively *Nhấn để chỉnh sửa từ US /rɪˈspektɪvli/ UK /rɪˈspektɪvli/ Định ngh…" at bounding box center [191, 142] width 165 height 229
click at [259, 244] on button "Thêm" at bounding box center [251, 249] width 44 height 16
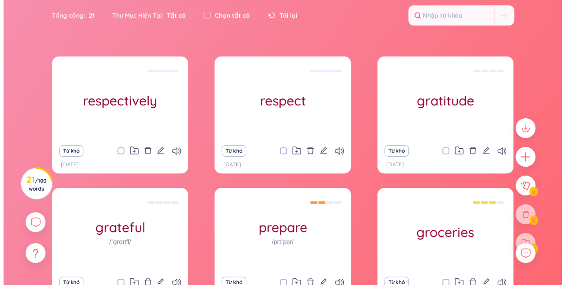
scroll to position [41, 0]
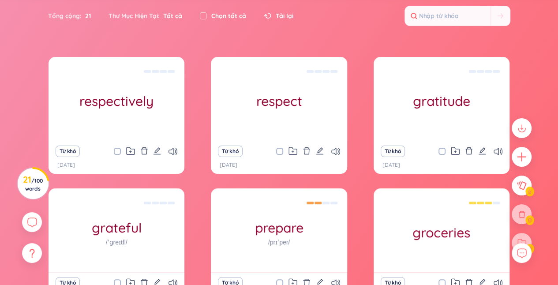
click at [522, 213] on div at bounding box center [521, 190] width 29 height 152
click at [523, 157] on icon "plus" at bounding box center [522, 157] width 10 height 1
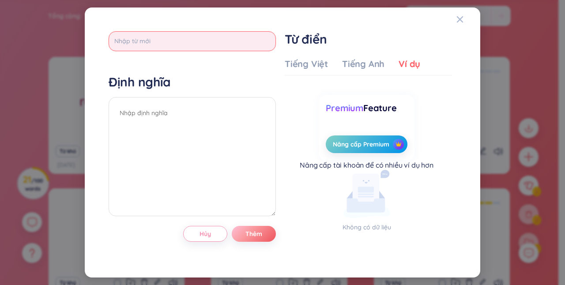
click at [222, 41] on input "text" at bounding box center [192, 41] width 167 height 20
type input "responsibility"
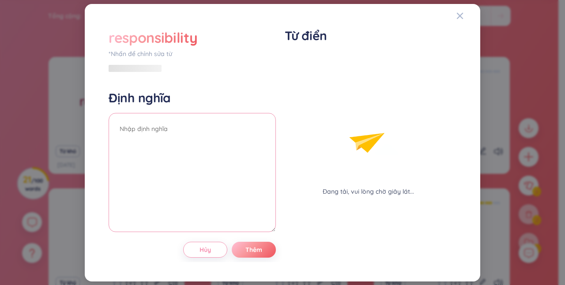
click at [150, 107] on div "Định nghĩa" at bounding box center [192, 162] width 167 height 145
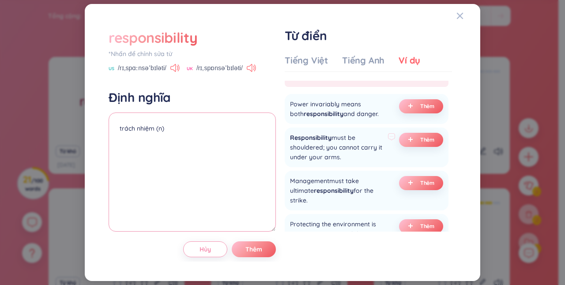
scroll to position [14, 0]
click at [401, 137] on button "Thêm" at bounding box center [421, 140] width 44 height 14
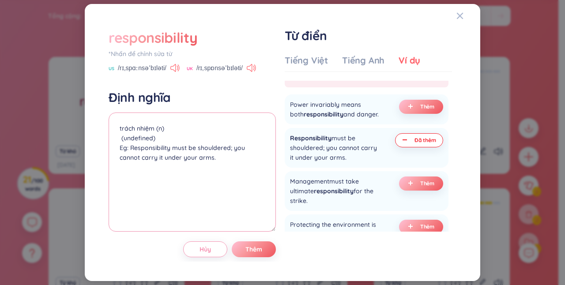
click at [215, 140] on textarea "trách nhiệm (n) (undefined) Eg: Responsibility must be shouldered; you cannot c…" at bounding box center [192, 171] width 167 height 119
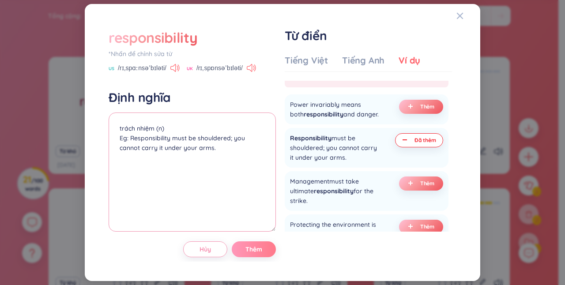
type textarea "trách nhiệm (n) Eg: Responsibility must be shouldered; you cannot carry it unde…"
click at [265, 250] on button "Thêm" at bounding box center [254, 249] width 44 height 16
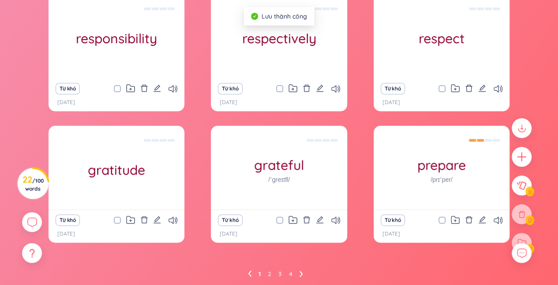
scroll to position [102, 0]
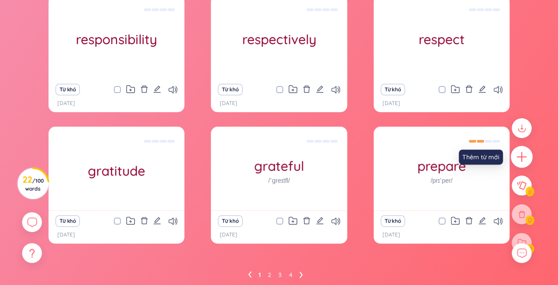
click at [523, 157] on icon "plus" at bounding box center [522, 157] width 10 height 1
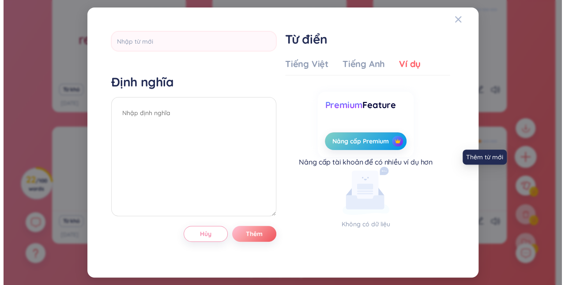
scroll to position [3, 0]
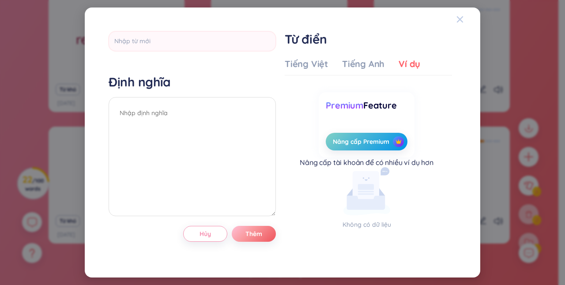
click at [458, 17] on icon "Close" at bounding box center [459, 19] width 7 height 7
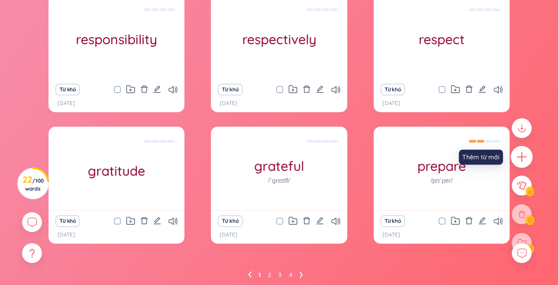
click at [527, 159] on icon "plus" at bounding box center [522, 157] width 12 height 12
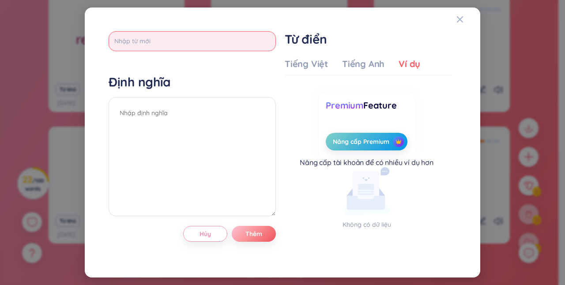
click at [225, 47] on input "text" at bounding box center [192, 41] width 167 height 20
type input "responside"
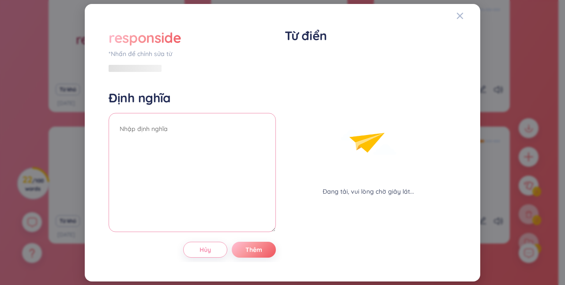
click at [169, 121] on textarea at bounding box center [192, 172] width 167 height 119
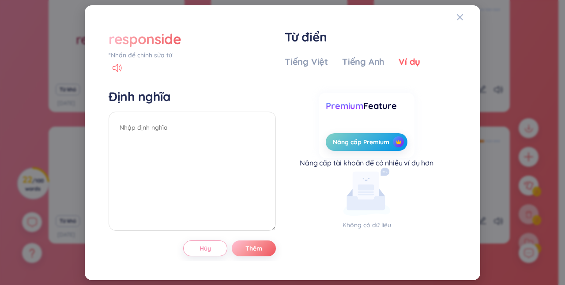
click at [153, 37] on div "responside" at bounding box center [145, 38] width 73 height 19
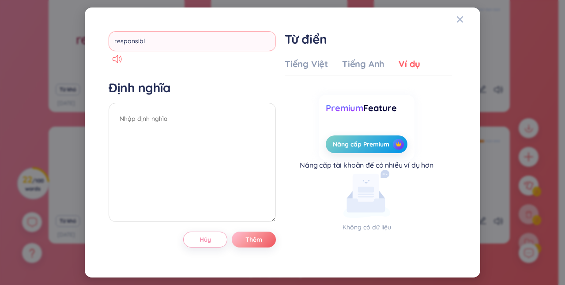
type input "responsible"
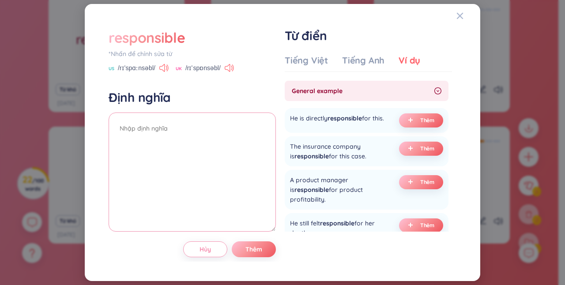
click at [206, 133] on textarea at bounding box center [192, 171] width 167 height 119
click at [417, 116] on button "Thêm" at bounding box center [421, 120] width 44 height 14
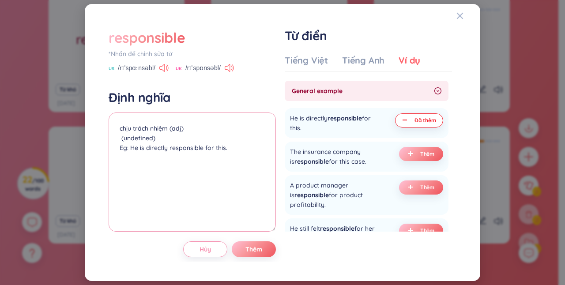
click at [161, 139] on textarea "chịu trách nhiệm (adj) (undefined) Eg: He is directly responsible for this." at bounding box center [192, 171] width 167 height 119
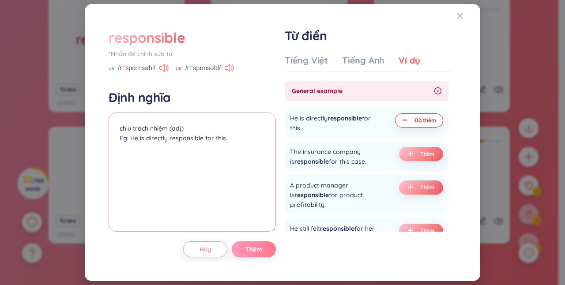
type textarea "chịu trách nhiệm (adj) Eg: He is directly responsible for this."
click at [249, 244] on button "Thêm" at bounding box center [254, 249] width 44 height 16
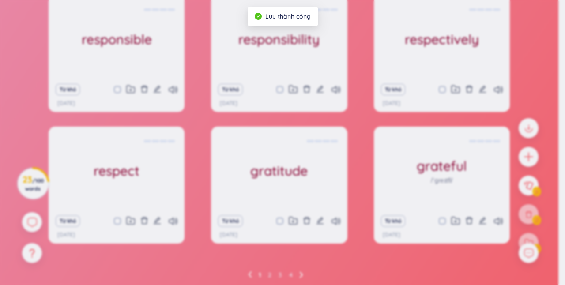
scroll to position [0, 0]
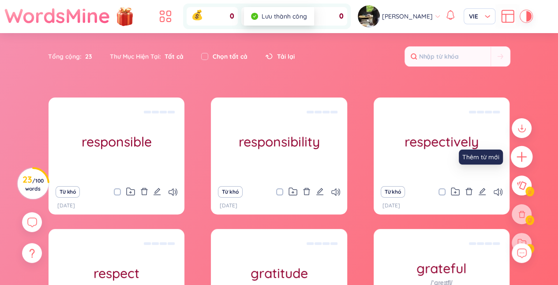
click at [526, 157] on icon "plus" at bounding box center [522, 157] width 10 height 1
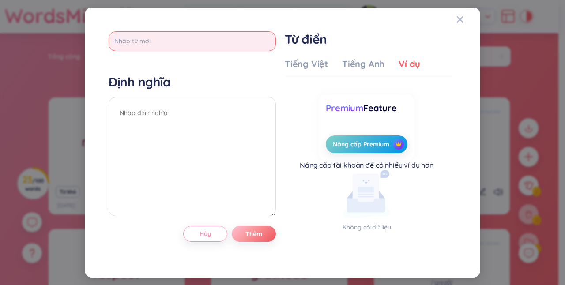
click at [235, 45] on input "text" at bounding box center [192, 41] width 167 height 20
type input "trust"
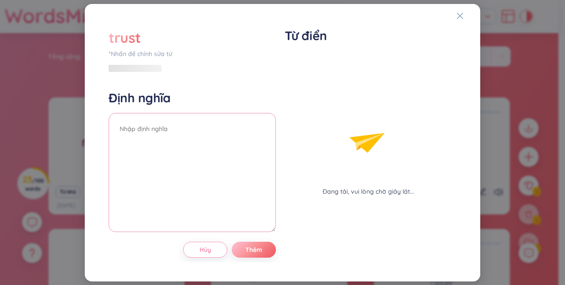
click at [212, 107] on div "Định nghĩa" at bounding box center [192, 162] width 167 height 145
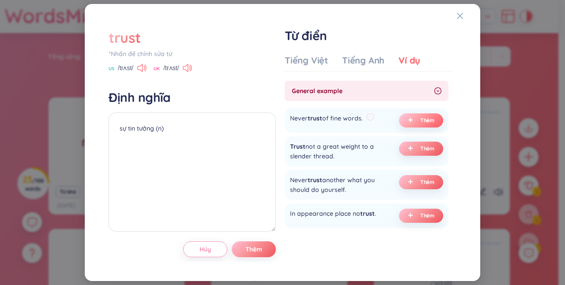
click at [410, 122] on icon "plus" at bounding box center [410, 119] width 5 height 5
click at [170, 140] on textarea "sự tin tưởng (n) (undefined) Eg: Never trust of fine words." at bounding box center [192, 171] width 167 height 119
type textarea "sự tin tưởng (n) Eg: Never trust of fine words."
click at [258, 249] on span "Thêm" at bounding box center [253, 249] width 17 height 9
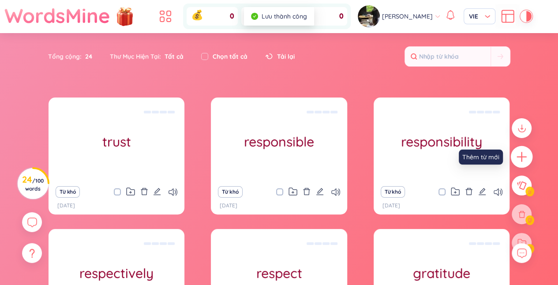
click at [520, 159] on icon "plus" at bounding box center [522, 157] width 12 height 12
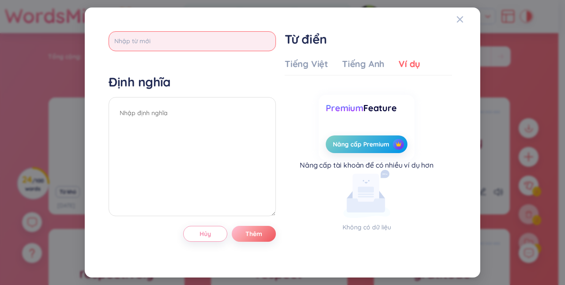
click at [218, 42] on input "text" at bounding box center [192, 41] width 167 height 20
type input "trustful"
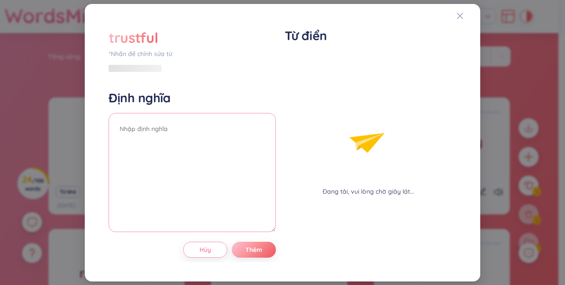
click at [159, 113] on textarea at bounding box center [192, 172] width 167 height 119
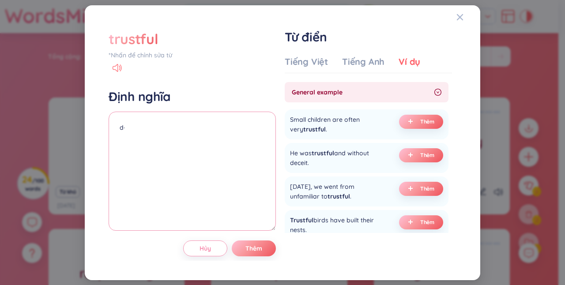
type textarea "d"
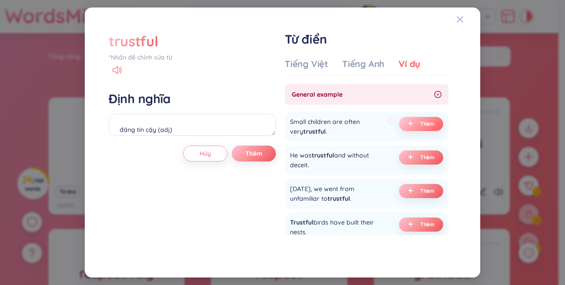
click at [428, 122] on span "Thêm" at bounding box center [427, 123] width 15 height 7
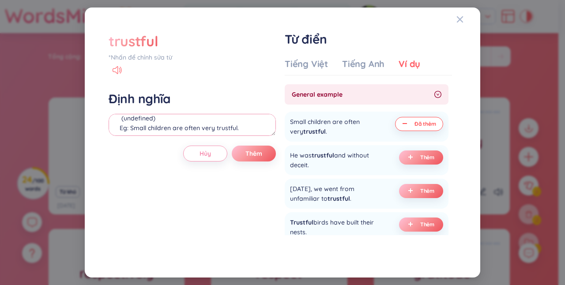
scroll to position [22, 0]
click at [192, 121] on textarea "đáng tin cậy (adj) (undefined) Eg: Small children are often very trustful." at bounding box center [192, 125] width 167 height 22
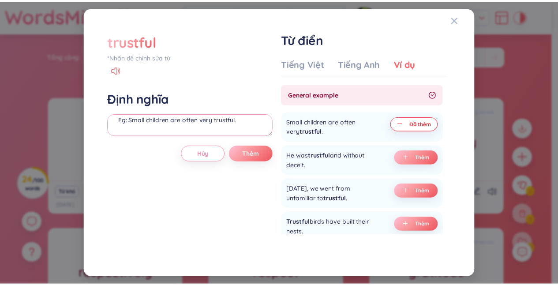
scroll to position [11, 0]
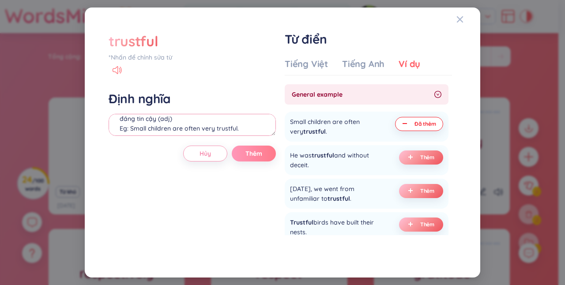
type textarea "đáng tin cậy (adj) Eg: Small children are often very trustful."
click at [259, 158] on button "Thêm" at bounding box center [254, 154] width 44 height 16
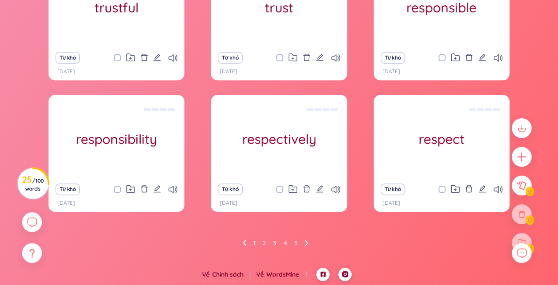
scroll to position [133, 0]
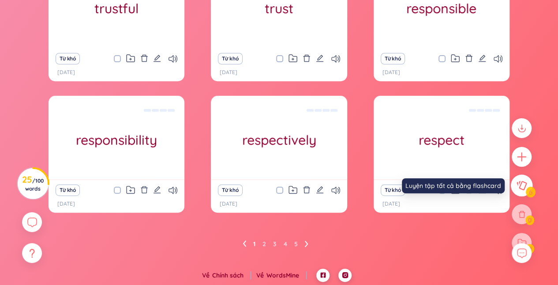
click at [519, 184] on icon at bounding box center [522, 185] width 10 height 9
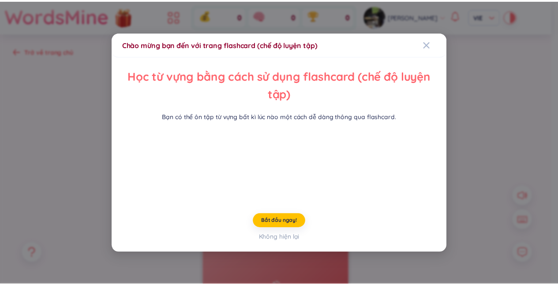
scroll to position [37, 0]
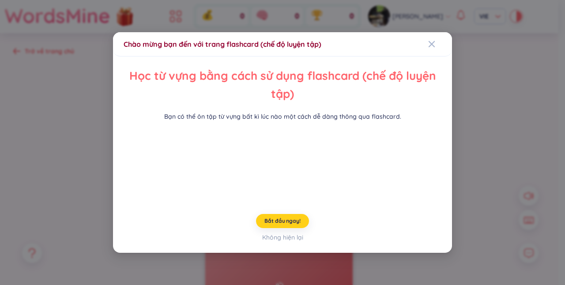
click at [270, 225] on span "Bắt đầu ngay!" at bounding box center [282, 220] width 36 height 7
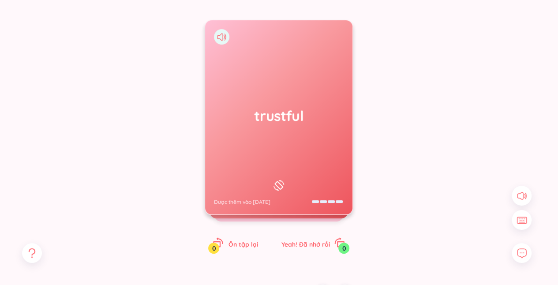
scroll to position [101, 0]
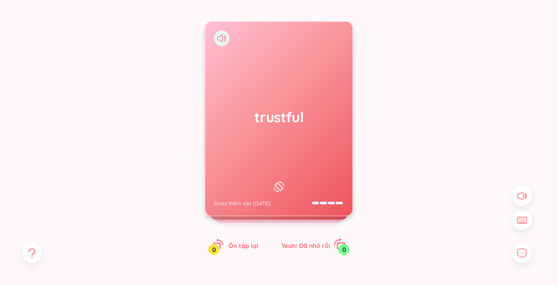
click at [327, 248] on span "Yeah! Đã nhớ rồi" at bounding box center [305, 246] width 49 height 8
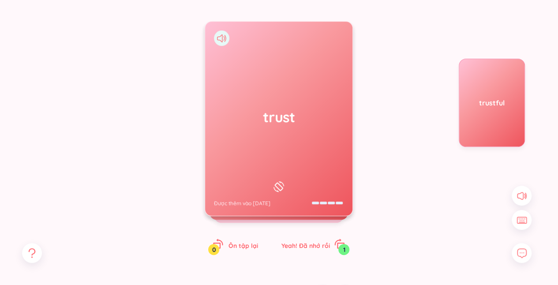
click at [266, 113] on h1 "trust" at bounding box center [279, 116] width 130 height 19
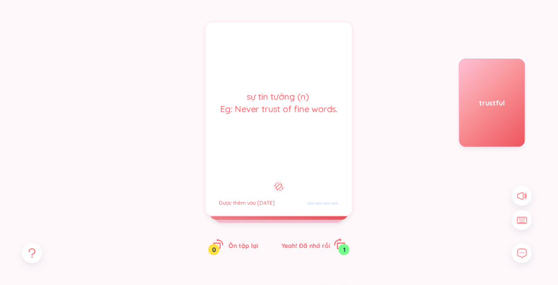
click at [303, 244] on span "Yeah! Đã nhớ rồi" at bounding box center [305, 246] width 49 height 8
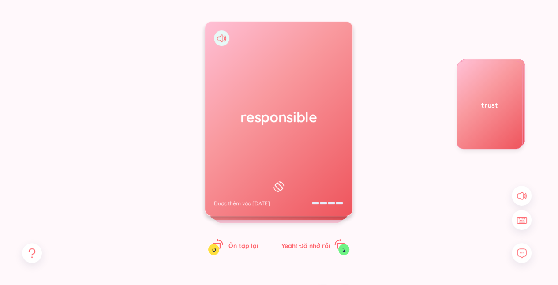
click at [309, 104] on div "responsible Được thêm vào 12/8/2025" at bounding box center [278, 119] width 147 height 194
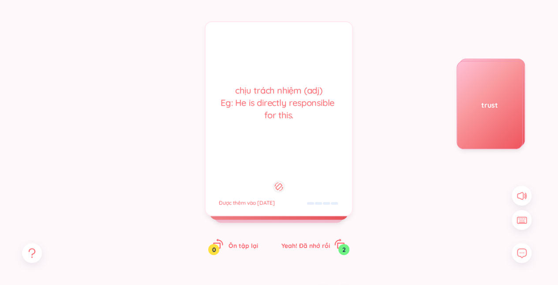
click at [228, 251] on div "responsible Được thêm vào 12/8/2025 chịu trách nhiệm (adj) Eg: He is directly r…" at bounding box center [279, 146] width 148 height 251
click at [229, 249] on span "Ôn tập lại" at bounding box center [243, 246] width 30 height 8
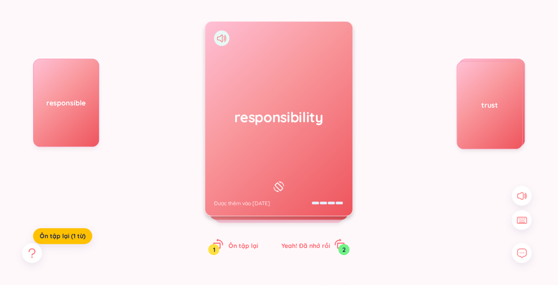
click at [322, 99] on div "responsibility Được thêm vào 12/8/2025" at bounding box center [278, 119] width 147 height 194
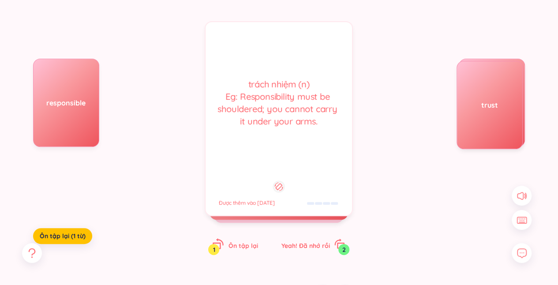
click at [239, 242] on span "Ôn tập lại" at bounding box center [243, 246] width 30 height 8
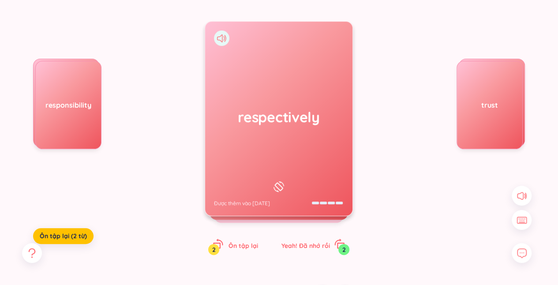
click at [282, 138] on div "respectively Được thêm vào 12/8/2025" at bounding box center [278, 119] width 147 height 194
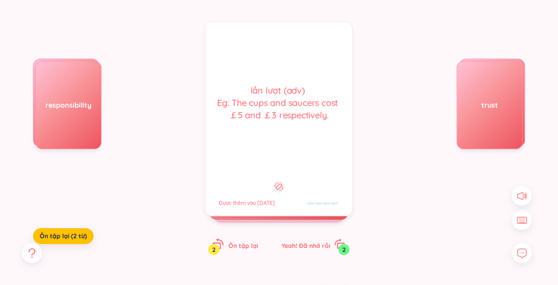
click at [232, 247] on span "Ôn tập lại" at bounding box center [243, 246] width 30 height 8
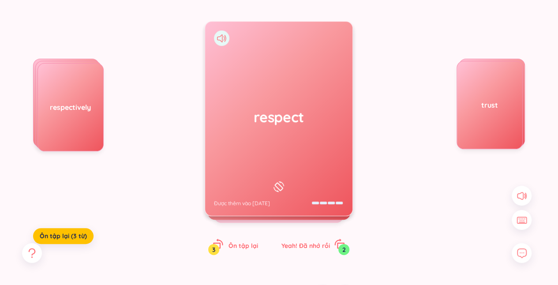
click at [284, 149] on div "respect Được thêm vào 12/8/2025" at bounding box center [278, 119] width 147 height 194
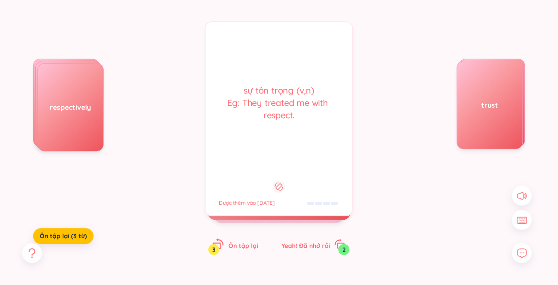
click at [244, 245] on span "Ôn tập lại" at bounding box center [243, 246] width 30 height 8
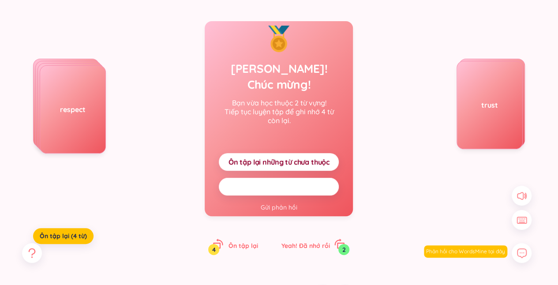
click at [290, 182] on span "Ôn tập lại tất cả here" at bounding box center [279, 187] width 70 height 10
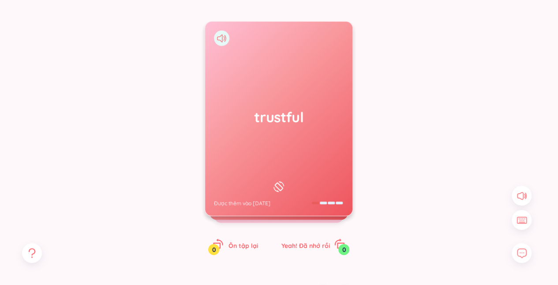
click at [293, 135] on div "trustful Được thêm vào 12/8/2025" at bounding box center [278, 119] width 147 height 194
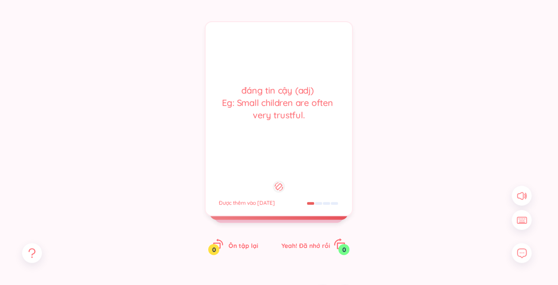
click at [316, 242] on span "Yeah! Đã nhớ rồi" at bounding box center [305, 246] width 49 height 8
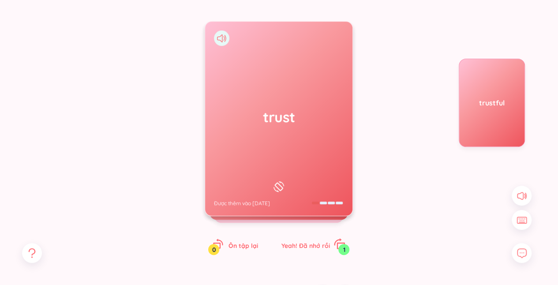
click at [316, 242] on span "Yeah! Đã nhớ rồi" at bounding box center [305, 246] width 49 height 8
click at [307, 92] on div "responsible Được thêm vào 12/8/2025" at bounding box center [278, 119] width 147 height 194
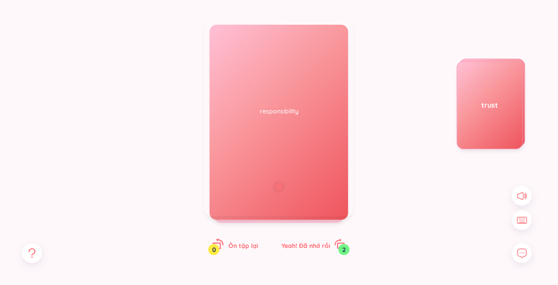
click at [247, 238] on div "Ôn tập lại 0" at bounding box center [235, 244] width 45 height 12
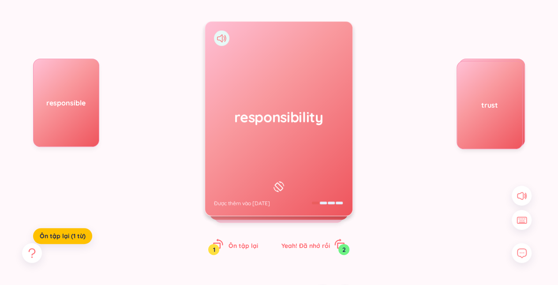
click at [275, 149] on div "responsibility Được thêm vào 12/8/2025" at bounding box center [278, 119] width 147 height 194
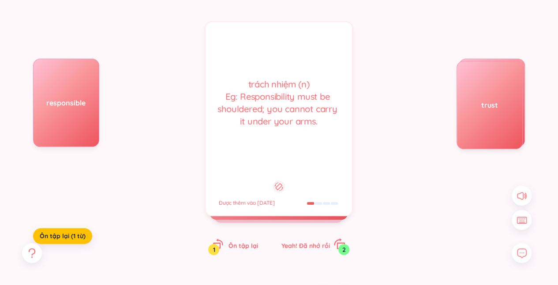
click at [301, 243] on span "Yeah! Đã nhớ rồi" at bounding box center [305, 246] width 49 height 8
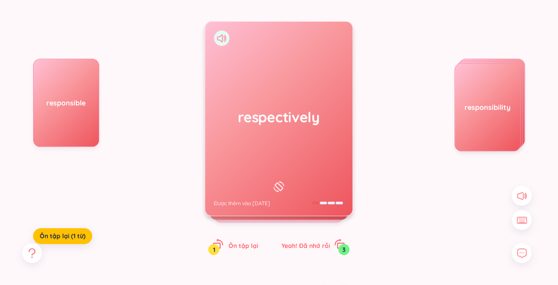
click at [314, 114] on h1 "respectively" at bounding box center [279, 116] width 130 height 19
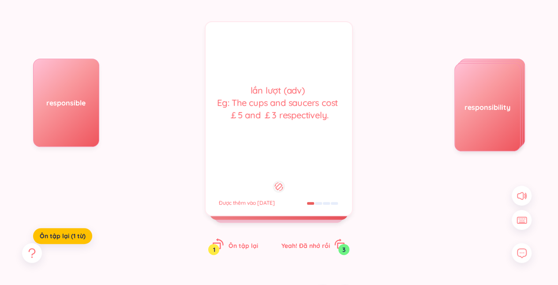
click at [239, 246] on span "Ôn tập lại" at bounding box center [243, 246] width 30 height 8
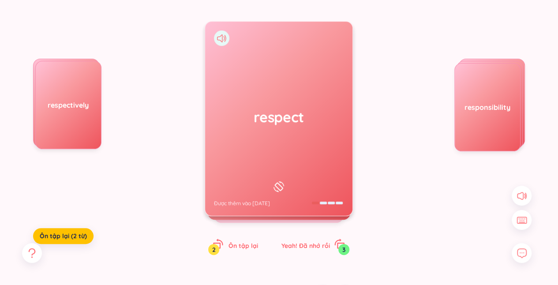
click at [273, 130] on div "respect Được thêm vào 12/8/2025" at bounding box center [278, 119] width 147 height 194
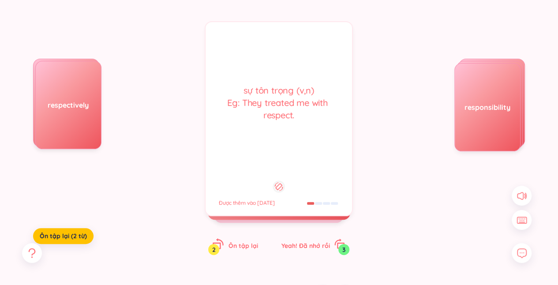
click at [240, 245] on span "Ôn tập lại" at bounding box center [243, 246] width 30 height 8
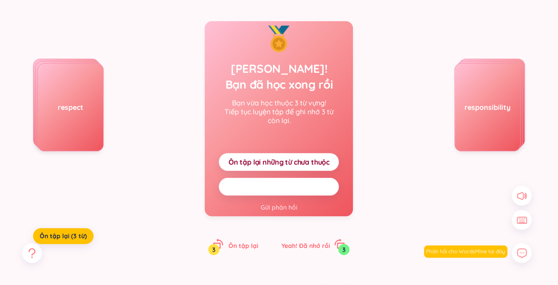
click at [282, 189] on span "Ôn tập lại tất cả here" at bounding box center [279, 187] width 70 height 10
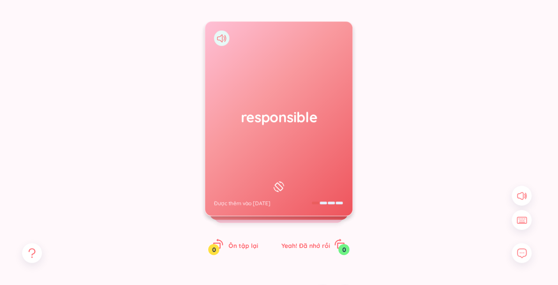
click at [306, 150] on div "responsible Được thêm vào 12/8/2025" at bounding box center [278, 119] width 147 height 194
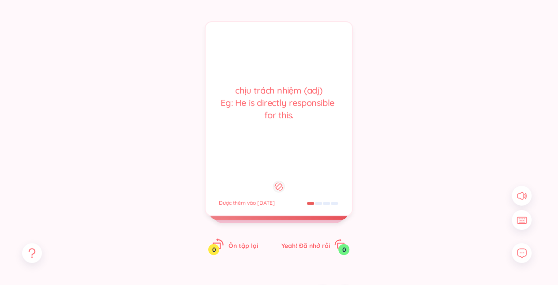
click at [245, 242] on span "Ôn tập lại" at bounding box center [243, 246] width 30 height 8
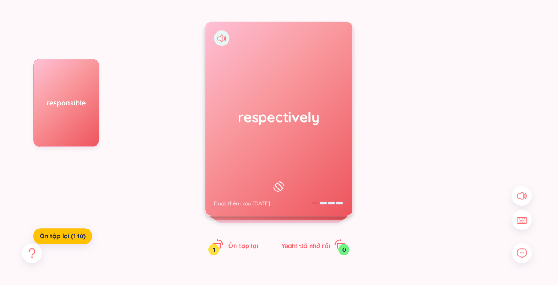
click at [295, 125] on h1 "respectively" at bounding box center [279, 116] width 130 height 19
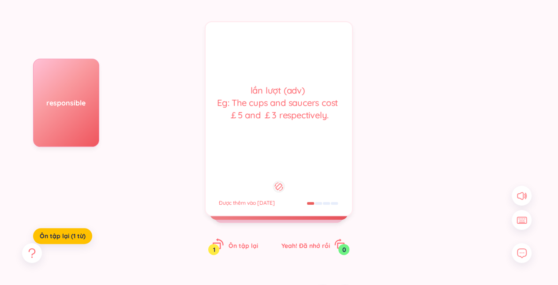
click at [243, 244] on span "Ôn tập lại" at bounding box center [243, 246] width 30 height 8
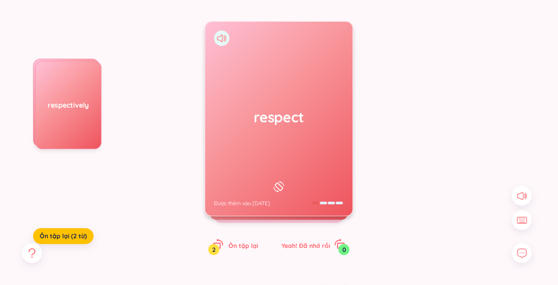
click at [267, 161] on div "respect Được thêm vào 12/8/2025" at bounding box center [278, 119] width 147 height 194
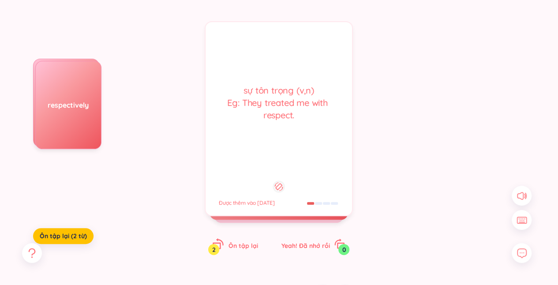
click at [240, 244] on span "Ôn tập lại" at bounding box center [243, 246] width 30 height 8
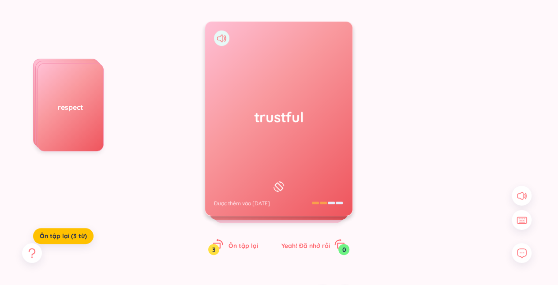
click at [300, 141] on div "trustful Được thêm vào 12/8/2025" at bounding box center [278, 119] width 147 height 194
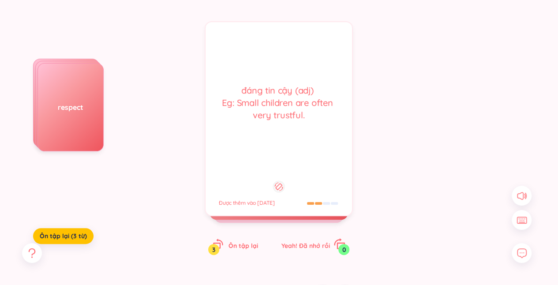
click at [308, 243] on span "Yeah! Đã nhớ rồi" at bounding box center [305, 246] width 49 height 8
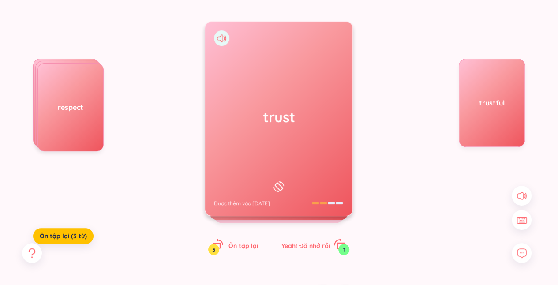
click at [311, 249] on div "Yeah! Đã nhớ rồi 1" at bounding box center [313, 244] width 64 height 12
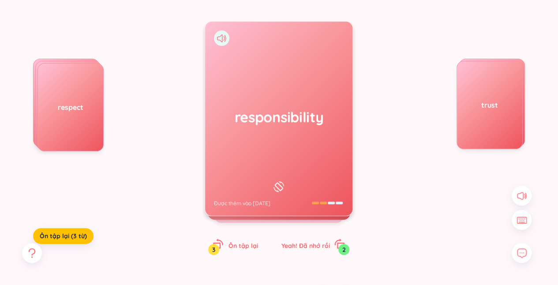
click at [266, 119] on h1 "responsibility" at bounding box center [279, 116] width 130 height 19
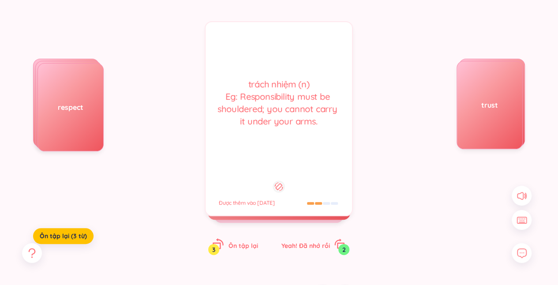
click at [224, 243] on icon "rotate-left" at bounding box center [218, 244] width 12 height 12
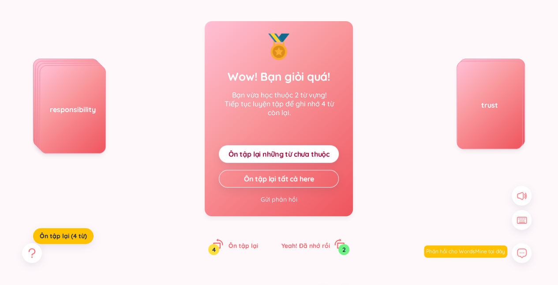
click at [278, 152] on span "Ôn tập lại những từ chưa thuộc" at bounding box center [278, 154] width 101 height 10
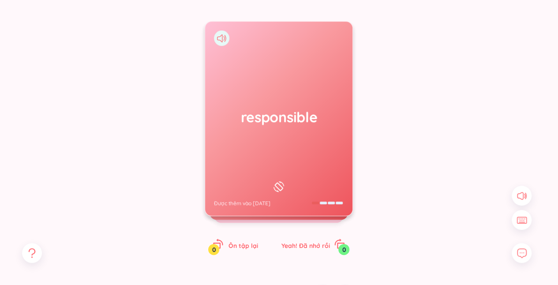
click at [278, 152] on div "responsible Được thêm vào 12/8/2025" at bounding box center [278, 119] width 147 height 194
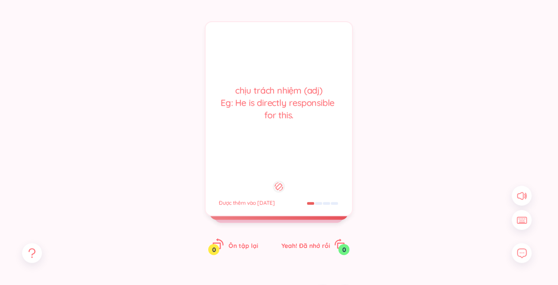
click at [238, 247] on span "Ôn tập lại" at bounding box center [243, 246] width 30 height 8
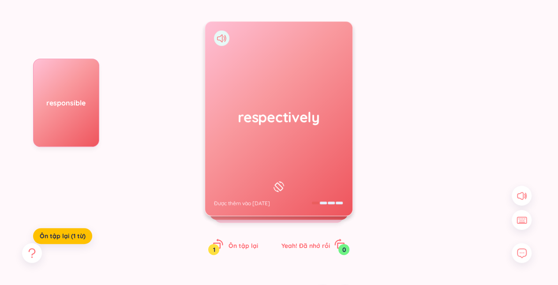
click at [279, 142] on div "respectively Được thêm vào 12/8/2025" at bounding box center [278, 119] width 147 height 194
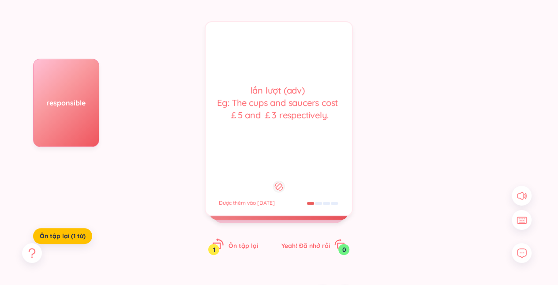
click at [227, 243] on div "Ôn tập lại 1" at bounding box center [235, 244] width 45 height 12
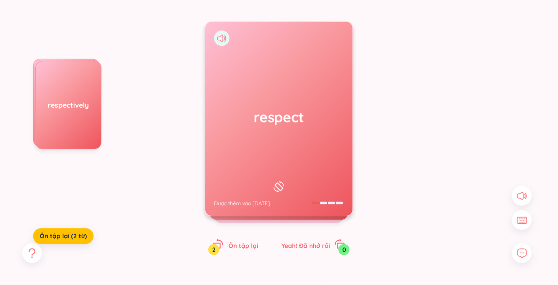
click at [286, 133] on div "respect Được thêm vào 12/8/2025" at bounding box center [278, 119] width 147 height 194
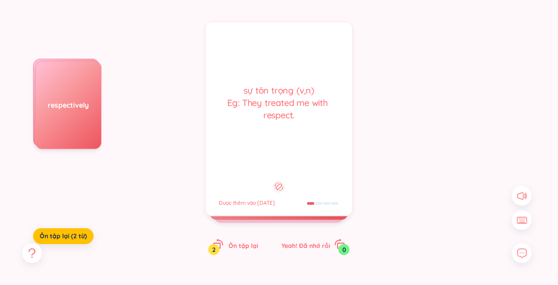
click at [225, 251] on div "respect Được thêm vào 12/8/2025 sự tôn trọng (v,n) Eg: They treated me with res…" at bounding box center [279, 146] width 148 height 251
click at [224, 247] on icon "rotate-left" at bounding box center [218, 244] width 12 height 12
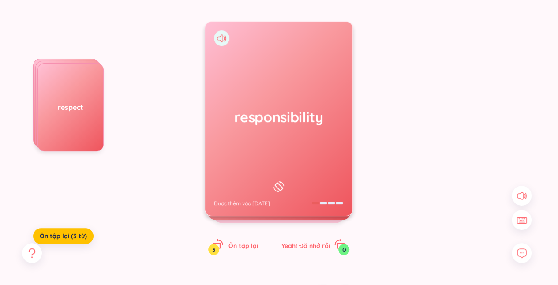
click at [311, 113] on h1 "responsibility" at bounding box center [279, 116] width 130 height 19
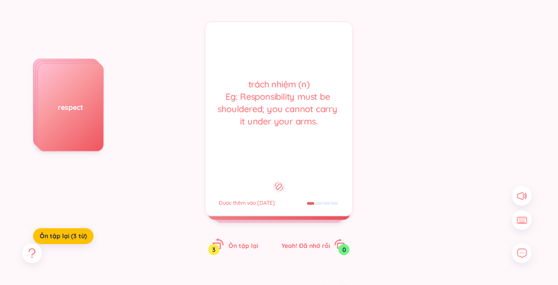
click at [237, 244] on span "Ôn tập lại" at bounding box center [243, 246] width 30 height 8
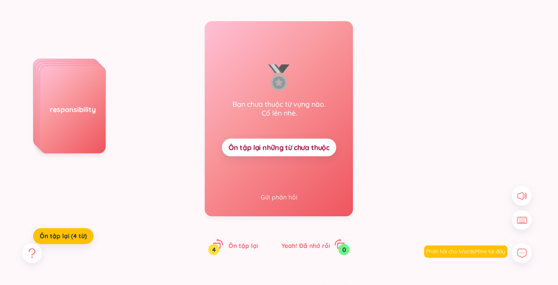
click at [291, 147] on span "Ôn tập lại những từ chưa thuộc" at bounding box center [278, 147] width 101 height 10
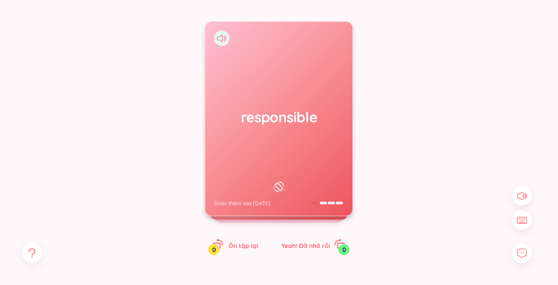
click at [291, 147] on div "responsible Được thêm vào 12/8/2025" at bounding box center [278, 119] width 147 height 194
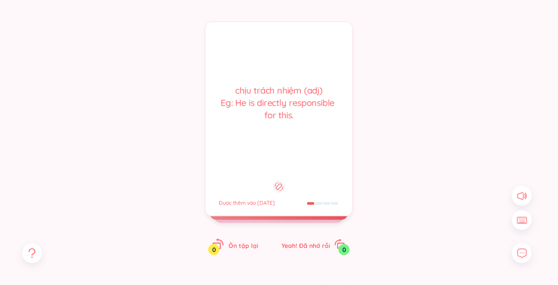
click at [247, 241] on div "Ôn tập lại 0" at bounding box center [235, 244] width 45 height 12
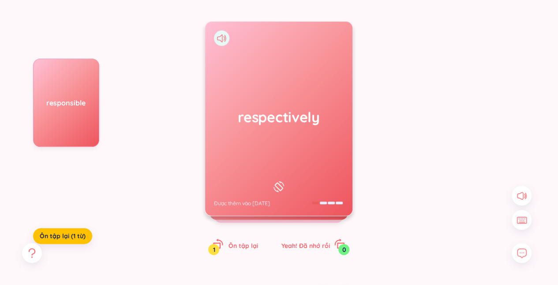
click at [322, 149] on div "respectively Được thêm vào 12/8/2025" at bounding box center [278, 119] width 147 height 194
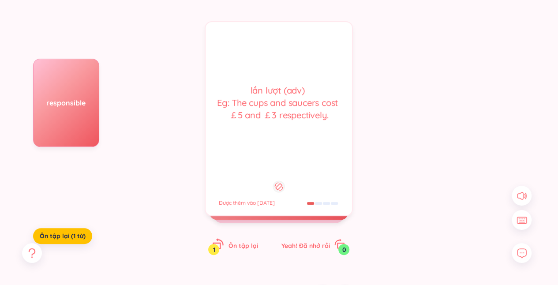
click at [241, 241] on div "Ôn tập lại 1" at bounding box center [235, 244] width 45 height 12
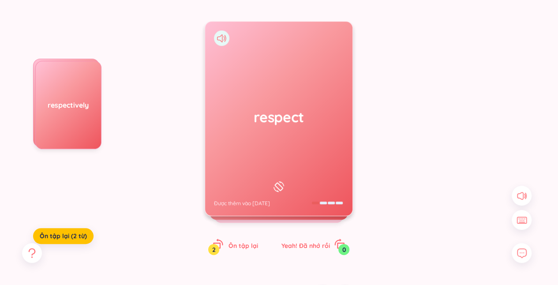
click at [311, 139] on div "respect Được thêm vào 12/8/2025" at bounding box center [278, 119] width 147 height 194
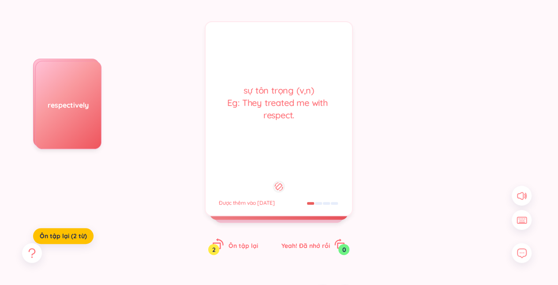
click at [240, 240] on div "Ôn tập lại 2" at bounding box center [235, 244] width 45 height 12
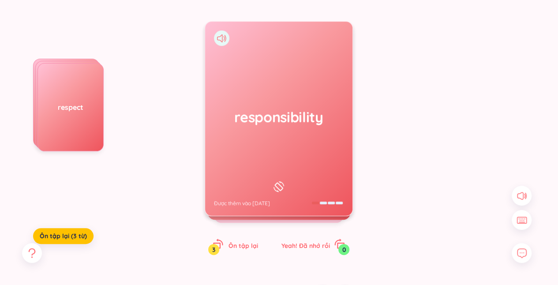
click at [290, 153] on div "responsibility Được thêm vào 12/8/2025" at bounding box center [278, 119] width 147 height 194
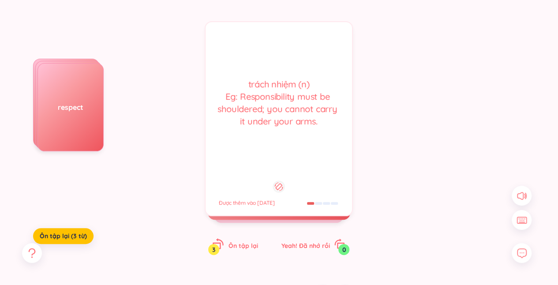
click at [247, 245] on span "Ôn tập lại" at bounding box center [243, 246] width 30 height 8
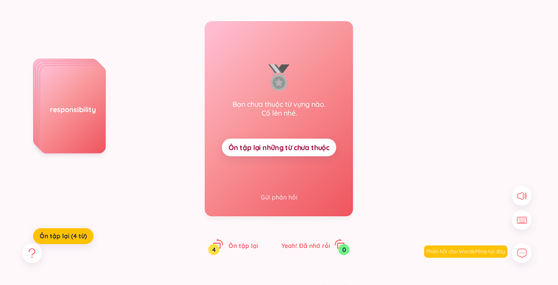
click at [295, 146] on span "Ôn tập lại những từ chưa thuộc" at bounding box center [278, 147] width 101 height 10
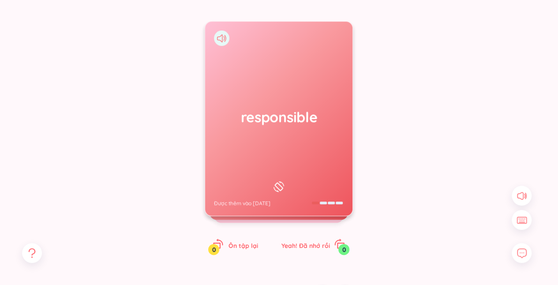
click at [285, 119] on h1 "responsible" at bounding box center [279, 116] width 130 height 19
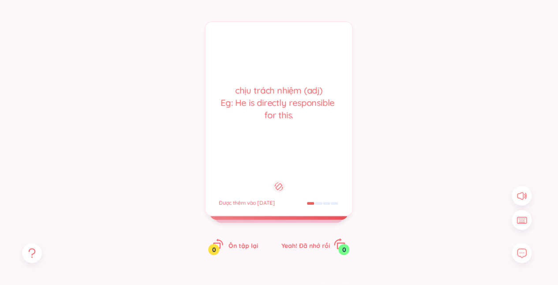
click at [314, 239] on div "Yeah! Đã nhớ rồi 0" at bounding box center [313, 244] width 64 height 12
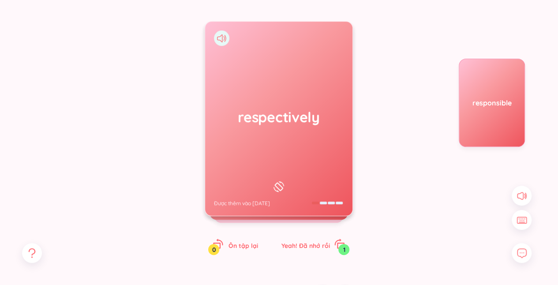
click at [314, 153] on div "respectively Được thêm vào 12/8/2025" at bounding box center [278, 119] width 147 height 194
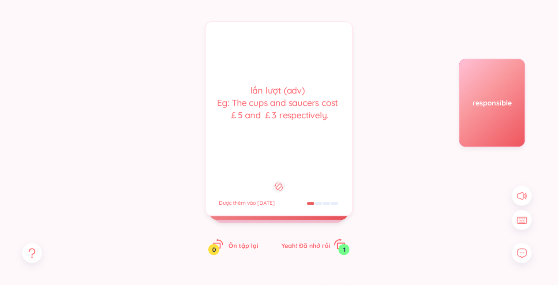
click at [318, 243] on span "Yeah! Đã nhớ rồi" at bounding box center [305, 246] width 49 height 8
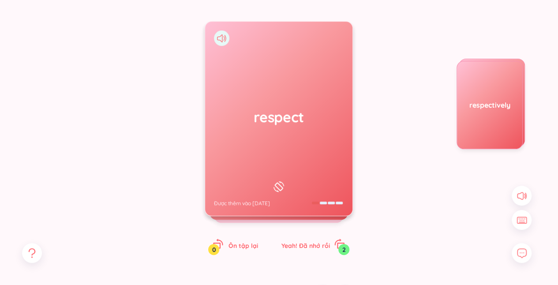
click at [313, 117] on h1 "respect" at bounding box center [279, 116] width 130 height 19
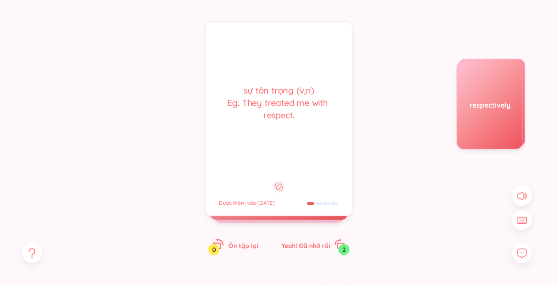
click at [235, 249] on span "Ôn tập lại" at bounding box center [243, 246] width 30 height 8
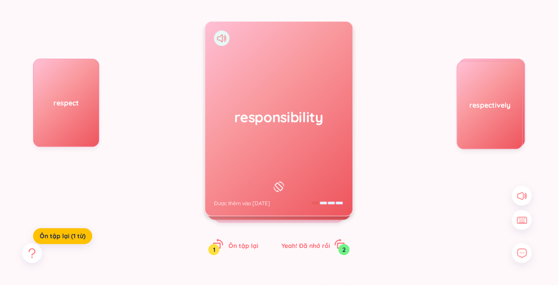
click at [262, 148] on div "responsibility Được thêm vào 12/8/2025" at bounding box center [278, 119] width 147 height 194
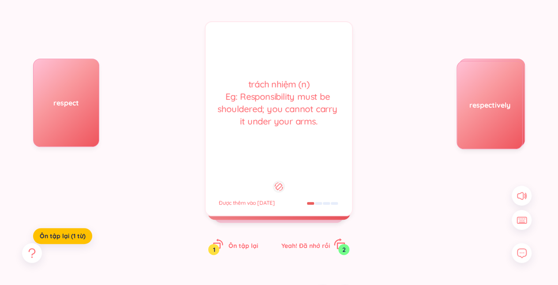
click at [311, 241] on div "Yeah! Đã nhớ rồi 2" at bounding box center [313, 244] width 64 height 12
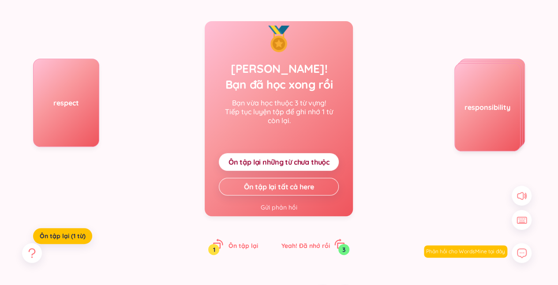
click at [312, 164] on span "Ôn tập lại những từ chưa thuộc" at bounding box center [278, 162] width 101 height 10
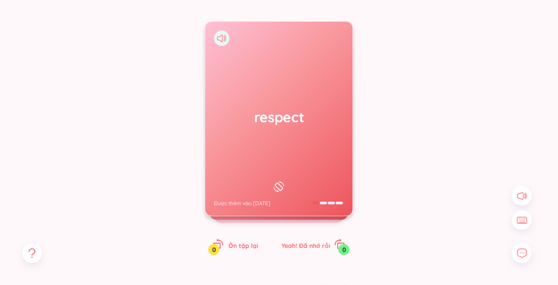
click at [312, 164] on div "respect Được thêm vào 12/8/2025" at bounding box center [278, 119] width 147 height 194
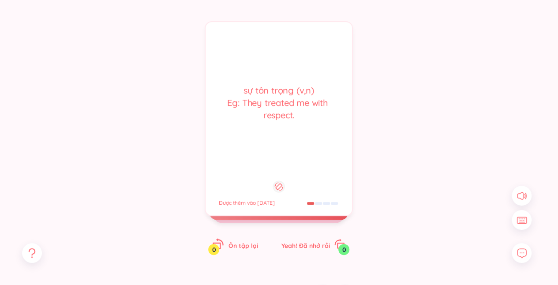
click at [237, 243] on span "Ôn tập lại" at bounding box center [243, 246] width 30 height 8
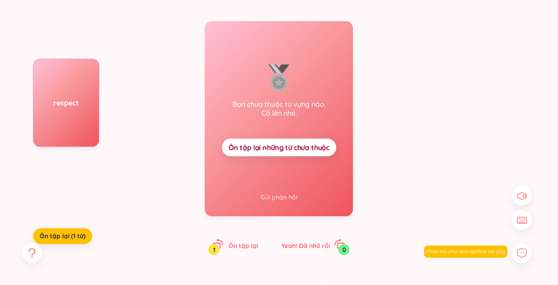
click at [260, 143] on span "Ôn tập lại những từ chưa thuộc" at bounding box center [278, 147] width 101 height 10
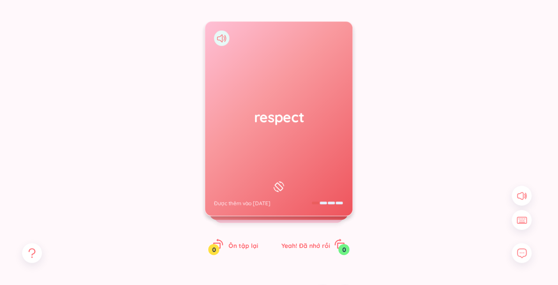
click at [268, 132] on div "respect Được thêm vào 12/8/2025" at bounding box center [278, 119] width 147 height 194
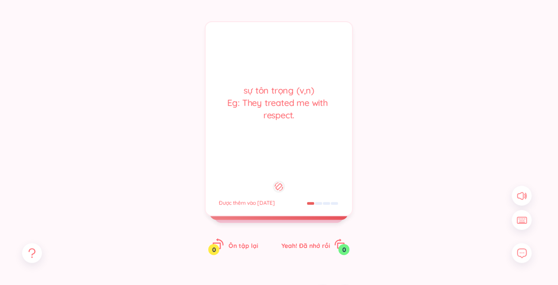
click at [238, 248] on span "Ôn tập lại" at bounding box center [243, 246] width 30 height 8
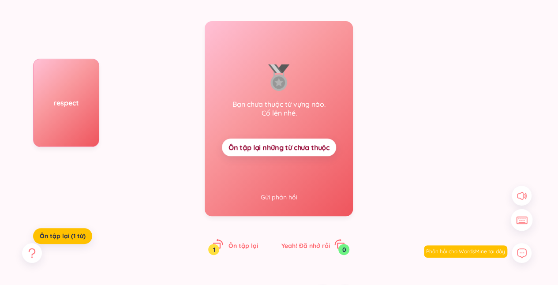
click at [524, 220] on icon at bounding box center [523, 220] width 1 height 1
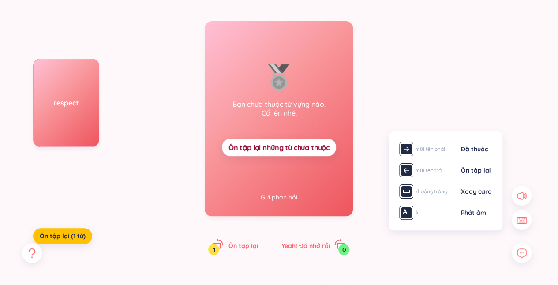
click at [507, 161] on div "mũi tên phải Đã thuộc mũi tên trái Ôn tập lại khoảng trắng Xoay card A Phát âm" at bounding box center [449, 179] width 120 height 102
click at [512, 219] on button at bounding box center [522, 220] width 22 height 22
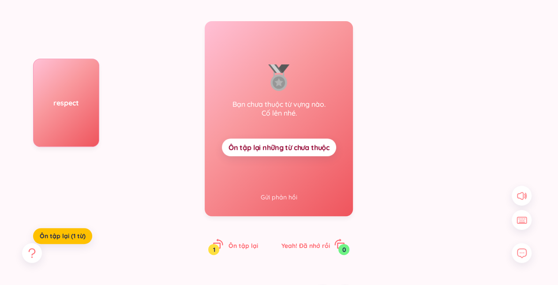
click at [512, 210] on button at bounding box center [522, 220] width 20 height 20
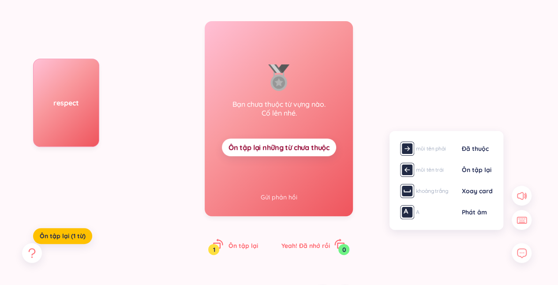
click at [512, 210] on button at bounding box center [522, 220] width 20 height 20
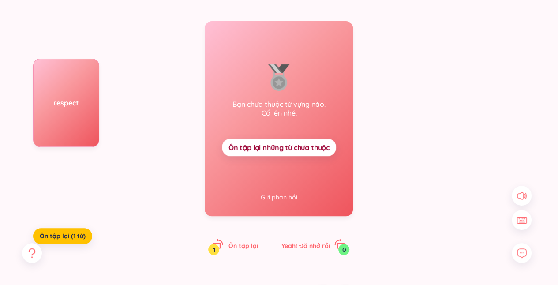
click at [285, 143] on span "Ôn tập lại những từ chưa thuộc" at bounding box center [278, 147] width 101 height 10
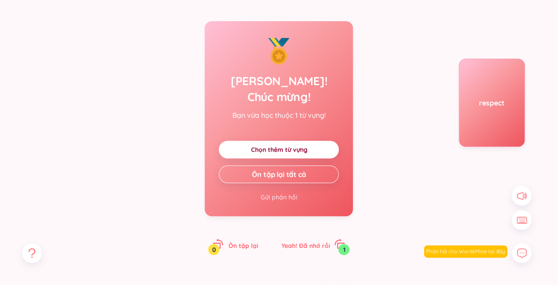
click at [285, 145] on link "Chọn thêm từ vựng" at bounding box center [279, 150] width 56 height 10
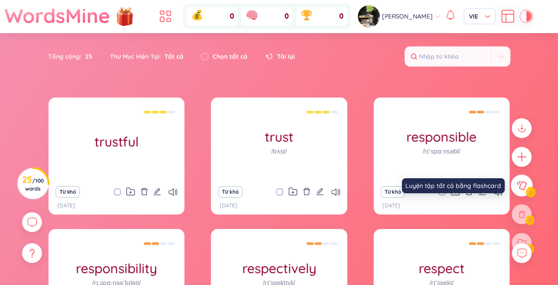
click at [525, 188] on icon at bounding box center [521, 186] width 11 height 10
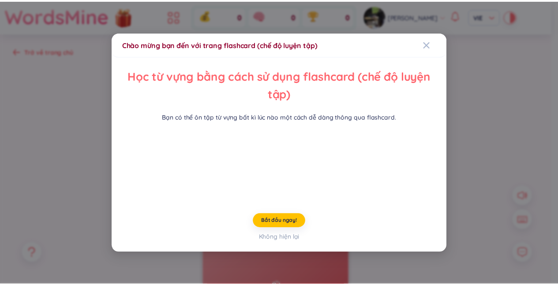
scroll to position [37, 0]
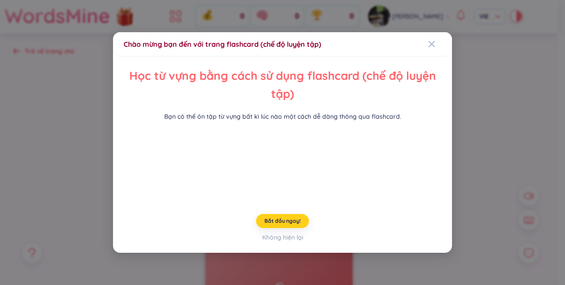
click at [284, 228] on button "Bắt đầu ngay!" at bounding box center [282, 221] width 53 height 14
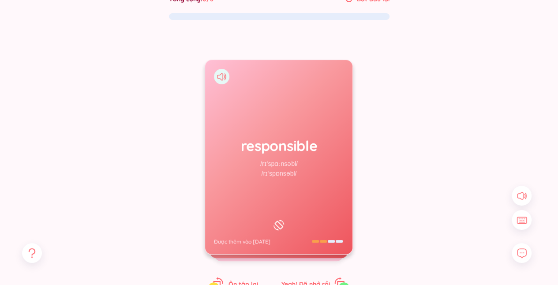
scroll to position [62, 0]
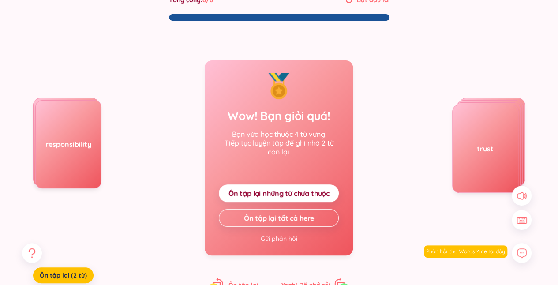
click at [278, 227] on div "Wow! Bạn giỏi quá! Bạn vừa học thuộc 4 từ vựng! Tiếp tục luyện tập để ghi nhớ 2…" at bounding box center [279, 157] width 148 height 195
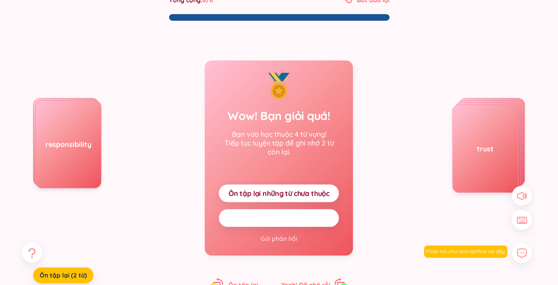
click at [279, 223] on button "Ôn tập lại tất cả here" at bounding box center [279, 218] width 120 height 18
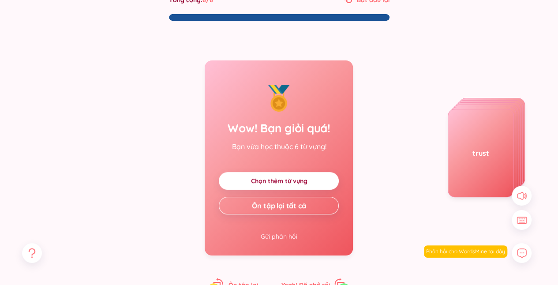
click at [277, 176] on link "Chọn thêm từ vựng" at bounding box center [279, 181] width 56 height 10
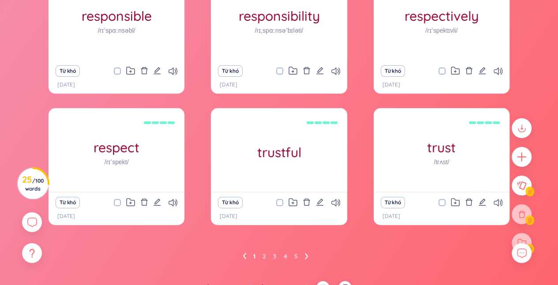
scroll to position [121, 0]
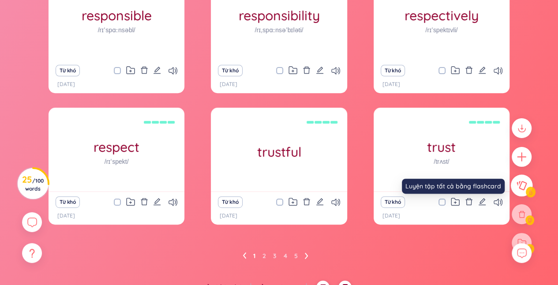
click at [532, 194] on button at bounding box center [522, 186] width 22 height 22
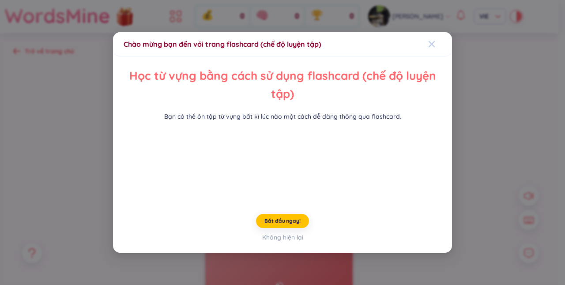
click at [428, 41] on icon "Close" at bounding box center [431, 44] width 6 height 6
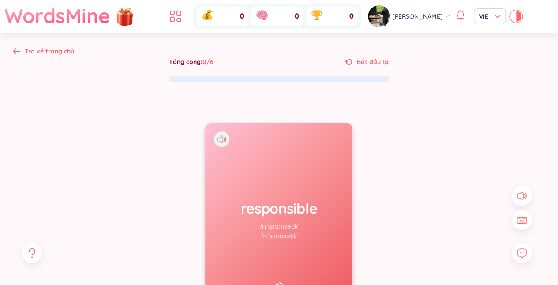
click at [23, 50] on div "Trở về trang chủ" at bounding box center [43, 51] width 61 height 10
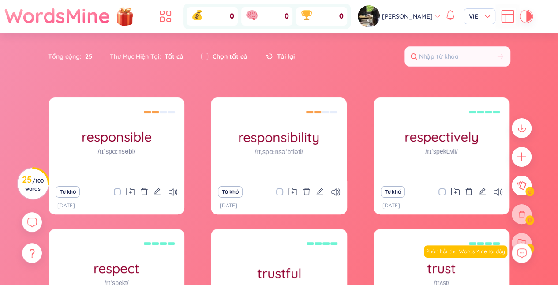
drag, startPoint x: 316, startPoint y: 126, endPoint x: 291, endPoint y: 71, distance: 60.8
click at [291, 71] on div "Tổng cộng : 25 Thư Mục Hiện Tại : Tất cả Chọn tất cả Tải lại" at bounding box center [279, 61] width 550 height 38
click at [206, 55] on input "checkbox" at bounding box center [204, 56] width 7 height 7
checkbox input "true"
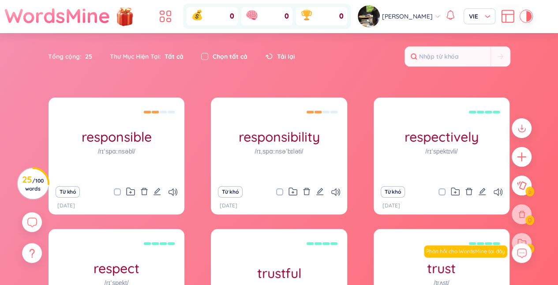
checkbox input "true"
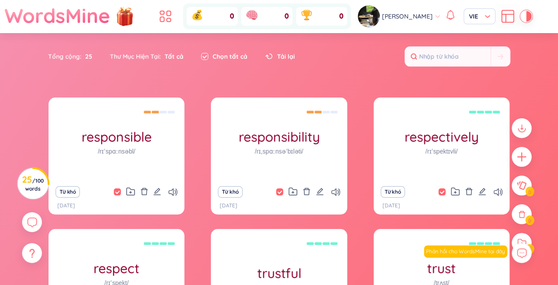
scroll to position [134, 0]
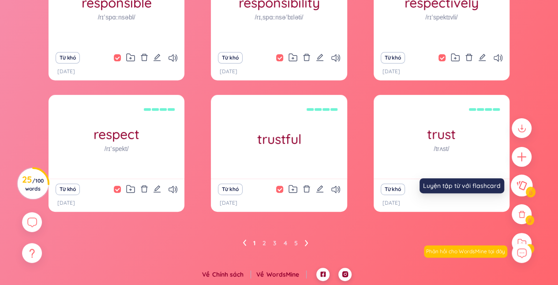
click at [526, 184] on icon at bounding box center [521, 186] width 11 height 10
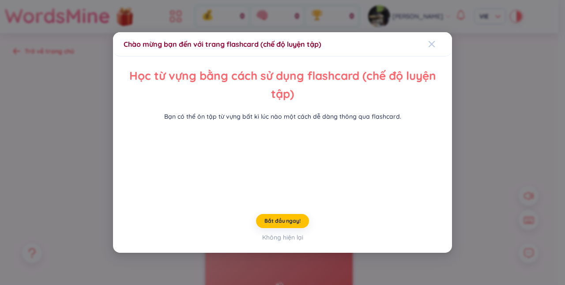
click at [428, 41] on icon "Close" at bounding box center [431, 44] width 7 height 7
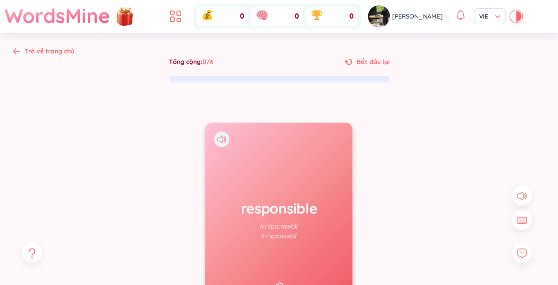
click at [375, 62] on span "Bắt đầu lại" at bounding box center [373, 62] width 33 height 10
click at [11, 44] on div "Trở về trang chủ Tổng cộng : 0 / 6 Bắt đầu lại responsible /rɪˈspɑːnsəbl/ /rɪˈs…" at bounding box center [279, 210] width 558 height 354
click at [11, 51] on div "Trở về trang chủ Tổng cộng : 0 / 6 Bắt đầu lại responsible /rɪˈspɑːnsəbl/ /rɪˈs…" at bounding box center [279, 210] width 558 height 354
click at [13, 51] on icon at bounding box center [16, 51] width 7 height 6
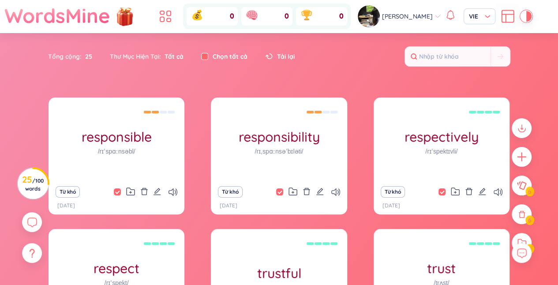
click at [204, 60] on label at bounding box center [204, 57] width 7 height 10
click at [204, 60] on input "checkbox" at bounding box center [204, 56] width 7 height 7
checkbox input "false"
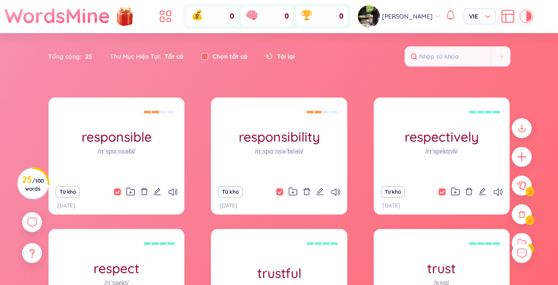
checkbox input "false"
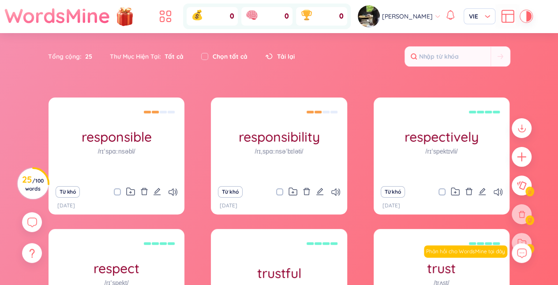
click at [445, 190] on input "checkbox" at bounding box center [446, 191] width 7 height 7
checkbox input "false"
click at [204, 58] on input "checkbox" at bounding box center [204, 56] width 7 height 7
checkbox input "true"
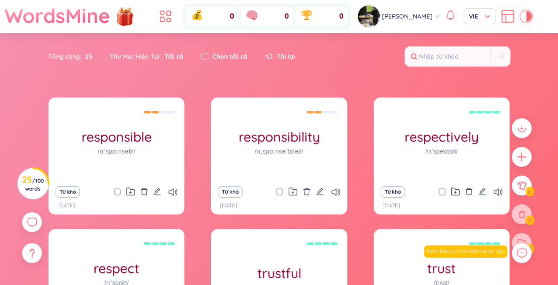
checkbox input "true"
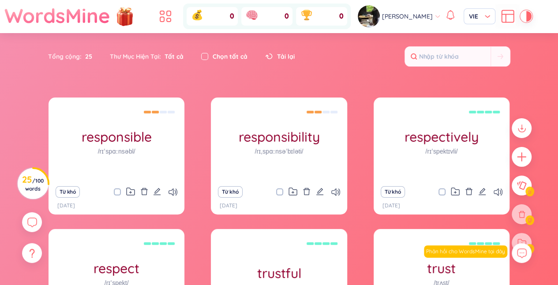
checkbox input "true"
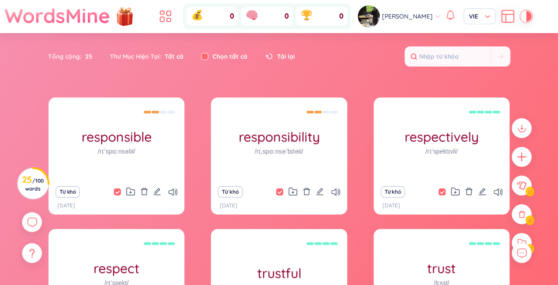
click at [204, 58] on input "checkbox" at bounding box center [204, 56] width 7 height 7
checkbox input "false"
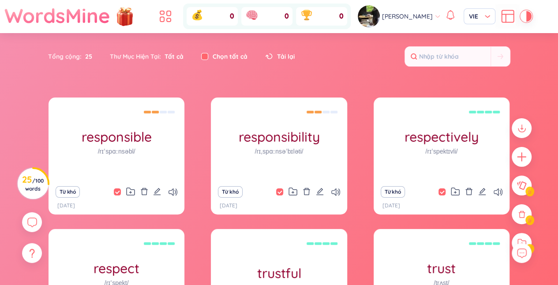
checkbox input "false"
click at [202, 56] on input "checkbox" at bounding box center [204, 56] width 7 height 7
checkbox input "true"
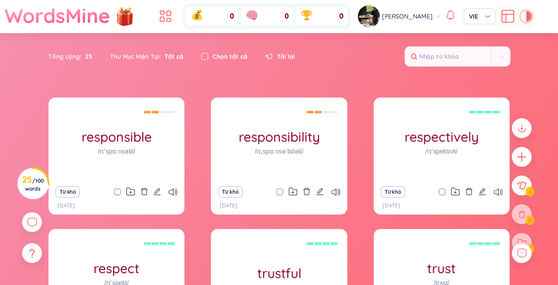
checkbox input "true"
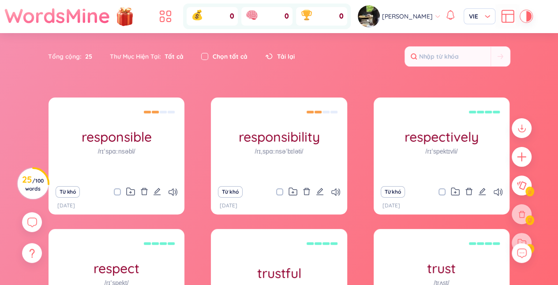
checkbox input "true"
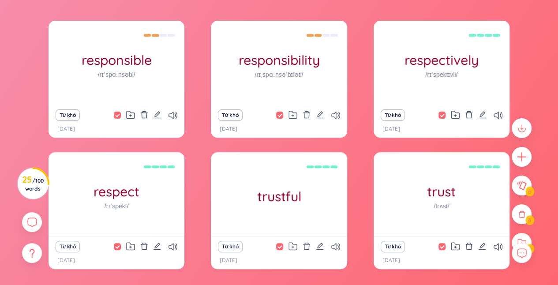
scroll to position [76, 0]
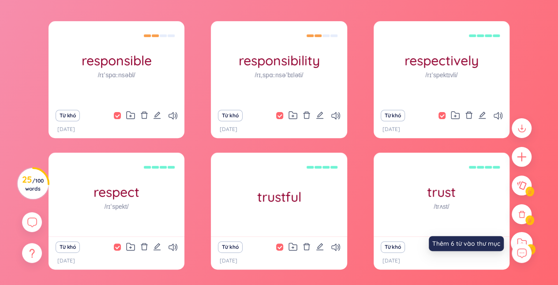
click at [519, 240] on icon at bounding box center [522, 242] width 10 height 9
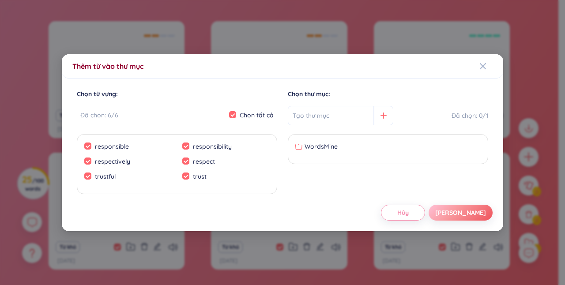
click at [316, 116] on input "text" at bounding box center [331, 115] width 86 height 19
click at [484, 67] on icon "Close" at bounding box center [482, 66] width 6 height 6
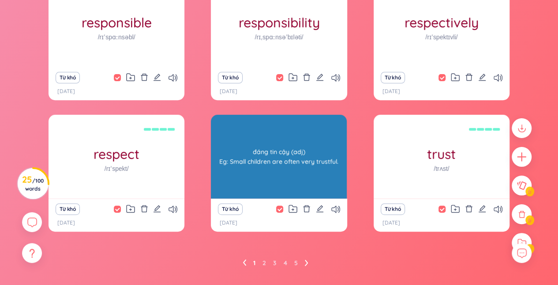
scroll to position [134, 0]
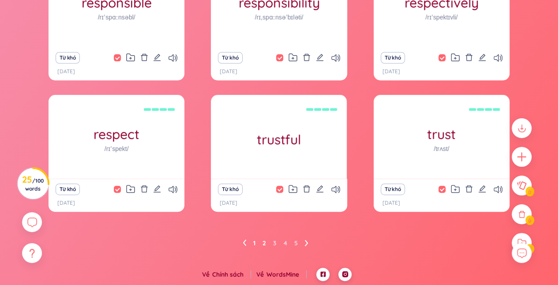
click at [263, 243] on link "2" at bounding box center [264, 242] width 4 height 13
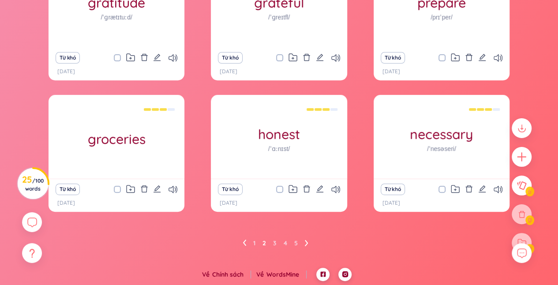
scroll to position [0, 0]
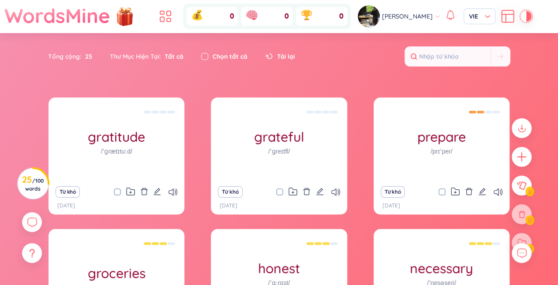
click at [206, 60] on label at bounding box center [204, 57] width 7 height 10
click at [206, 60] on input "checkbox" at bounding box center [204, 56] width 7 height 7
checkbox input "true"
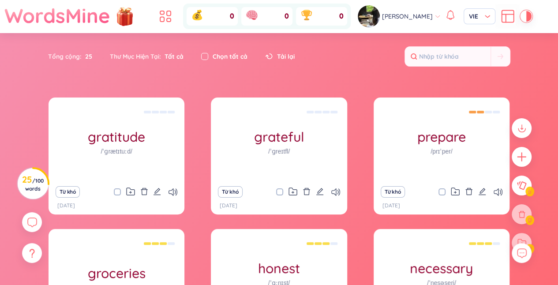
checkbox input "true"
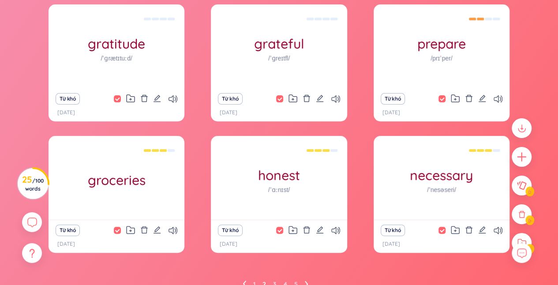
scroll to position [94, 0]
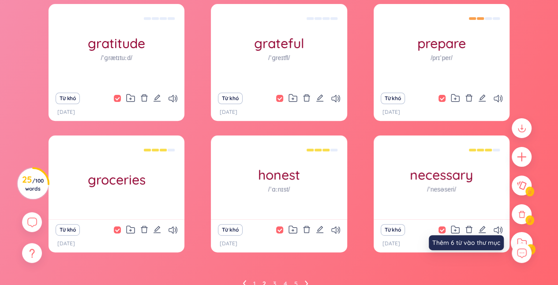
click at [523, 240] on icon at bounding box center [522, 242] width 10 height 9
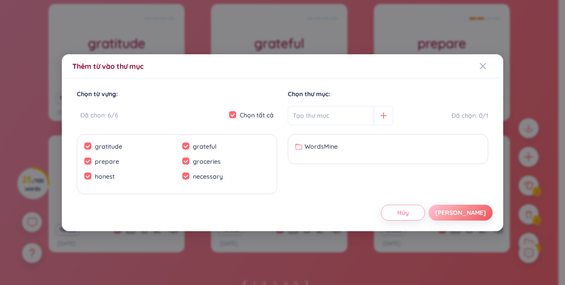
click at [335, 113] on input "text" at bounding box center [331, 115] width 86 height 19
click at [333, 122] on input "text" at bounding box center [331, 115] width 86 height 19
type input "ngày 8/12/2025"
click at [470, 213] on div "[PERSON_NAME]" at bounding box center [460, 213] width 51 height 10
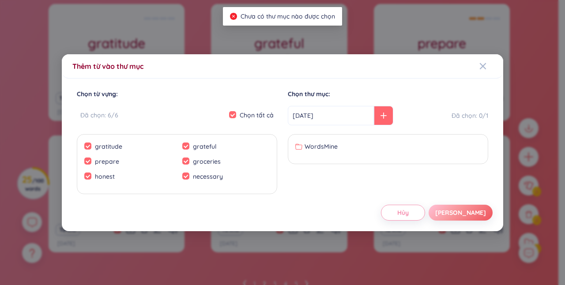
click at [374, 119] on div at bounding box center [383, 115] width 19 height 19
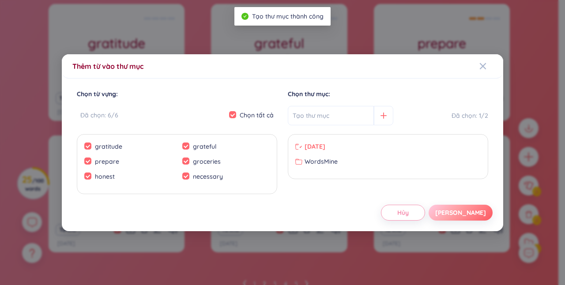
click at [470, 210] on div "[PERSON_NAME]" at bounding box center [460, 213] width 51 height 10
checkbox input "false"
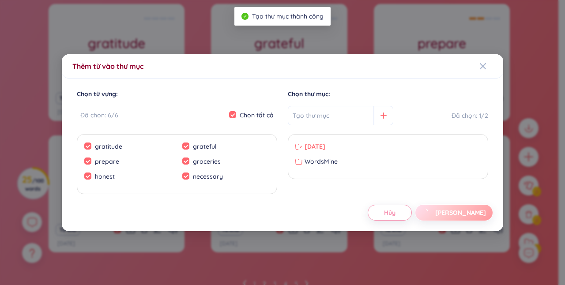
checkbox input "false"
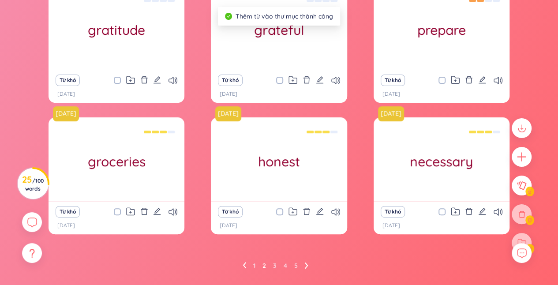
scroll to position [134, 0]
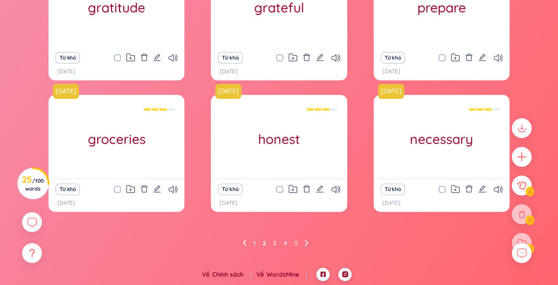
click at [243, 241] on icon at bounding box center [245, 243] width 4 height 7
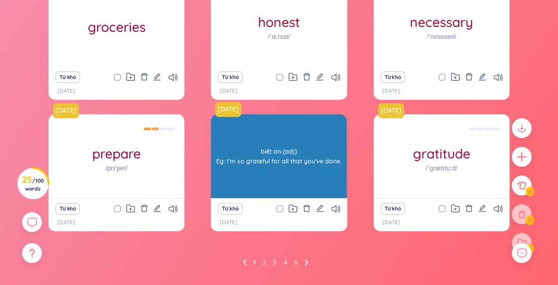
scroll to position [0, 0]
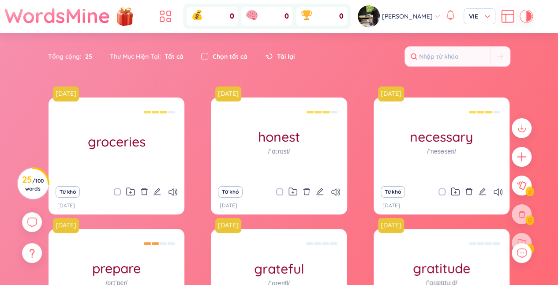
click at [205, 55] on input "checkbox" at bounding box center [204, 56] width 7 height 7
checkbox input "true"
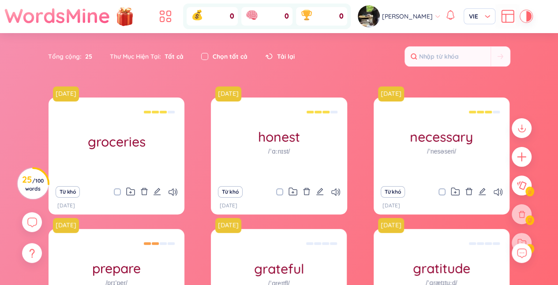
checkbox input "true"
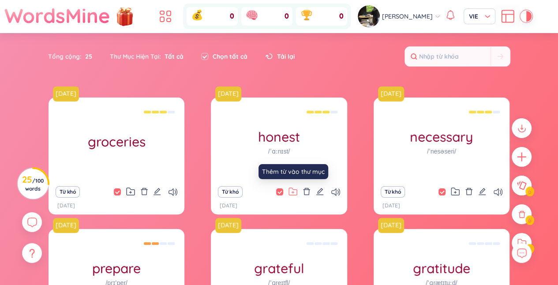
click at [294, 191] on icon at bounding box center [292, 191] width 9 height 8
click at [339, 77] on div "Tổng cộng : 25 Thư Mục Hiện Tại : Tất cả Chọn tất cả Tải lại" at bounding box center [279, 61] width 550 height 38
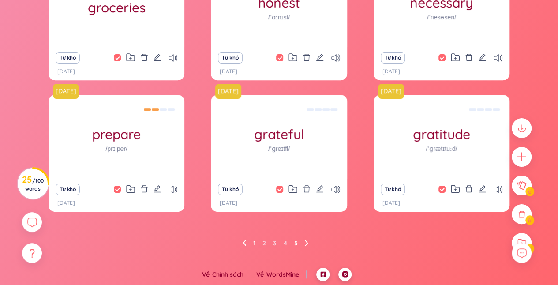
click at [296, 242] on link "5" at bounding box center [296, 242] width 4 height 13
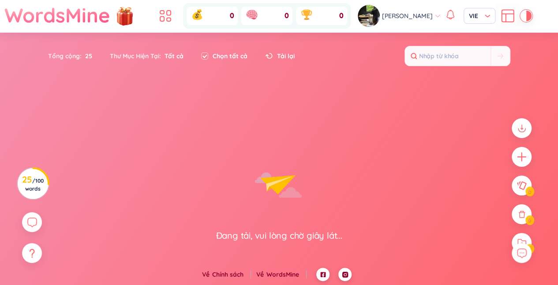
checkbox input "false"
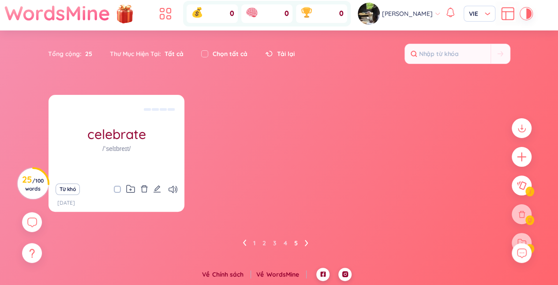
click at [118, 191] on input "checkbox" at bounding box center [121, 189] width 7 height 7
checkbox input "true"
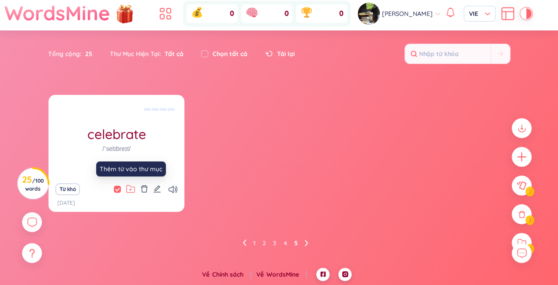
click at [129, 188] on icon at bounding box center [130, 189] width 9 height 8
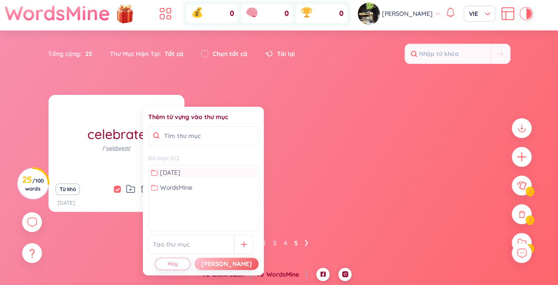
click at [175, 174] on span "ngày 8/12/2025" at bounding box center [170, 173] width 20 height 10
click at [249, 261] on button "[PERSON_NAME]" at bounding box center [227, 264] width 64 height 12
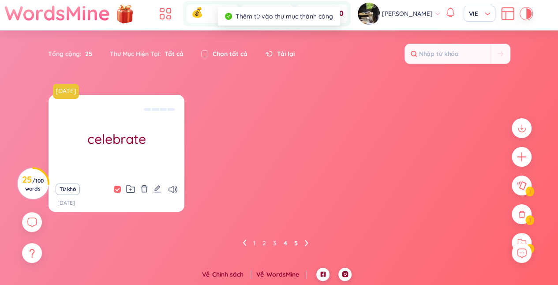
click at [285, 242] on link "4" at bounding box center [286, 242] width 4 height 13
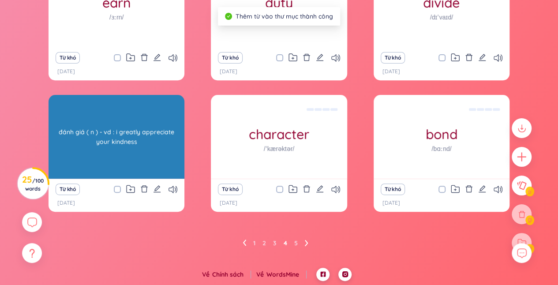
scroll to position [0, 0]
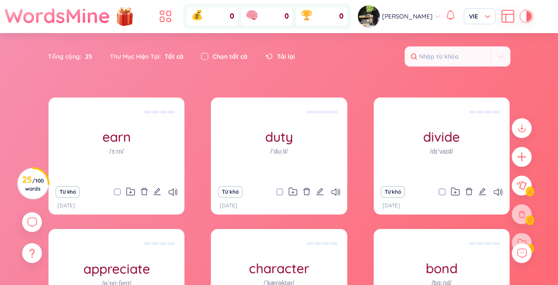
click at [203, 55] on input "checkbox" at bounding box center [204, 56] width 7 height 7
checkbox input "true"
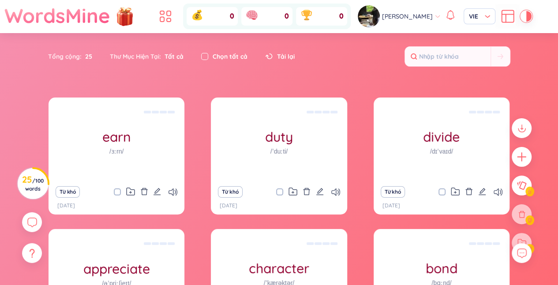
checkbox input "true"
click at [290, 190] on icon at bounding box center [292, 191] width 9 height 8
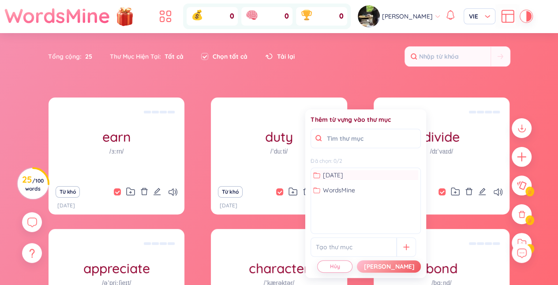
click at [343, 179] on span "ngày 8/12/2025" at bounding box center [332, 175] width 20 height 10
click at [402, 266] on div "[PERSON_NAME]" at bounding box center [388, 267] width 51 height 10
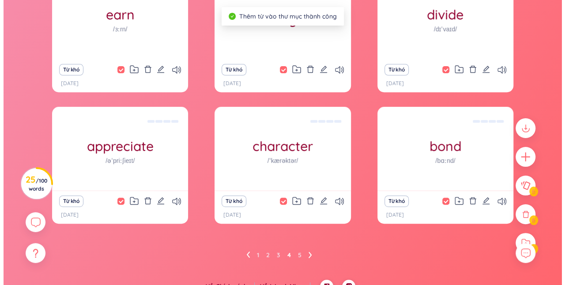
scroll to position [118, 0]
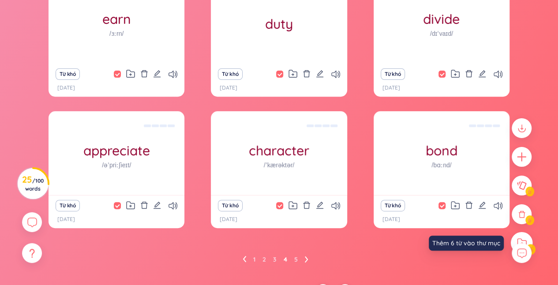
click at [517, 238] on div at bounding box center [522, 243] width 22 height 22
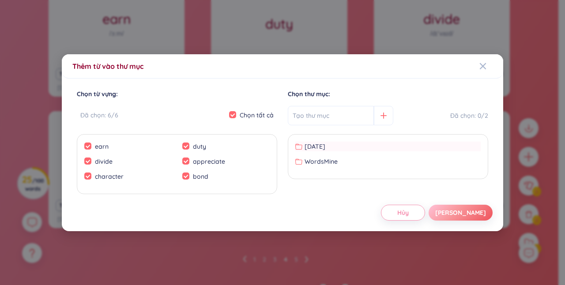
click at [372, 146] on div "ngày 8/12/2025" at bounding box center [387, 147] width 185 height 10
click at [474, 213] on div "[PERSON_NAME]" at bounding box center [460, 213] width 51 height 10
checkbox input "false"
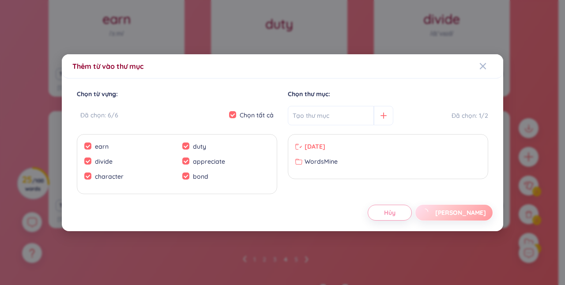
checkbox input "false"
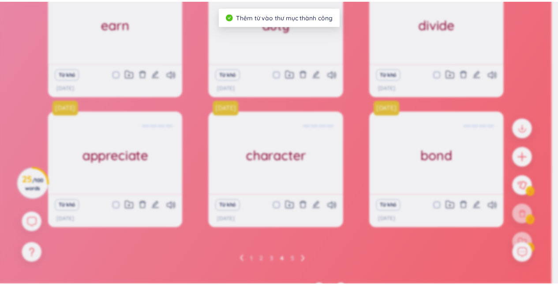
scroll to position [123, 0]
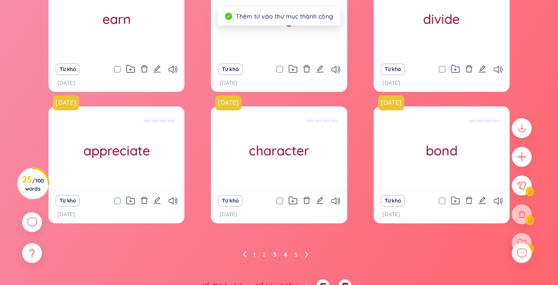
click at [274, 257] on link "3" at bounding box center [275, 254] width 4 height 13
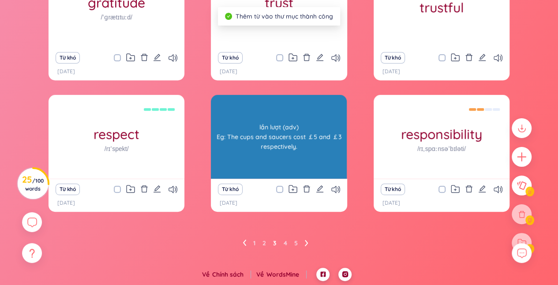
scroll to position [0, 0]
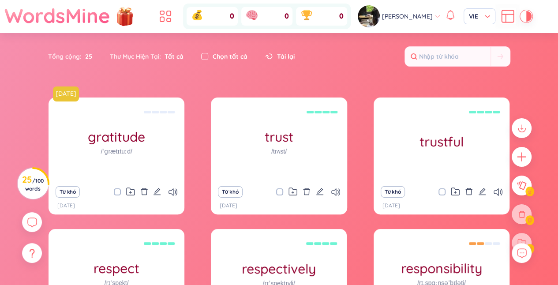
click at [208, 56] on input "checkbox" at bounding box center [204, 56] width 7 height 7
checkbox input "true"
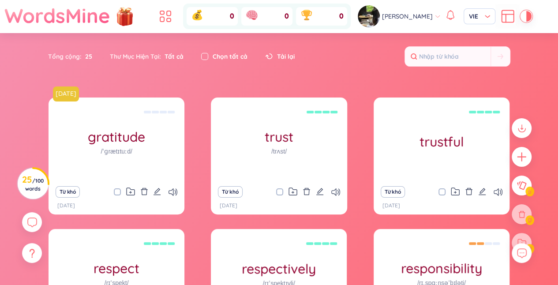
checkbox input "true"
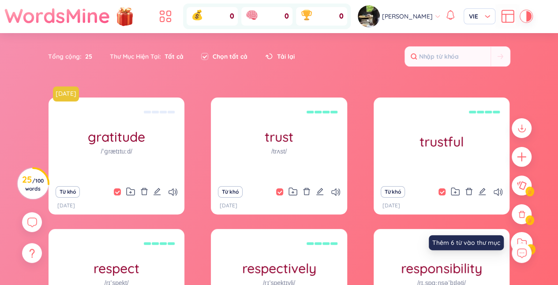
click at [523, 237] on div at bounding box center [522, 243] width 22 height 22
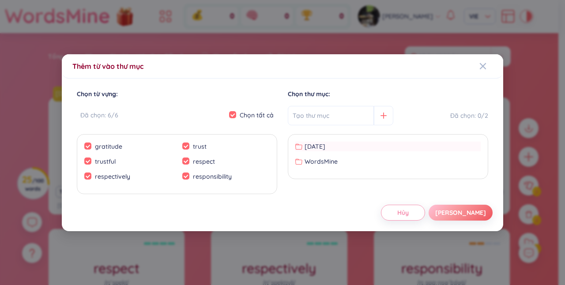
click at [325, 144] on span "ngày 8/12/2025" at bounding box center [314, 147] width 21 height 10
click at [474, 212] on div "[PERSON_NAME]" at bounding box center [460, 213] width 51 height 10
checkbox input "false"
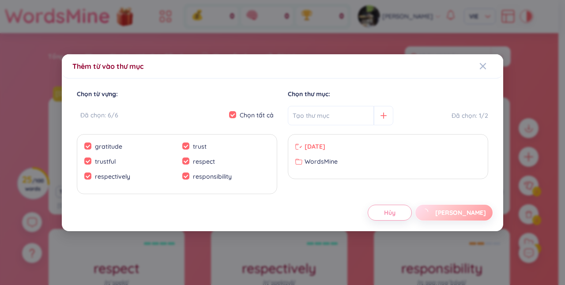
checkbox input "false"
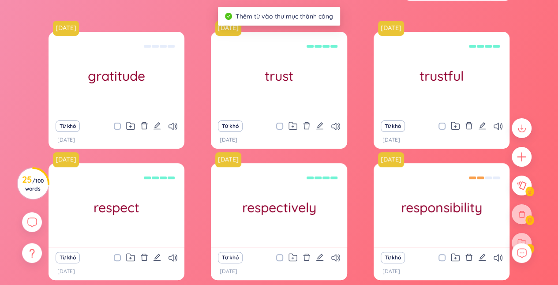
scroll to position [134, 0]
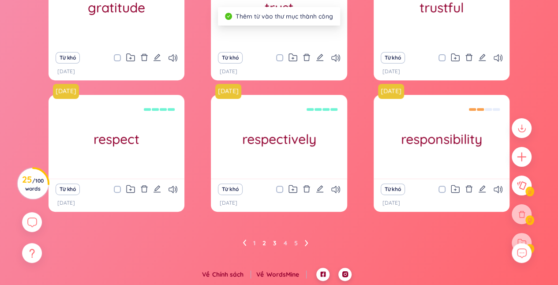
click at [264, 242] on link "2" at bounding box center [264, 242] width 4 height 13
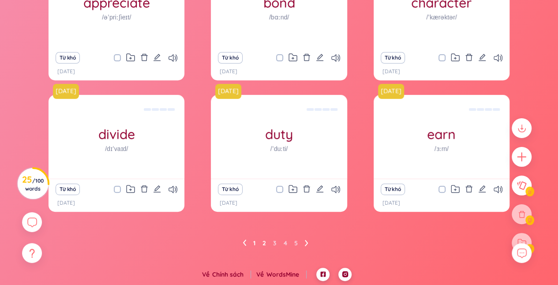
click at [255, 241] on link "1" at bounding box center [254, 242] width 2 height 13
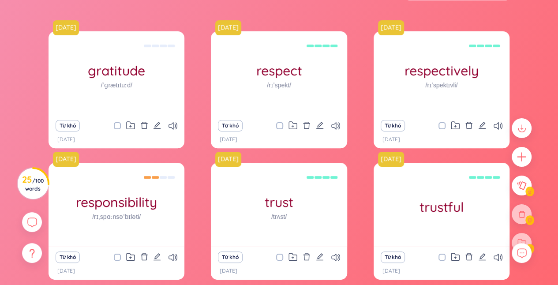
scroll to position [0, 0]
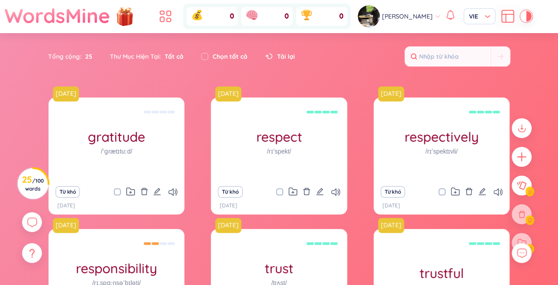
click at [523, 237] on div at bounding box center [522, 243] width 20 height 20
click at [526, 242] on div at bounding box center [522, 243] width 20 height 20
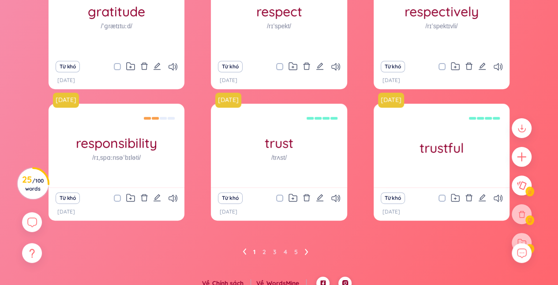
scroll to position [131, 0]
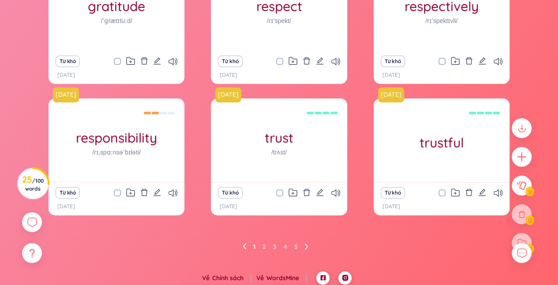
click at [520, 238] on div at bounding box center [522, 243] width 20 height 20
click at [524, 239] on div at bounding box center [522, 243] width 20 height 20
click at [523, 130] on icon at bounding box center [521, 128] width 11 height 11
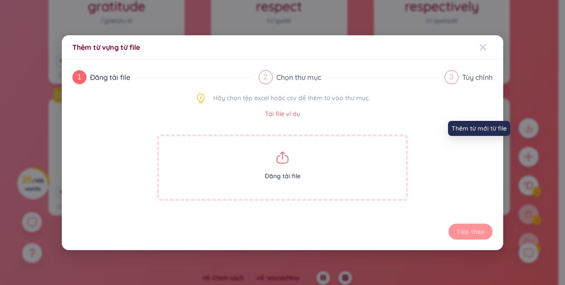
click at [487, 53] on span "Close" at bounding box center [491, 47] width 24 height 24
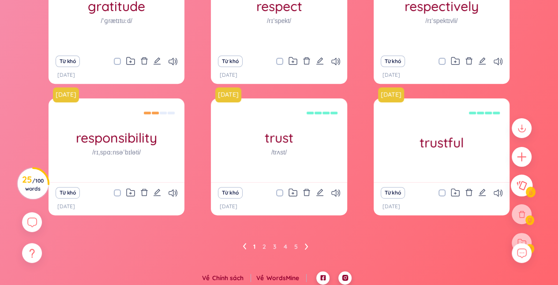
click at [521, 189] on icon at bounding box center [522, 185] width 10 height 9
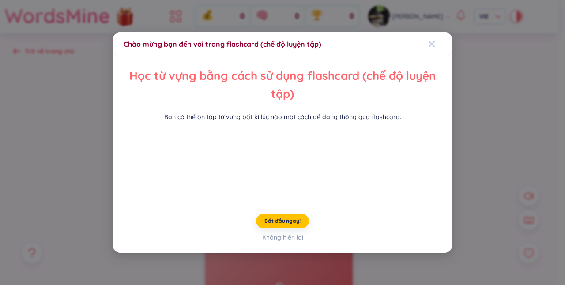
click at [428, 41] on icon "Close" at bounding box center [431, 44] width 6 height 6
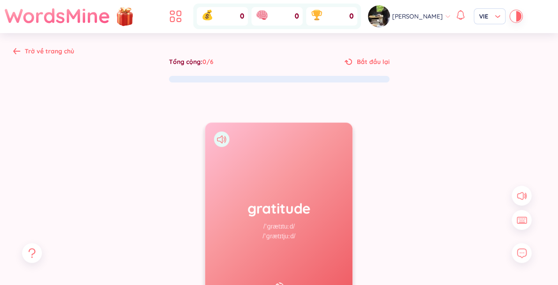
click at [19, 53] on icon at bounding box center [16, 51] width 7 height 7
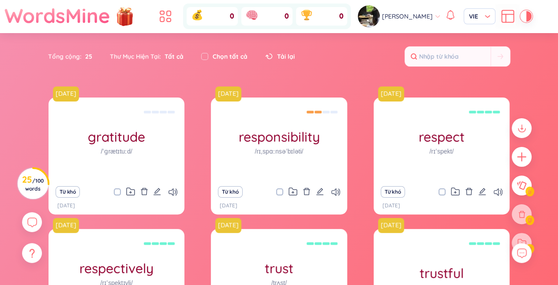
click at [506, 18] on icon at bounding box center [506, 19] width 0 height 8
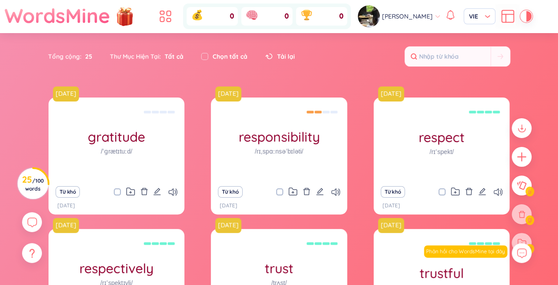
click at [428, 20] on div "[PERSON_NAME]" at bounding box center [399, 16] width 83 height 22
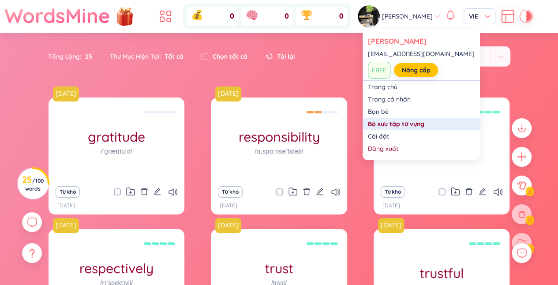
click at [402, 122] on link "Bộ sưu tập từ vựng" at bounding box center [421, 124] width 107 height 9
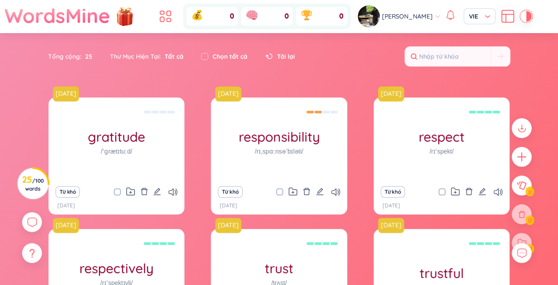
click at [427, 21] on span "[PERSON_NAME]" at bounding box center [407, 16] width 51 height 10
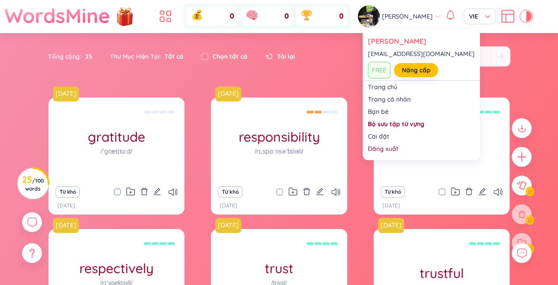
click at [543, 67] on div "Tổng cộng : 25 Thư Mục Hiện Tại : Tất cả Chọn tất cả Tải lại" at bounding box center [279, 61] width 550 height 38
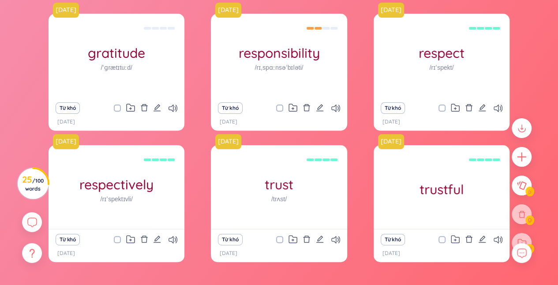
scroll to position [134, 0]
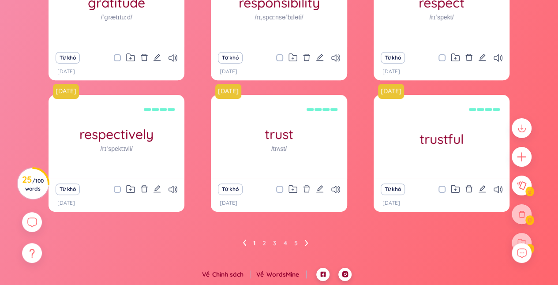
click at [523, 243] on div at bounding box center [522, 243] width 20 height 20
click at [445, 188] on input "checkbox" at bounding box center [446, 189] width 7 height 7
checkbox input "true"
click at [521, 243] on button at bounding box center [522, 253] width 22 height 22
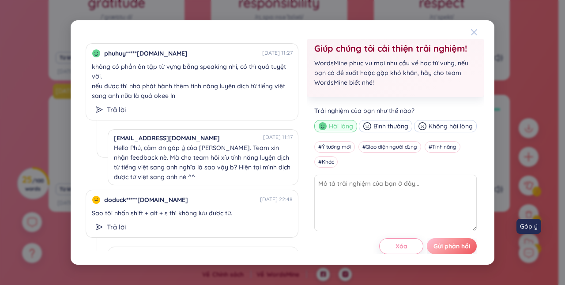
click at [476, 33] on icon "Close" at bounding box center [473, 32] width 7 height 7
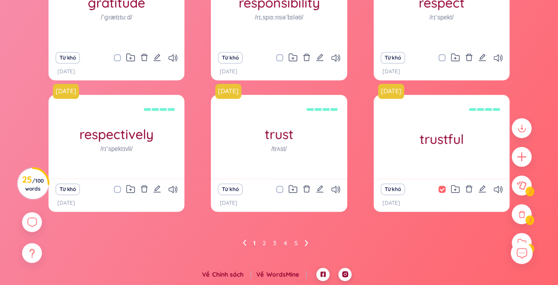
click at [521, 243] on button at bounding box center [522, 253] width 22 height 22
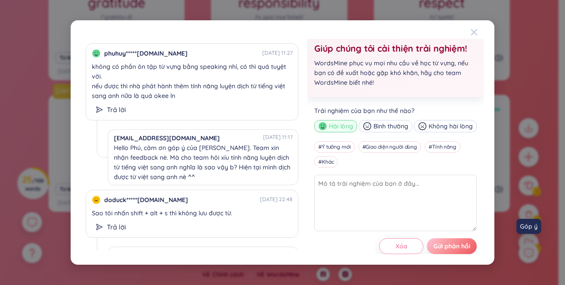
click at [474, 33] on icon "Close" at bounding box center [474, 32] width 6 height 6
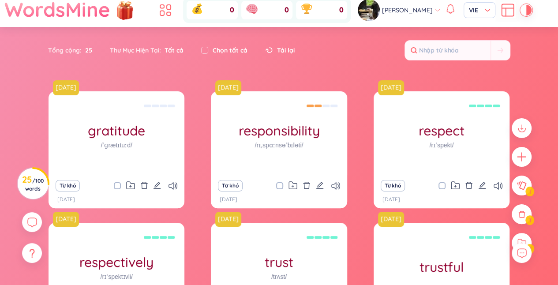
scroll to position [0, 0]
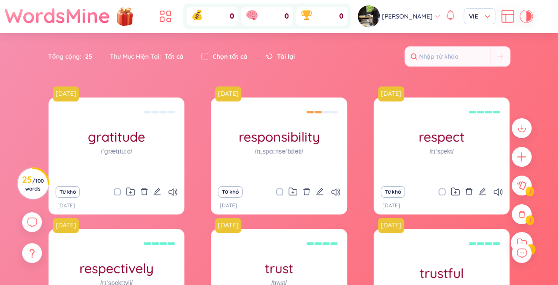
click at [526, 236] on div at bounding box center [522, 243] width 22 height 22
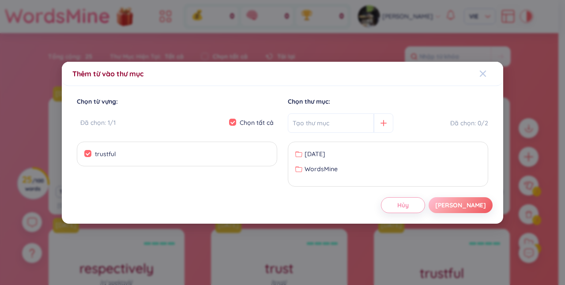
click at [480, 78] on div "Close" at bounding box center [482, 74] width 7 height 24
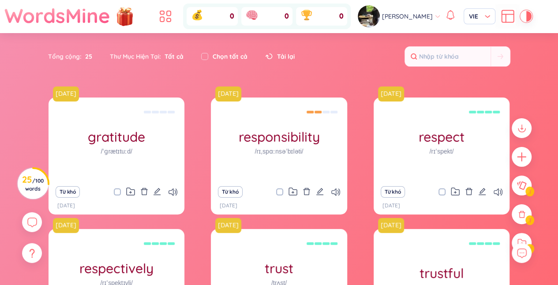
click at [515, 79] on div "Tổng cộng : 25 Thư Mục Hiện Tại : Tất cả Chọn tất cả Tải lại" at bounding box center [279, 61] width 550 height 38
click at [173, 11] on icon at bounding box center [165, 16] width 16 height 16
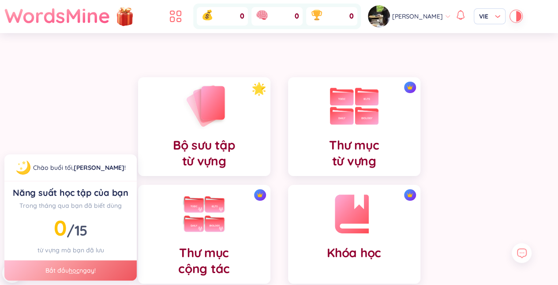
click at [367, 137] on div "Thư mục từ vựng" at bounding box center [354, 126] width 132 height 99
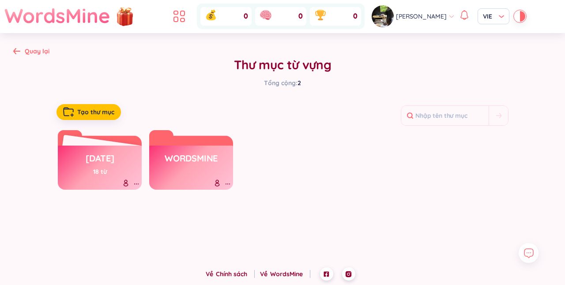
click at [86, 154] on h3 "ngày 8/12/2025" at bounding box center [100, 160] width 29 height 17
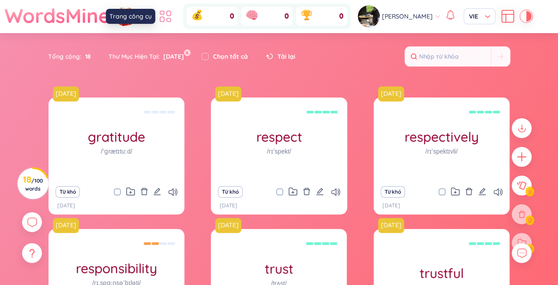
click at [169, 23] on icon at bounding box center [165, 16] width 16 height 16
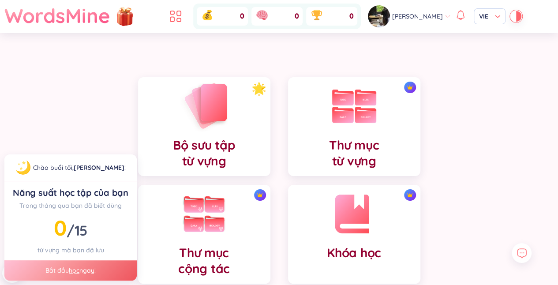
click at [202, 124] on img at bounding box center [204, 106] width 49 height 50
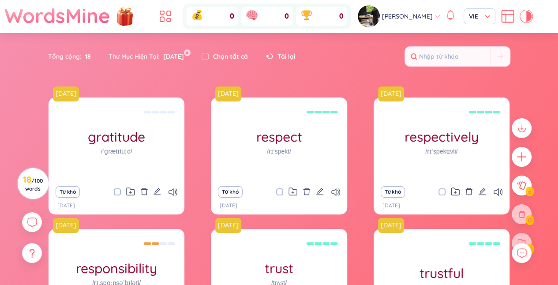
scroll to position [134, 0]
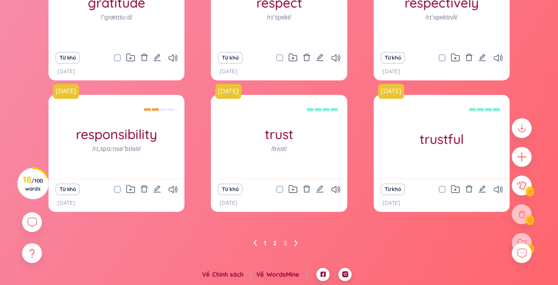
click at [274, 246] on link "2" at bounding box center [275, 242] width 4 height 13
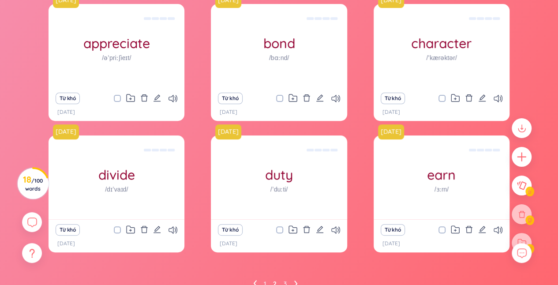
scroll to position [94, 0]
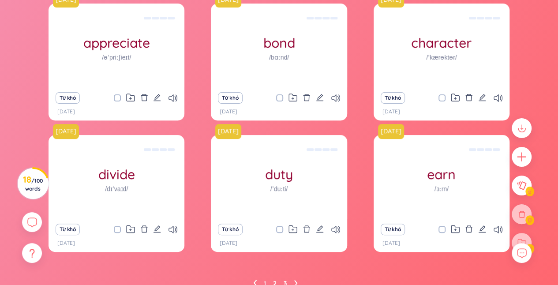
click at [287, 281] on link "3" at bounding box center [286, 283] width 4 height 13
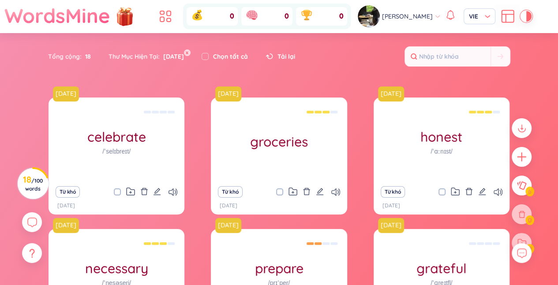
scroll to position [0, 0]
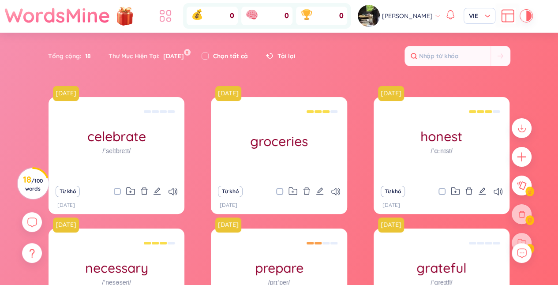
click at [168, 7] on li at bounding box center [165, 15] width 19 height 19
click at [191, 53] on button "x" at bounding box center [187, 52] width 8 height 8
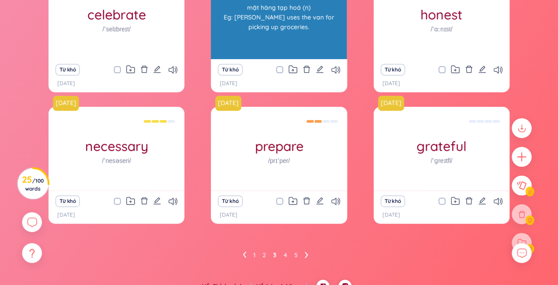
scroll to position [125, 0]
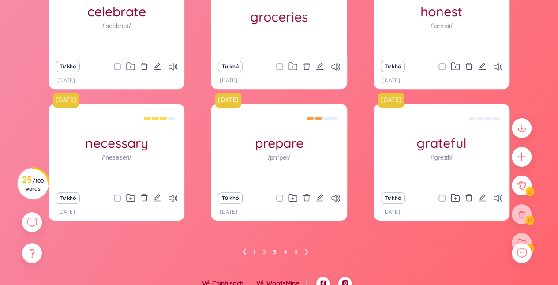
click at [253, 250] on link "1" at bounding box center [254, 251] width 2 height 13
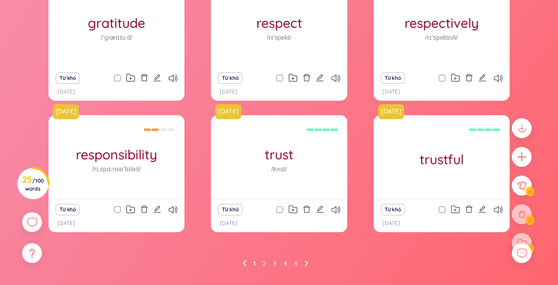
scroll to position [112, 0]
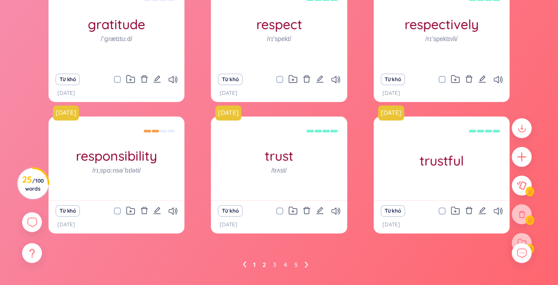
click at [263, 263] on link "2" at bounding box center [264, 264] width 4 height 13
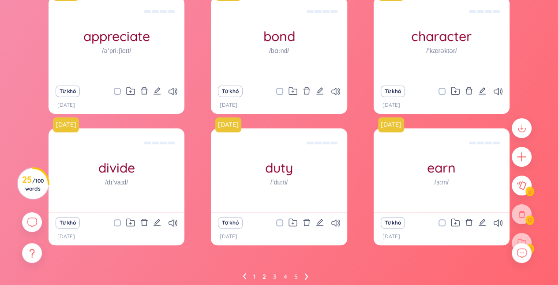
scroll to position [104, 0]
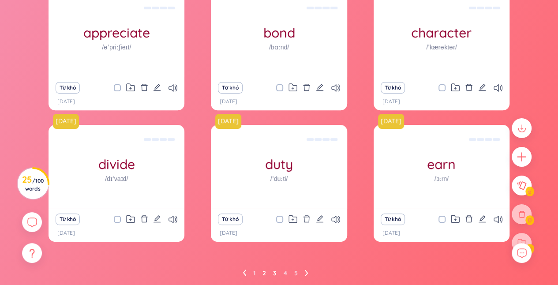
click at [273, 273] on link "3" at bounding box center [275, 272] width 4 height 13
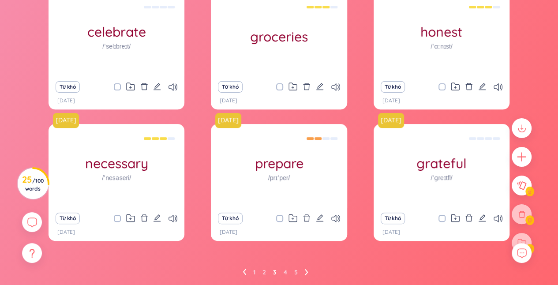
scroll to position [105, 0]
click at [285, 273] on link "4" at bounding box center [286, 272] width 4 height 13
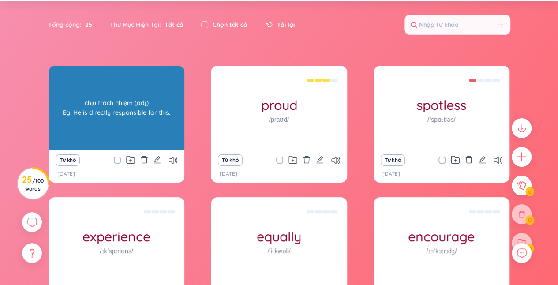
scroll to position [0, 0]
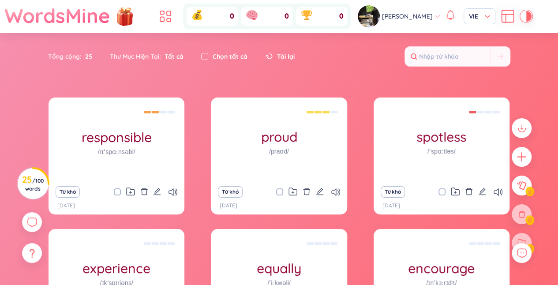
click at [207, 56] on input "checkbox" at bounding box center [204, 56] width 7 height 7
checkbox input "true"
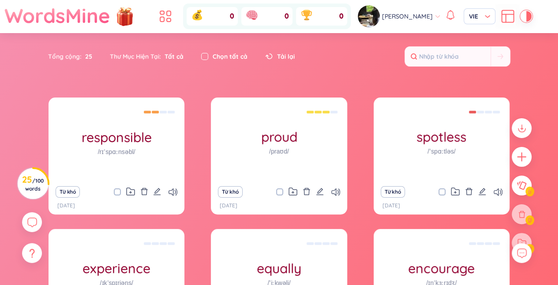
checkbox input "true"
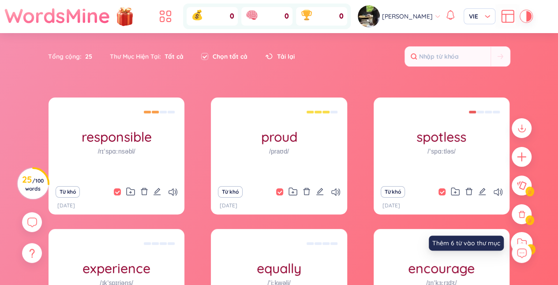
click at [526, 237] on div at bounding box center [522, 243] width 22 height 22
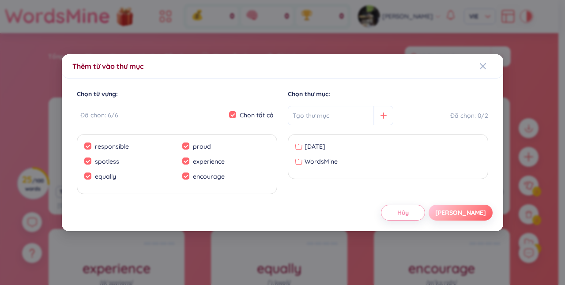
click at [462, 212] on button "[PERSON_NAME]" at bounding box center [460, 213] width 64 height 16
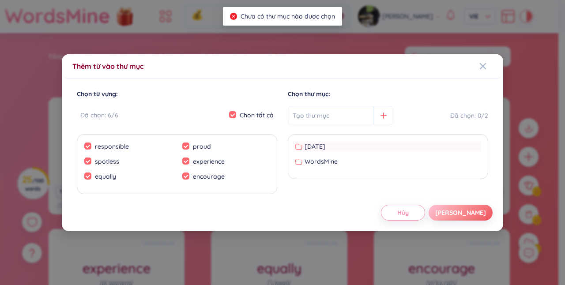
click at [392, 146] on div "ngày 8/12/2025" at bounding box center [387, 147] width 185 height 10
click at [467, 212] on div "[PERSON_NAME]" at bounding box center [460, 213] width 51 height 10
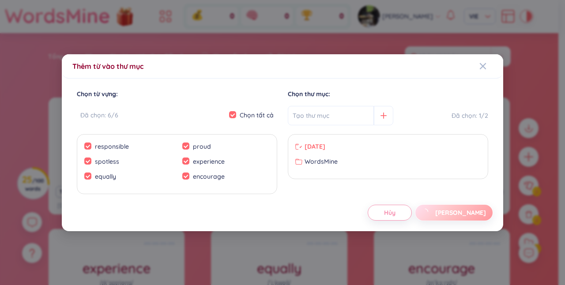
checkbox input "false"
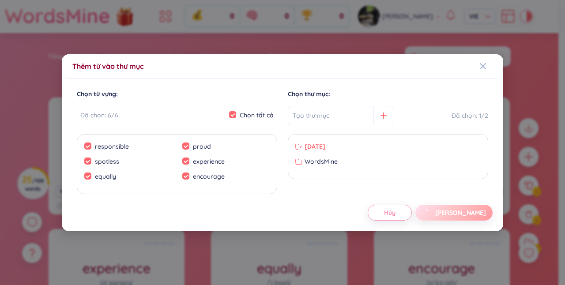
checkbox input "false"
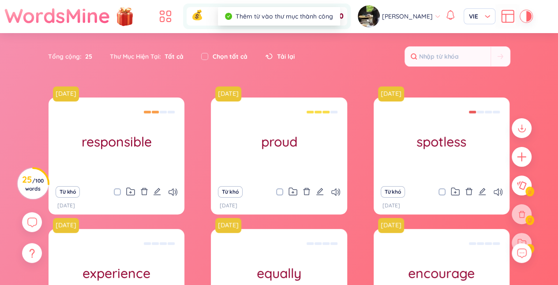
scroll to position [134, 0]
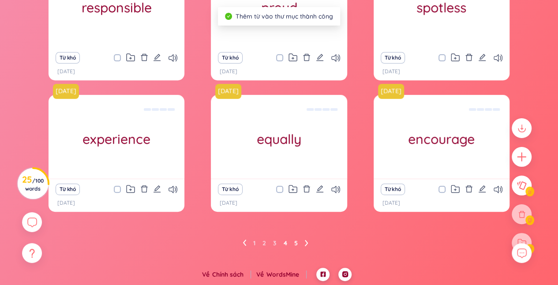
click at [296, 241] on link "5" at bounding box center [296, 242] width 4 height 13
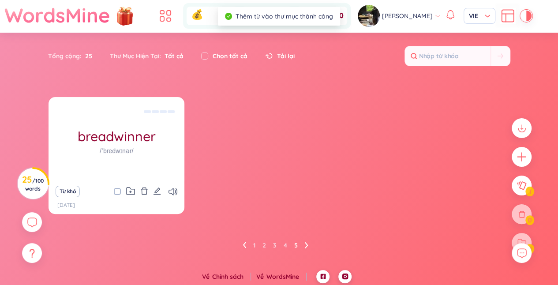
scroll to position [3, 0]
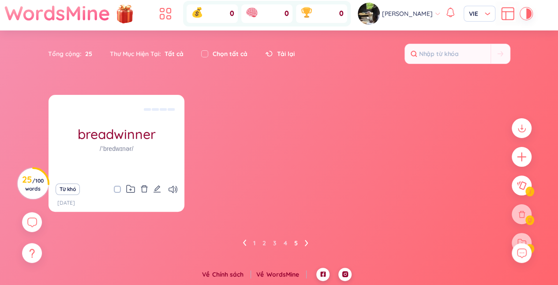
click at [118, 188] on input "checkbox" at bounding box center [121, 189] width 7 height 7
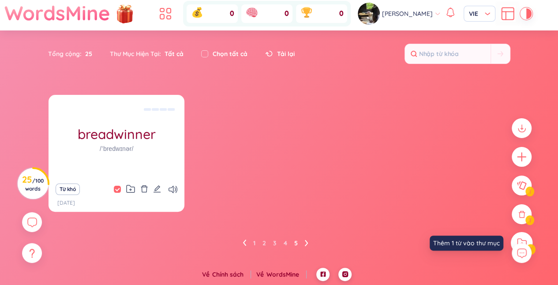
click at [520, 240] on icon at bounding box center [522, 242] width 10 height 9
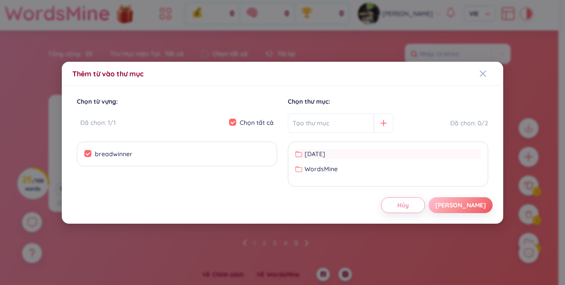
click at [390, 155] on div "ngày 8/12/2025" at bounding box center [387, 154] width 185 height 10
click at [468, 198] on button "[PERSON_NAME]" at bounding box center [460, 205] width 64 height 16
checkbox input "false"
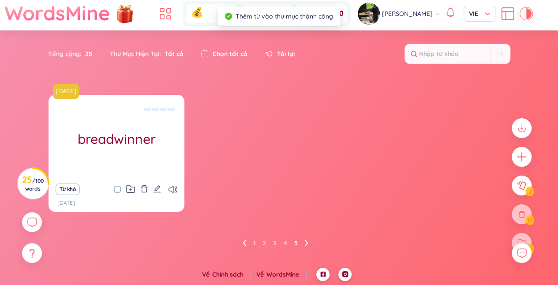
scroll to position [0, 0]
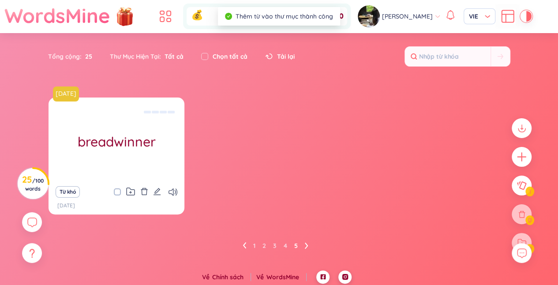
click at [169, 5] on div "0 0 0" at bounding box center [253, 17] width 195 height 26
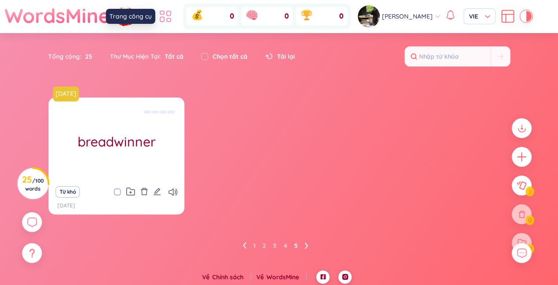
click at [171, 19] on icon at bounding box center [169, 21] width 4 height 4
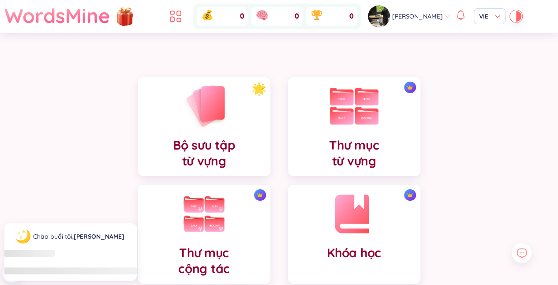
click at [390, 142] on div "Thư mục từ vựng" at bounding box center [354, 126] width 132 height 99
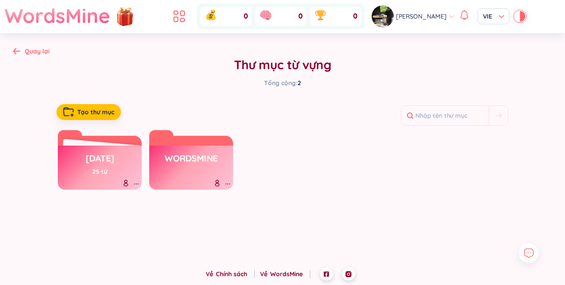
click at [15, 50] on icon at bounding box center [16, 51] width 7 height 6
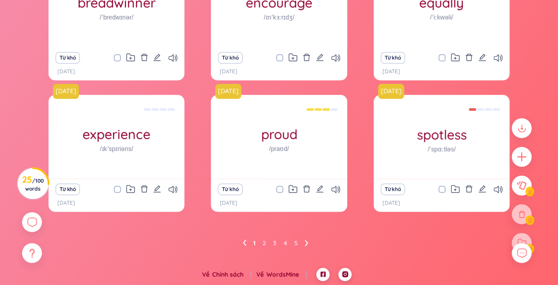
scroll to position [151, 0]
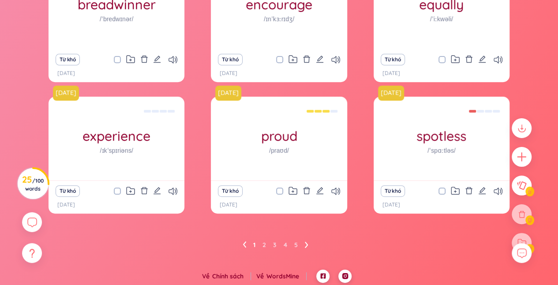
click at [262, 243] on ul "1 2 3 4 5" at bounding box center [279, 245] width 73 height 14
click at [265, 245] on link "2" at bounding box center [264, 244] width 4 height 13
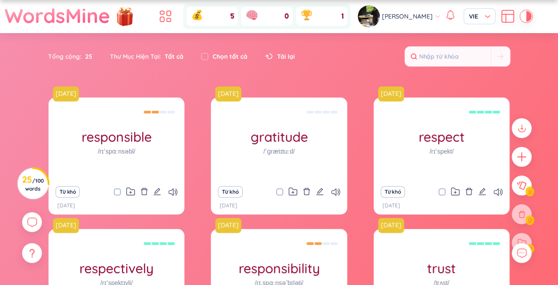
scroll to position [153, 0]
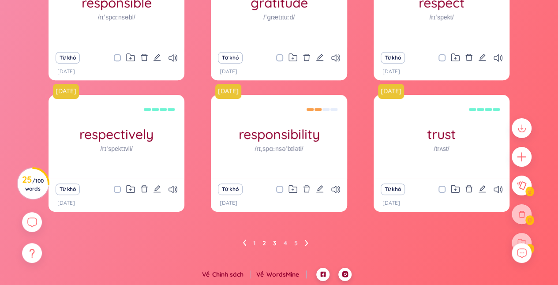
click at [275, 246] on link "3" at bounding box center [275, 242] width 4 height 13
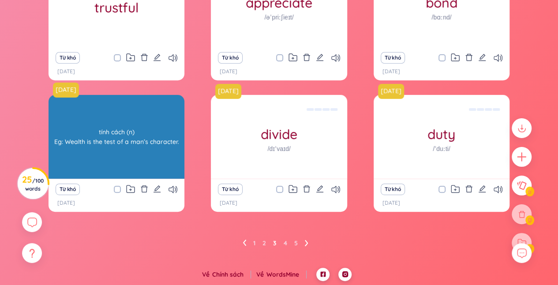
scroll to position [0, 0]
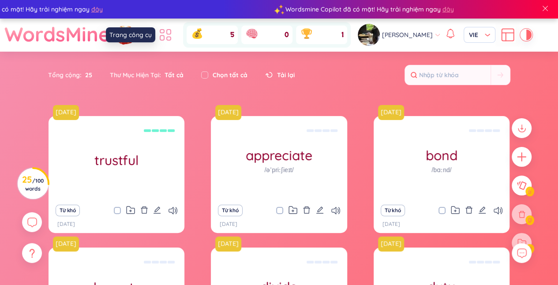
click at [173, 28] on icon at bounding box center [165, 35] width 16 height 16
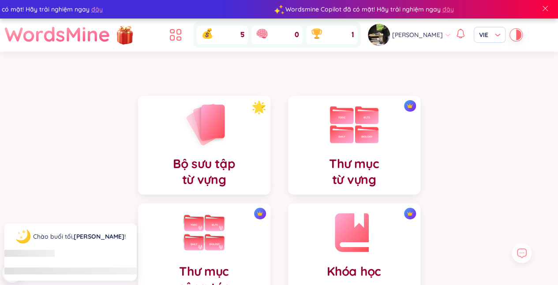
click at [321, 143] on div "Thư mục từ vựng" at bounding box center [354, 145] width 132 height 99
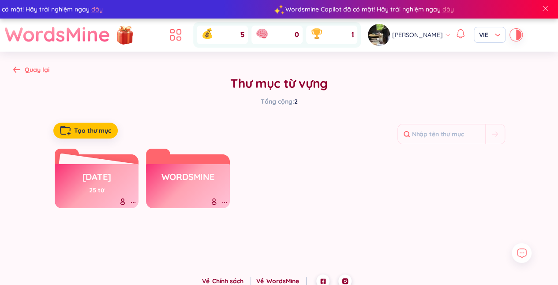
click at [103, 174] on h3 "[DATE]" at bounding box center [96, 179] width 29 height 17
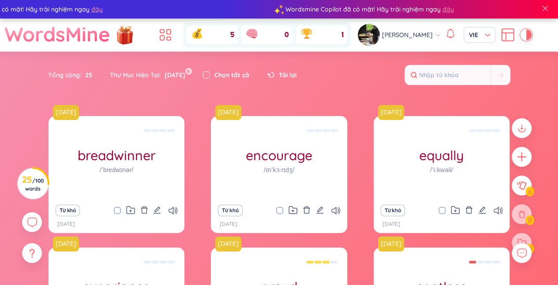
click at [210, 73] on input "checkbox" at bounding box center [206, 74] width 7 height 7
checkbox input "true"
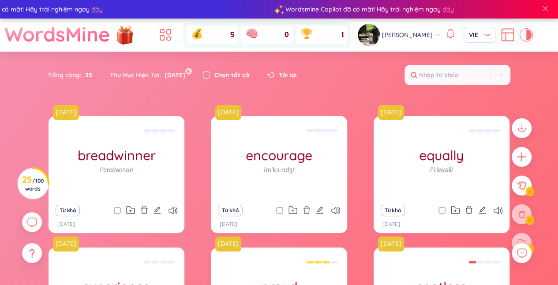
checkbox input "true"
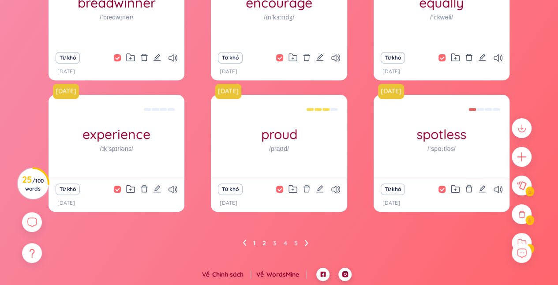
click at [262, 243] on link "2" at bounding box center [264, 242] width 4 height 13
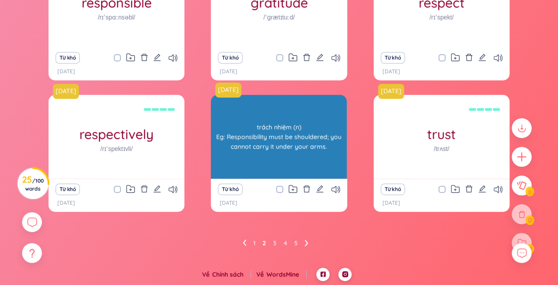
scroll to position [0, 0]
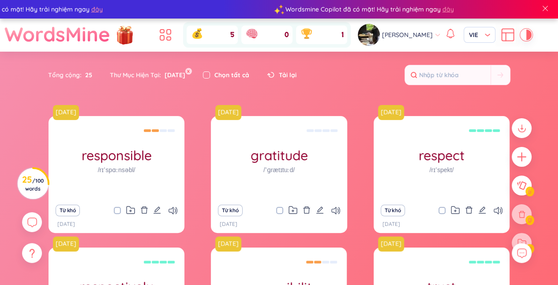
click at [210, 76] on input "checkbox" at bounding box center [206, 74] width 7 height 7
checkbox input "true"
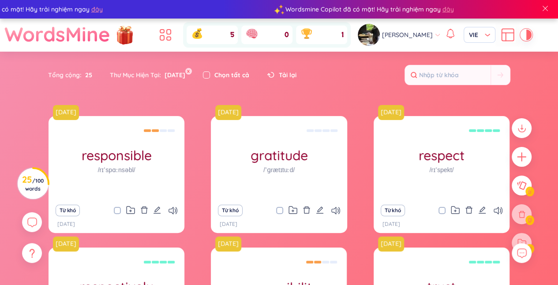
checkbox input "true"
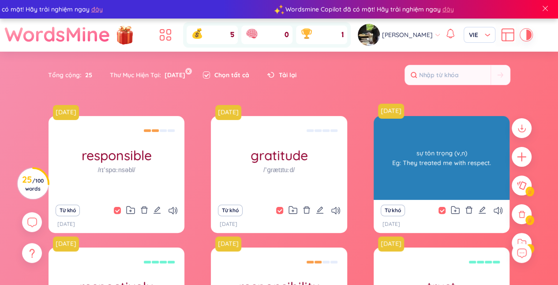
scroll to position [153, 0]
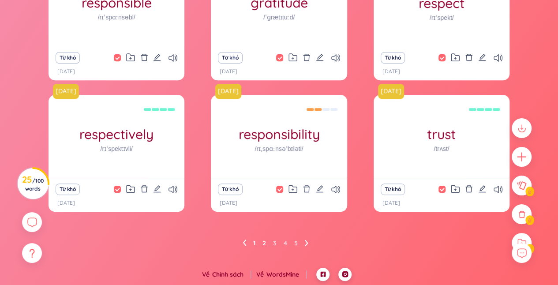
click at [253, 242] on link "1" at bounding box center [254, 242] width 2 height 13
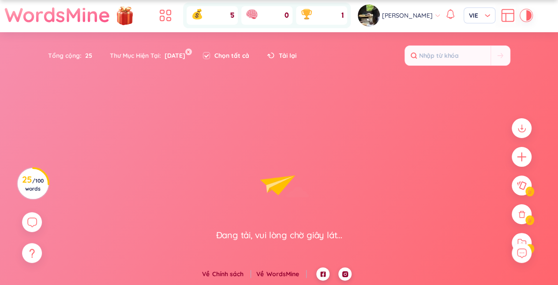
scroll to position [19, 0]
checkbox input "false"
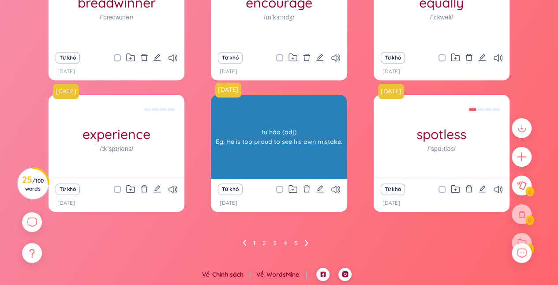
scroll to position [0, 0]
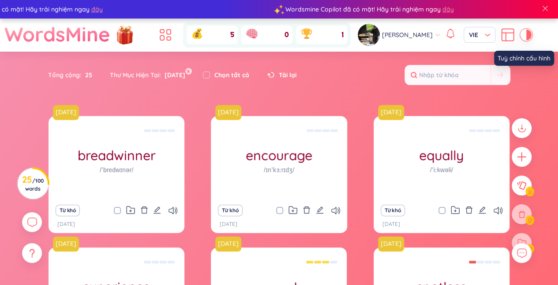
click at [500, 32] on icon at bounding box center [508, 35] width 16 height 16
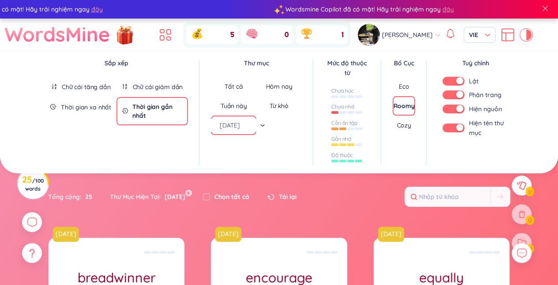
click at [454, 96] on button "button" at bounding box center [453, 94] width 22 height 9
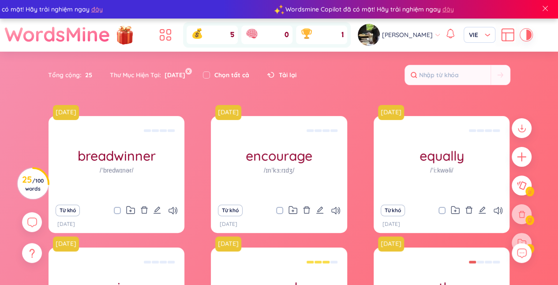
click at [366, 214] on section "Sắp xếp Chữ cái tăng dần Chữ cái giảm dần Thời gian xa nhất Thời gian gần nhất …" at bounding box center [279, 240] width 558 height 377
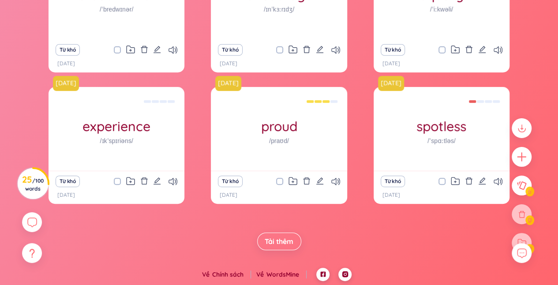
click at [284, 245] on span "Tải thêm" at bounding box center [279, 241] width 29 height 10
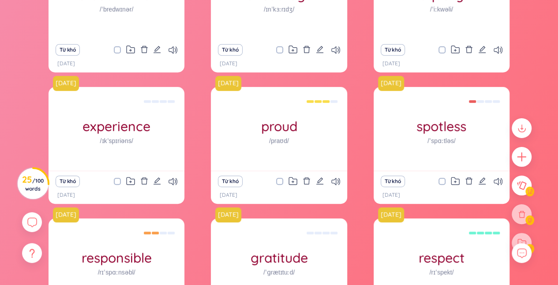
scroll to position [423, 0]
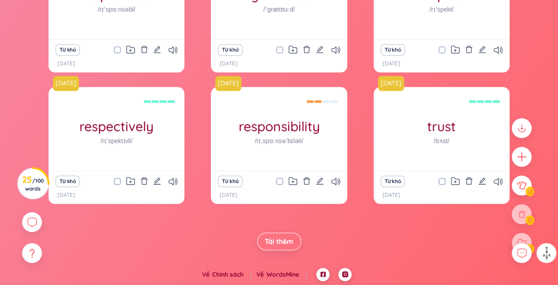
click at [281, 236] on button "Tải thêm" at bounding box center [279, 241] width 44 height 18
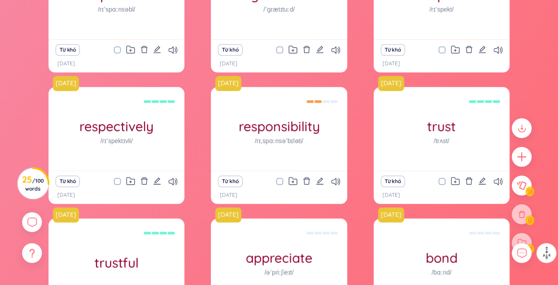
scroll to position [686, 0]
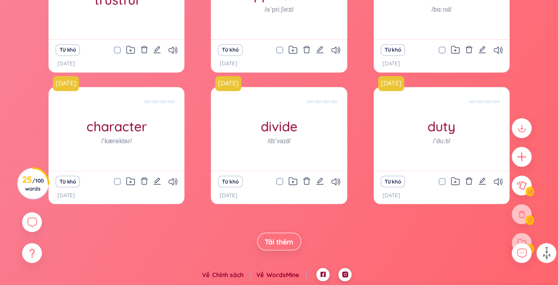
click at [281, 243] on span "Tải thêm" at bounding box center [279, 241] width 29 height 10
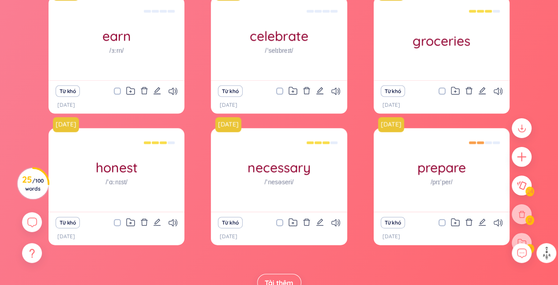
scroll to position [949, 0]
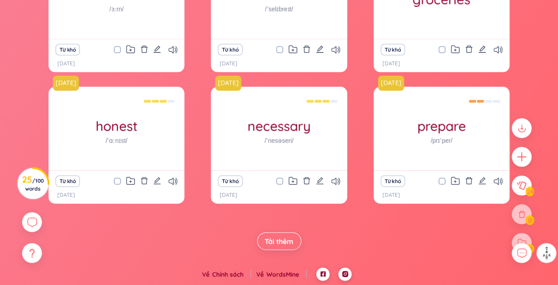
click at [277, 248] on button "Tải thêm" at bounding box center [279, 241] width 44 height 18
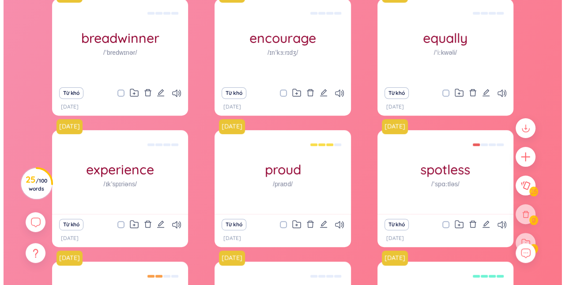
scroll to position [0, 0]
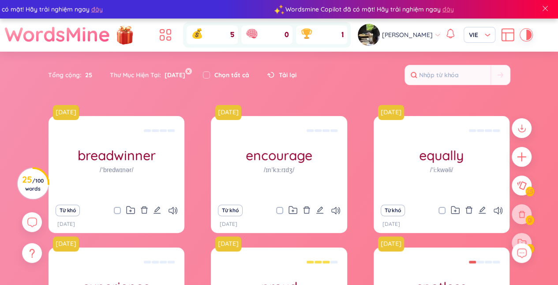
click at [520, 187] on icon at bounding box center [522, 185] width 10 height 9
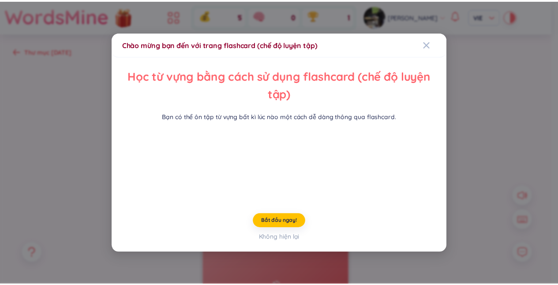
scroll to position [37, 0]
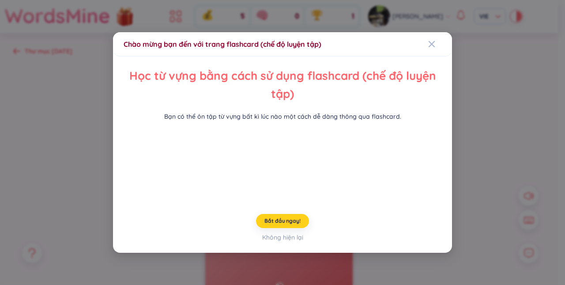
click at [285, 225] on span "Bắt đầu ngay!" at bounding box center [282, 220] width 36 height 7
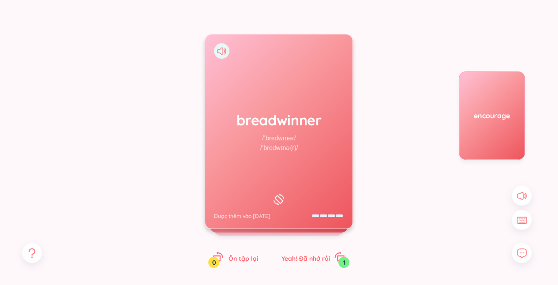
scroll to position [91, 0]
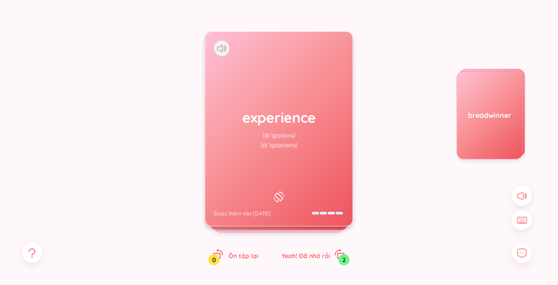
click at [300, 183] on div "experience /ɪkˈspɪriəns/ /ɪkˈspɪəriəns/ Được thêm vào 12/8/2025" at bounding box center [278, 129] width 147 height 194
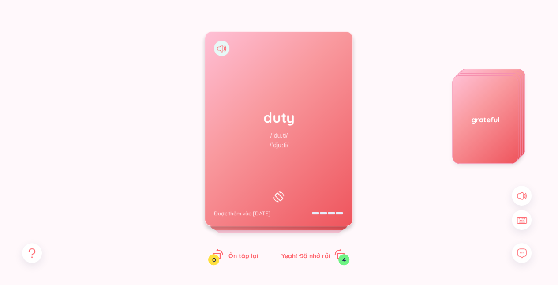
click at [258, 98] on div "duty /ˈduːti/ /ˈdjuːti/ Được thêm vào 12/8/2025" at bounding box center [278, 129] width 147 height 194
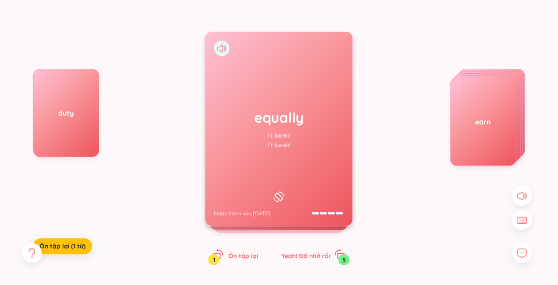
click at [258, 98] on div "equally /ˈiːkwəli/ /ˈiːkwəli/ Được thêm vào 12/8/2025" at bounding box center [278, 129] width 147 height 194
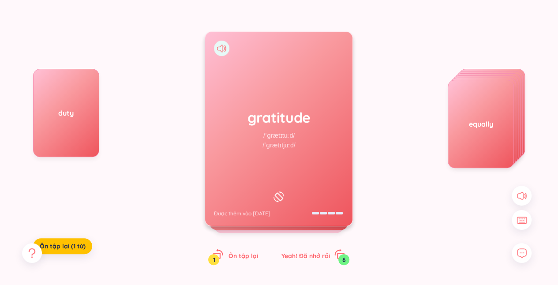
click at [258, 98] on div "gratitude /ˈɡrætɪtuːd/ /ˈɡrætɪtjuːd/ Được thêm vào 12/8/2025" at bounding box center [278, 129] width 147 height 194
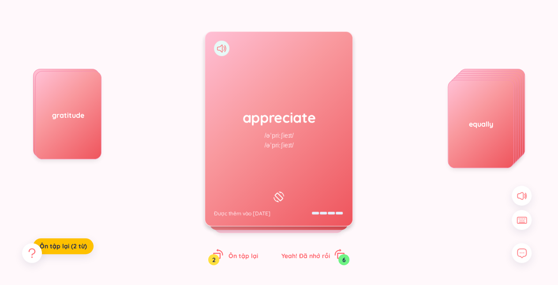
click at [258, 98] on div "appreciate /əˈpriːʃieɪt/ /əˈpriːʃieɪt/ Được thêm vào 12/8/2025" at bounding box center [278, 129] width 147 height 194
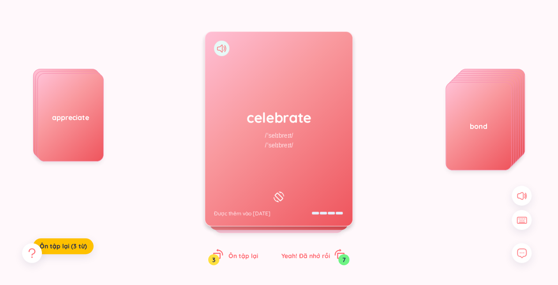
click at [258, 98] on div "celebrate /ˈselɪbreɪt/ /ˈselɪbreɪt/ Được thêm vào 12/8/2025" at bounding box center [278, 129] width 147 height 194
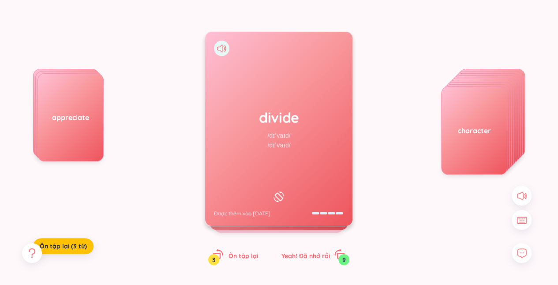
click at [258, 98] on div "divide /dɪˈvaɪd/ /dɪˈvaɪd/ Được thêm vào 12/8/2025" at bounding box center [278, 129] width 147 height 194
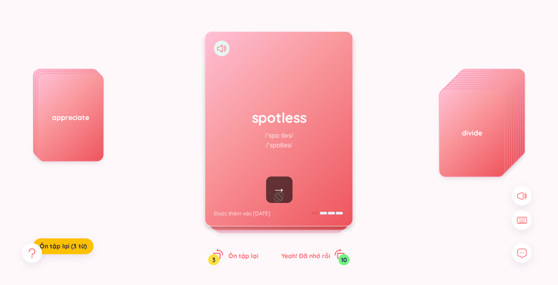
click at [258, 98] on div "spotless /ˈspɑːtləs/ /ˈspɒtləs/ Được thêm vào 12/8/2025" at bounding box center [278, 129] width 147 height 194
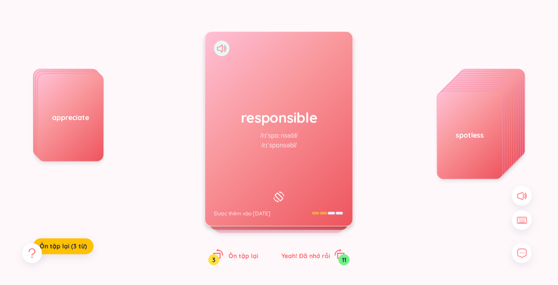
click at [258, 98] on div "responsible /rɪˈspɑːnsəbl/ /rɪˈspɒnsəbl/ Được thêm vào 12/8/2025" at bounding box center [278, 129] width 147 height 194
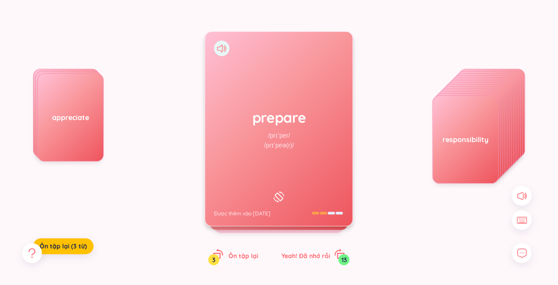
click at [258, 98] on div "prepare /prɪˈper/ /prɪˈpeə(r)/ Được thêm vào 12/8/2025" at bounding box center [278, 129] width 147 height 194
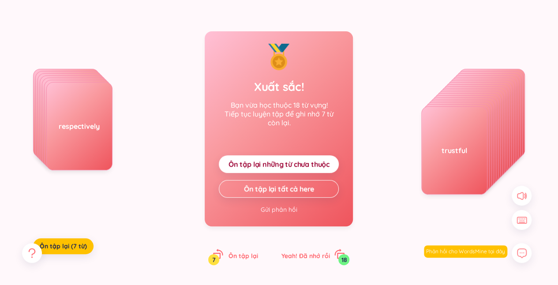
click at [295, 167] on span "Ôn tập lại những từ chưa thuộc" at bounding box center [278, 164] width 101 height 10
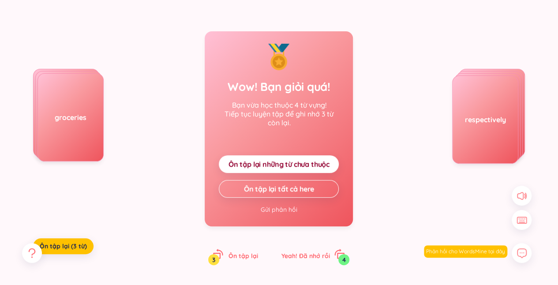
click at [295, 167] on span "Ôn tập lại những từ chưa thuộc" at bounding box center [278, 164] width 101 height 10
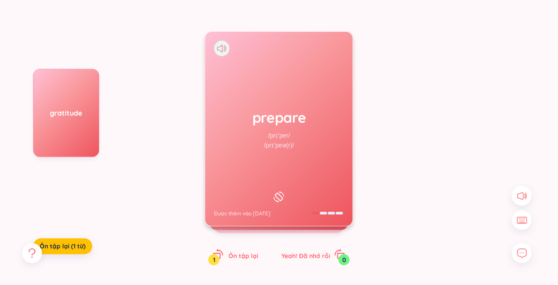
click at [220, 48] on icon at bounding box center [221, 49] width 9 height 8
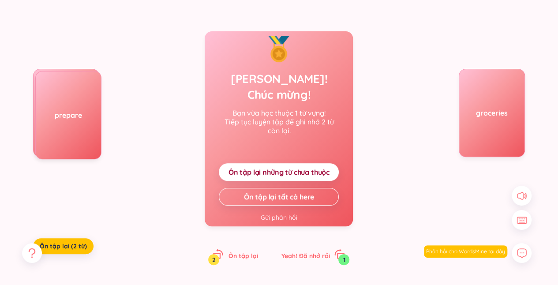
click at [322, 167] on span "Ôn tập lại những từ chưa thuộc" at bounding box center [278, 172] width 101 height 10
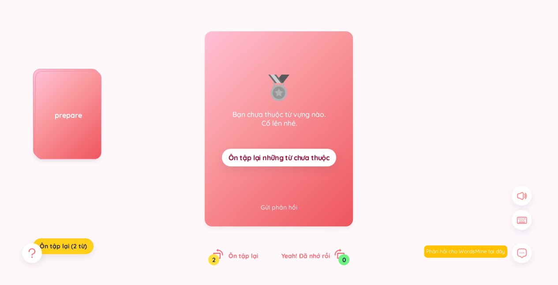
click at [73, 244] on span "Ôn tập lại (2 từ)" at bounding box center [63, 246] width 47 height 9
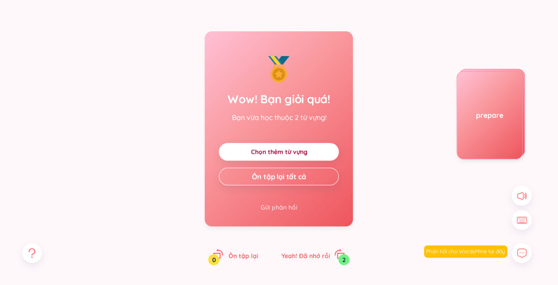
click at [267, 147] on link "Chọn thêm từ vựng" at bounding box center [279, 152] width 56 height 10
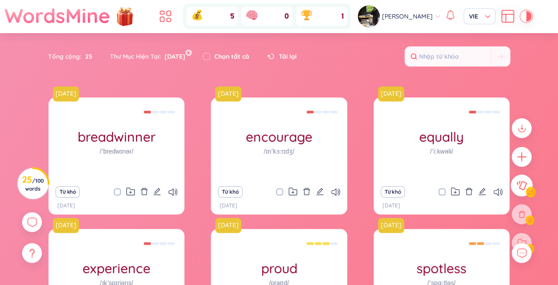
click at [524, 187] on icon at bounding box center [522, 185] width 10 height 9
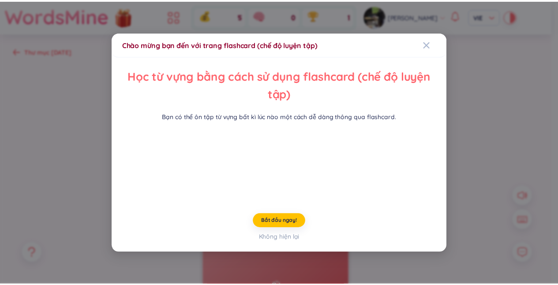
scroll to position [37, 0]
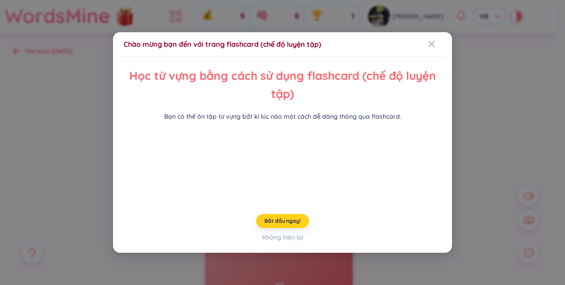
click at [284, 225] on span "Bắt đầu ngay!" at bounding box center [282, 220] width 36 height 7
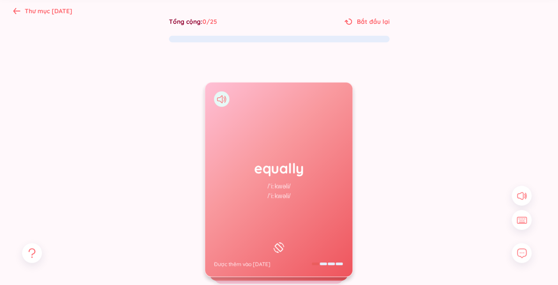
scroll to position [40, 0]
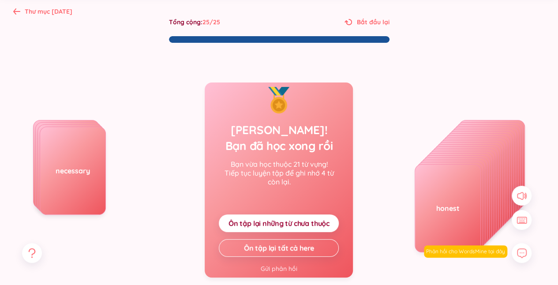
click at [304, 216] on button "Ôn tập lại những từ chưa thuộc" at bounding box center [279, 223] width 120 height 18
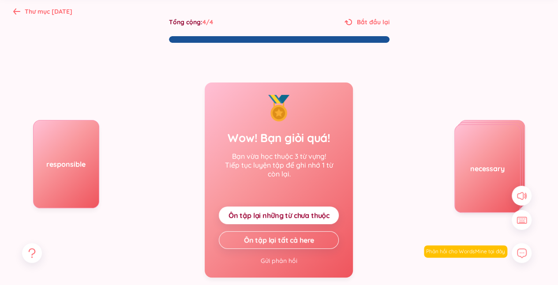
click at [295, 217] on span "Ôn tập lại những từ chưa thuộc" at bounding box center [278, 215] width 101 height 10
